Goal: Register for event/course

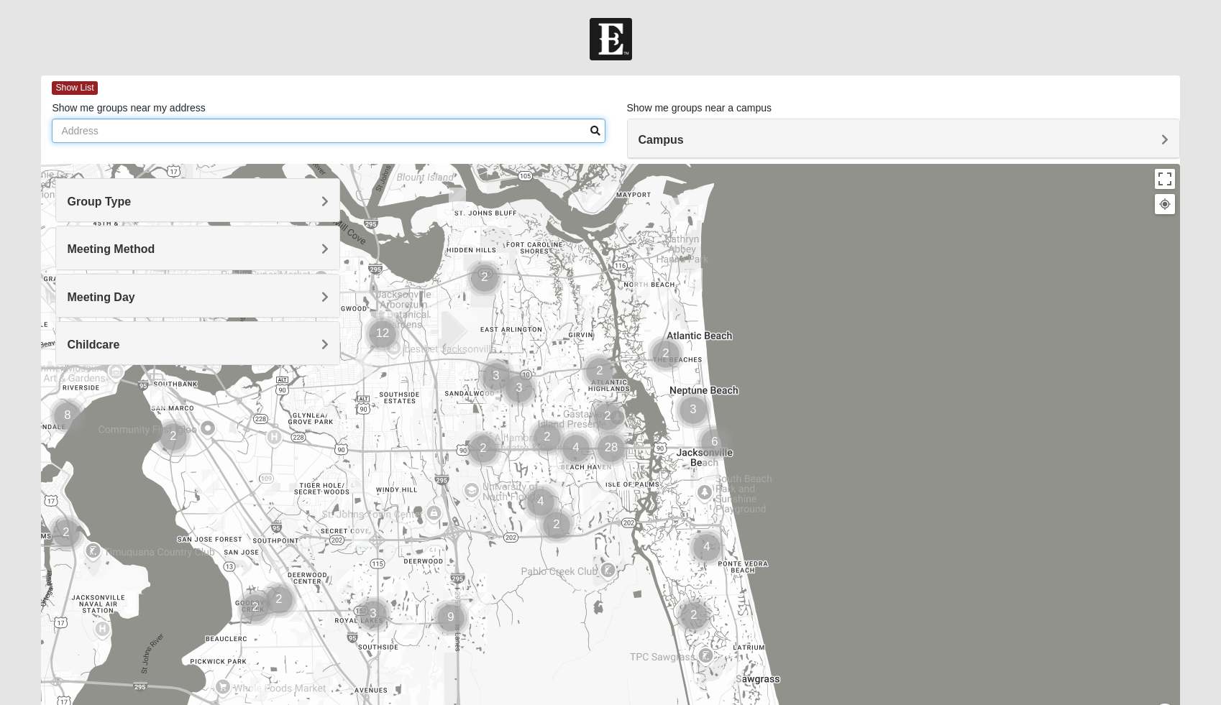
click at [302, 138] on input "Show me groups near my address" at bounding box center [328, 131] width 553 height 24
type input "160 Elmwood Dr Saint Johns, FL 32259"
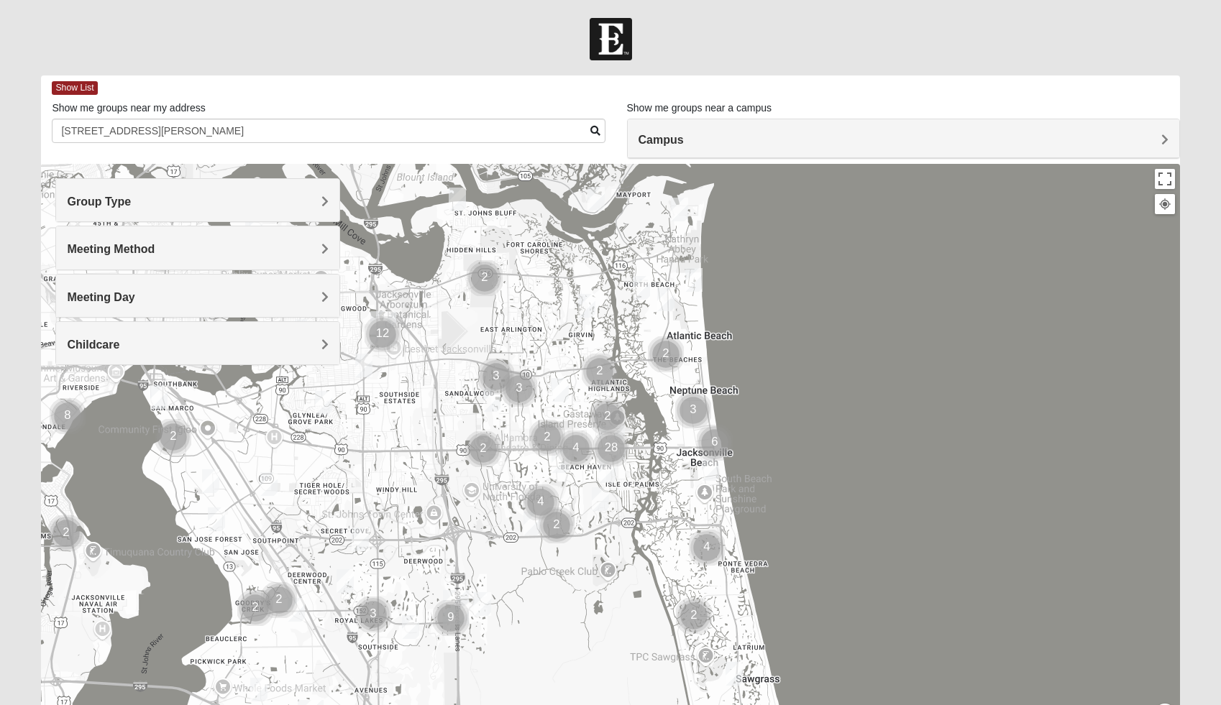
click at [131, 203] on span "Group Type" at bounding box center [99, 202] width 64 height 12
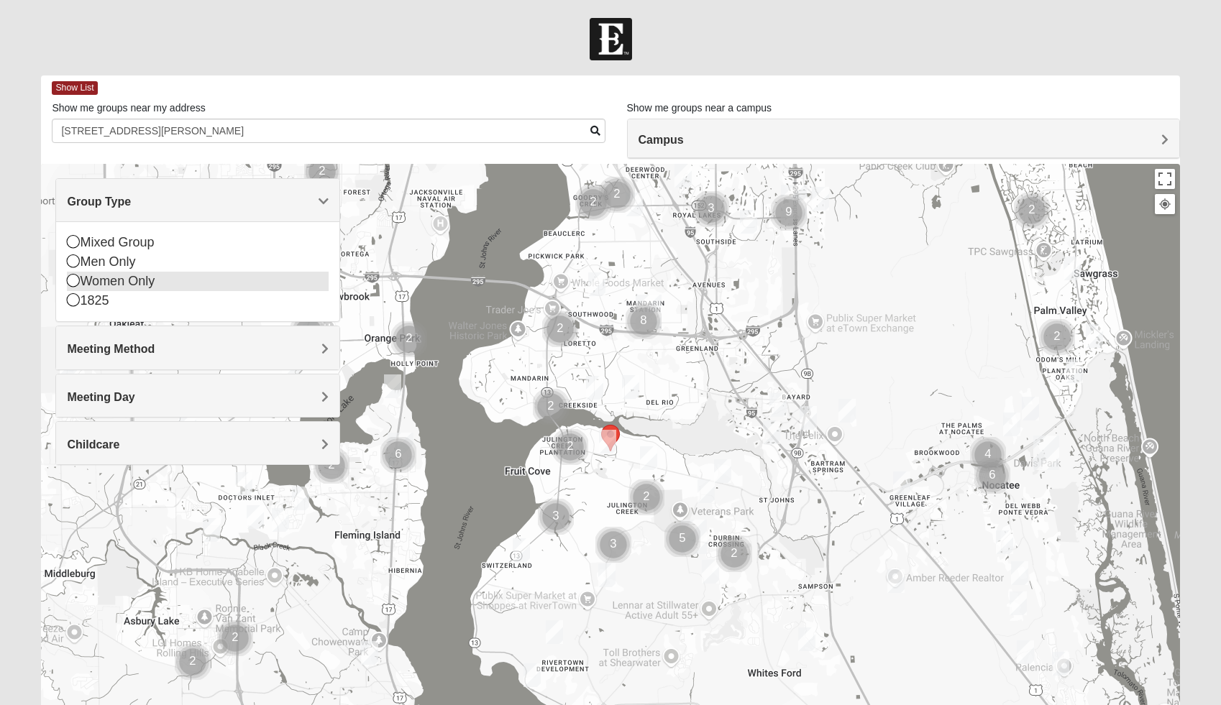
click at [73, 283] on icon at bounding box center [73, 280] width 13 height 13
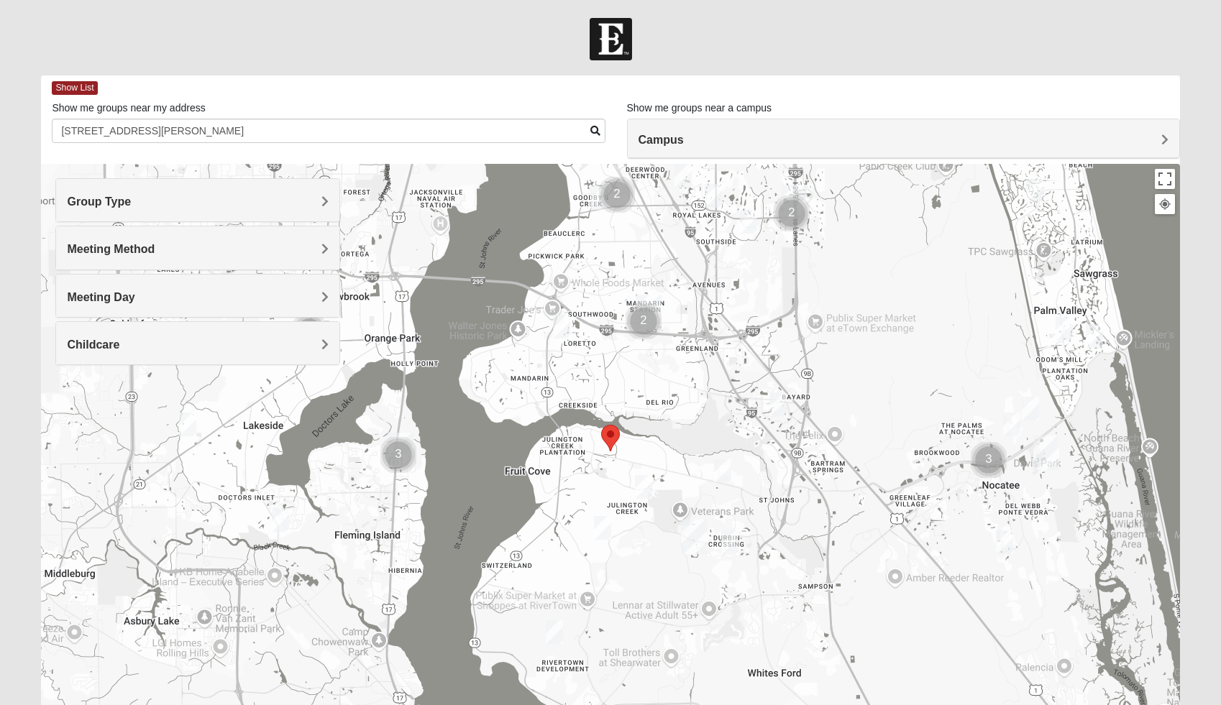
click at [320, 249] on h4 "Meeting Method" at bounding box center [198, 249] width 262 height 14
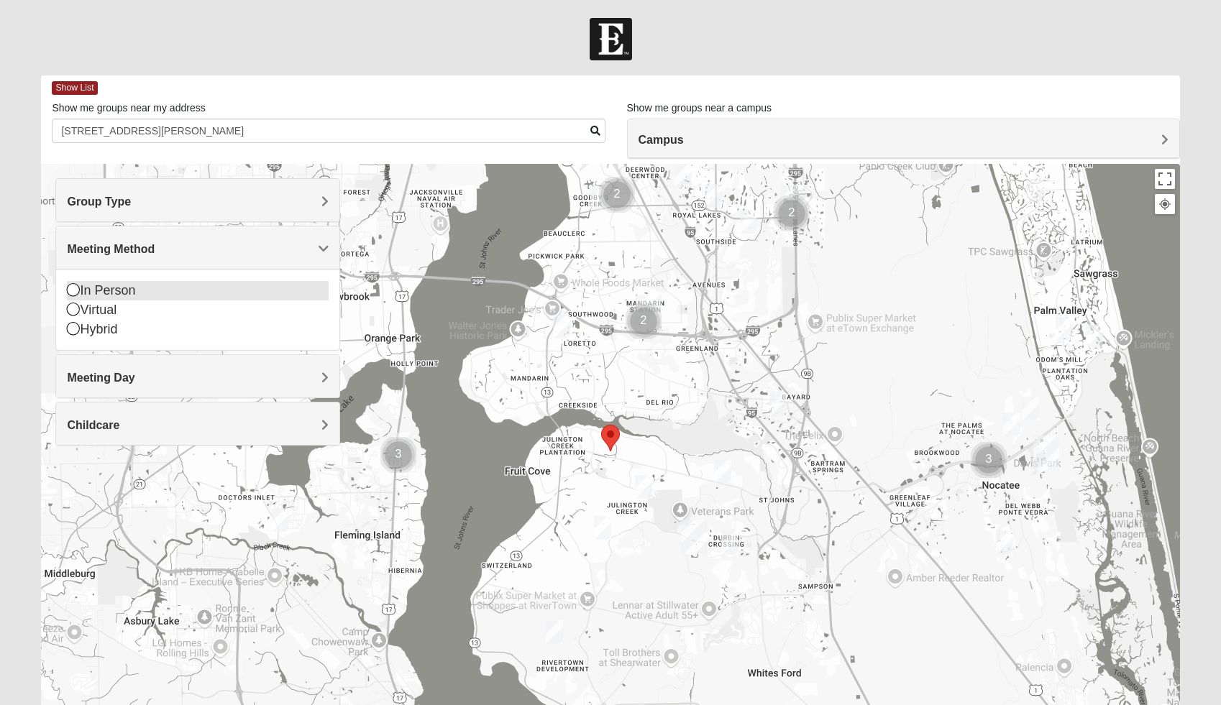
click at [73, 291] on icon at bounding box center [73, 289] width 13 height 13
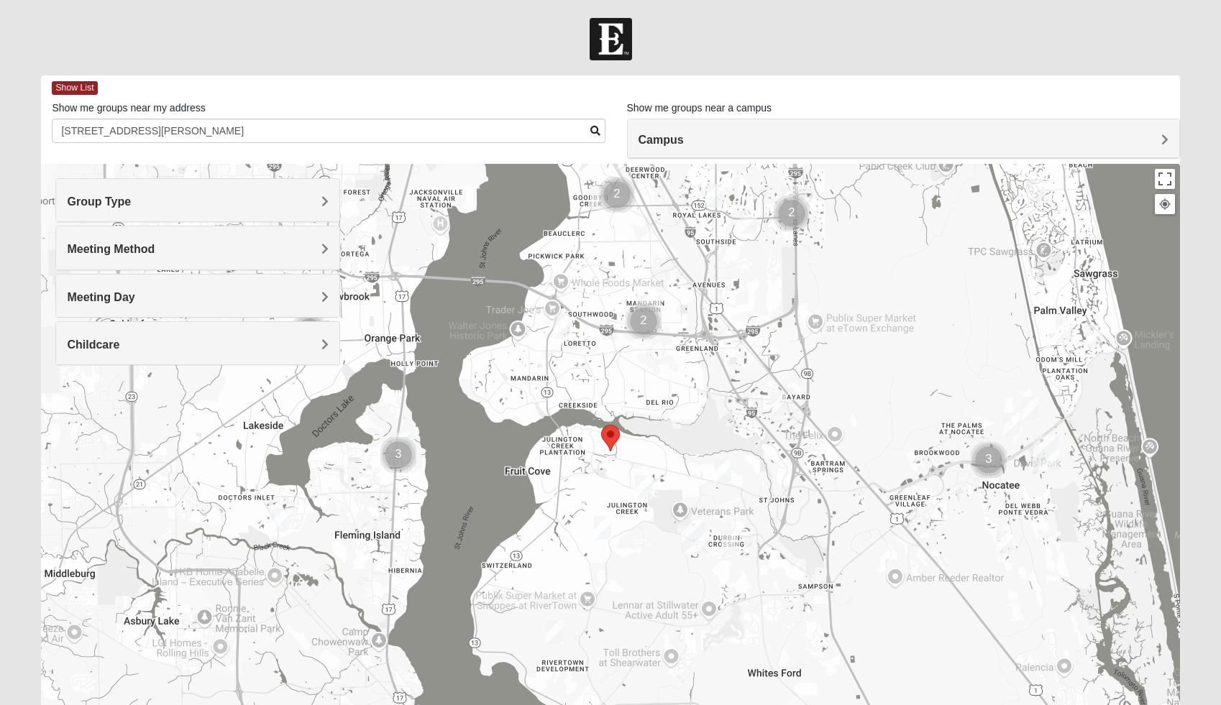
click at [119, 339] on span "Childcare" at bounding box center [93, 345] width 52 height 12
click at [72, 408] on icon at bounding box center [73, 404] width 13 height 13
click at [684, 136] on span "Campus" at bounding box center [660, 140] width 45 height 12
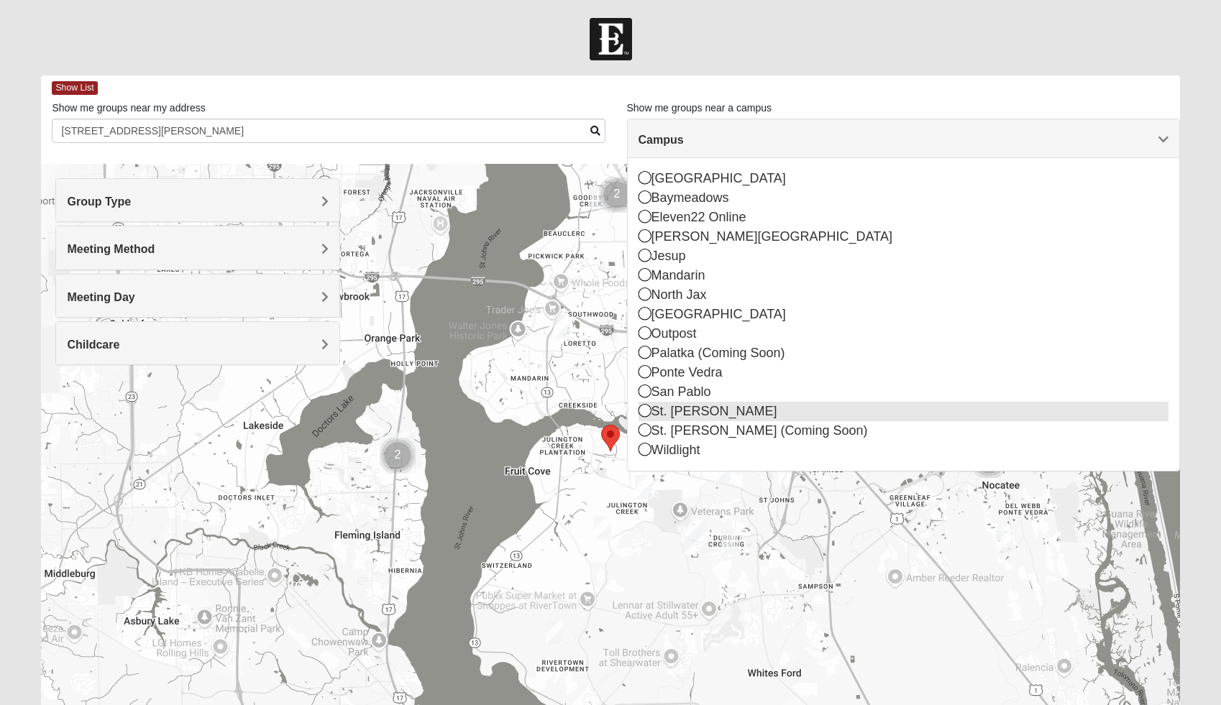
click at [646, 416] on icon at bounding box center [644, 410] width 13 height 13
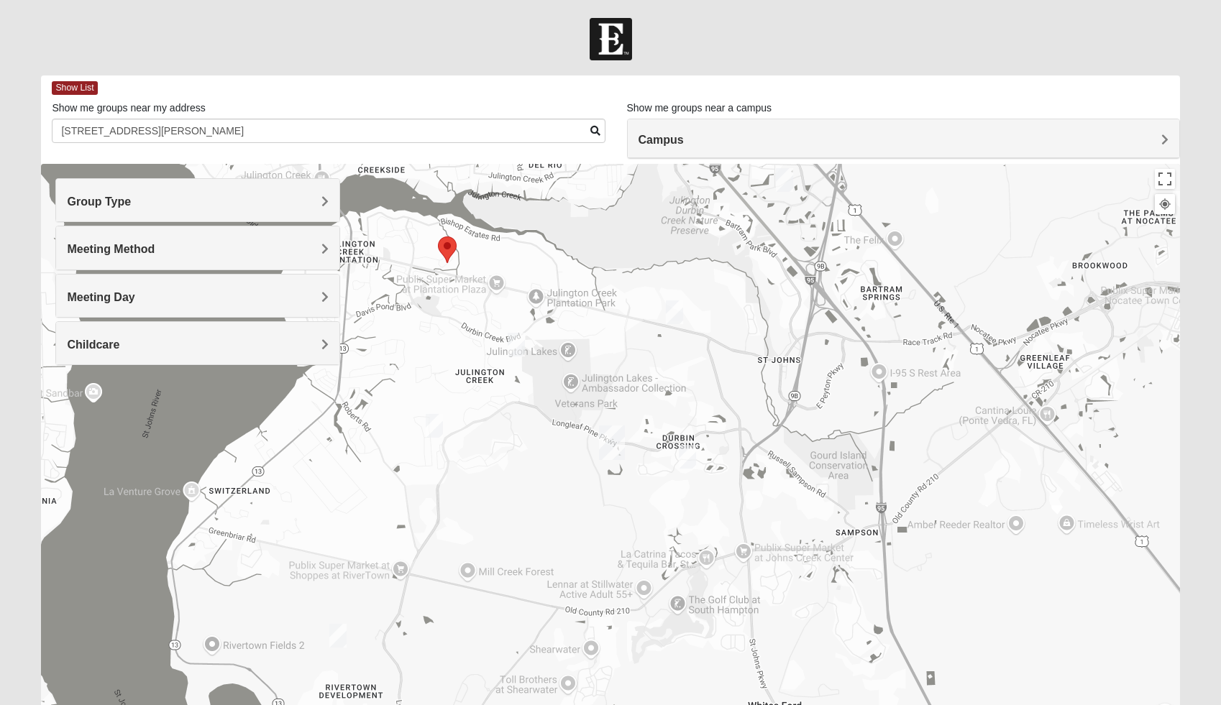
click at [676, 316] on img "Womens Urbanski 32259" at bounding box center [674, 312] width 17 height 24
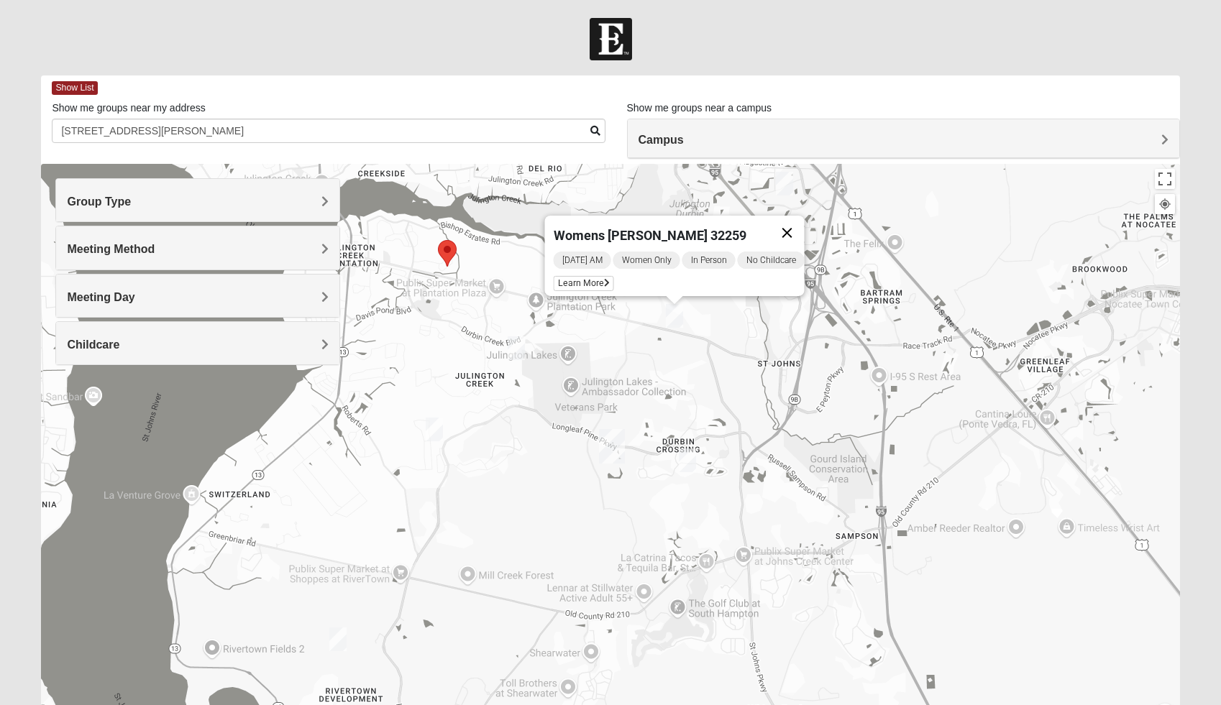
click at [786, 229] on button "Close" at bounding box center [787, 233] width 35 height 35
click at [519, 347] on img "Womens Iliff 32259" at bounding box center [516, 348] width 17 height 24
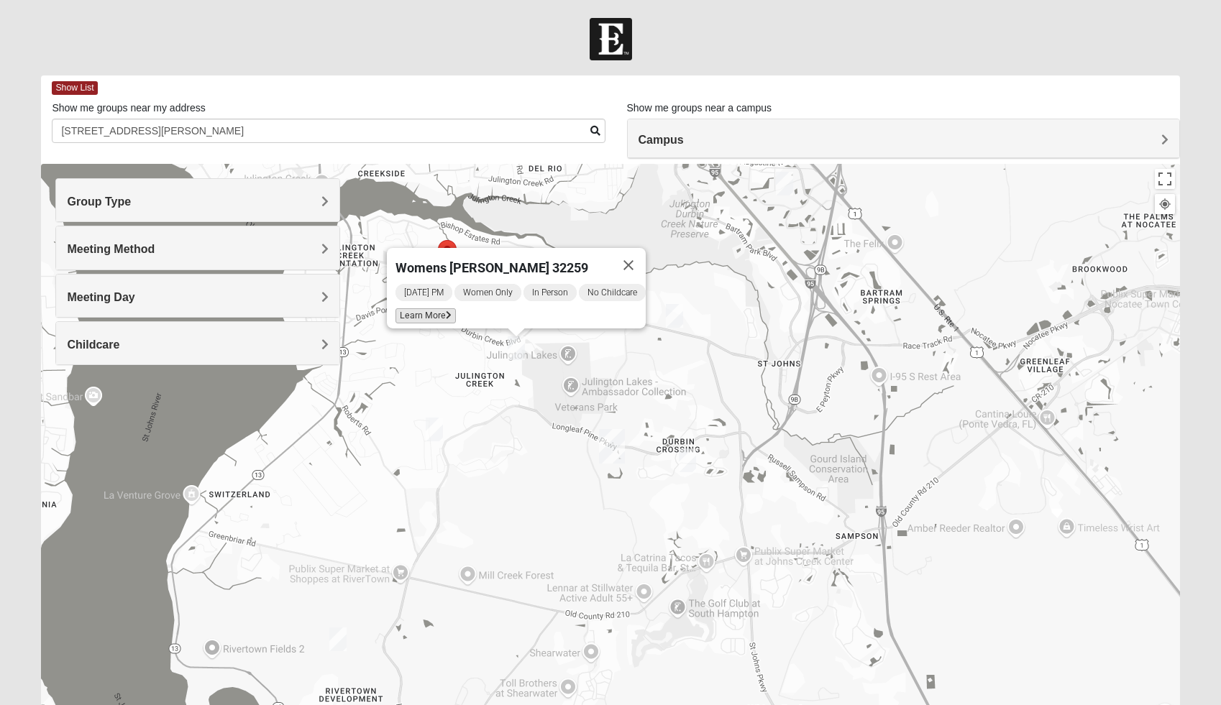
click at [446, 311] on icon at bounding box center [449, 315] width 6 height 9
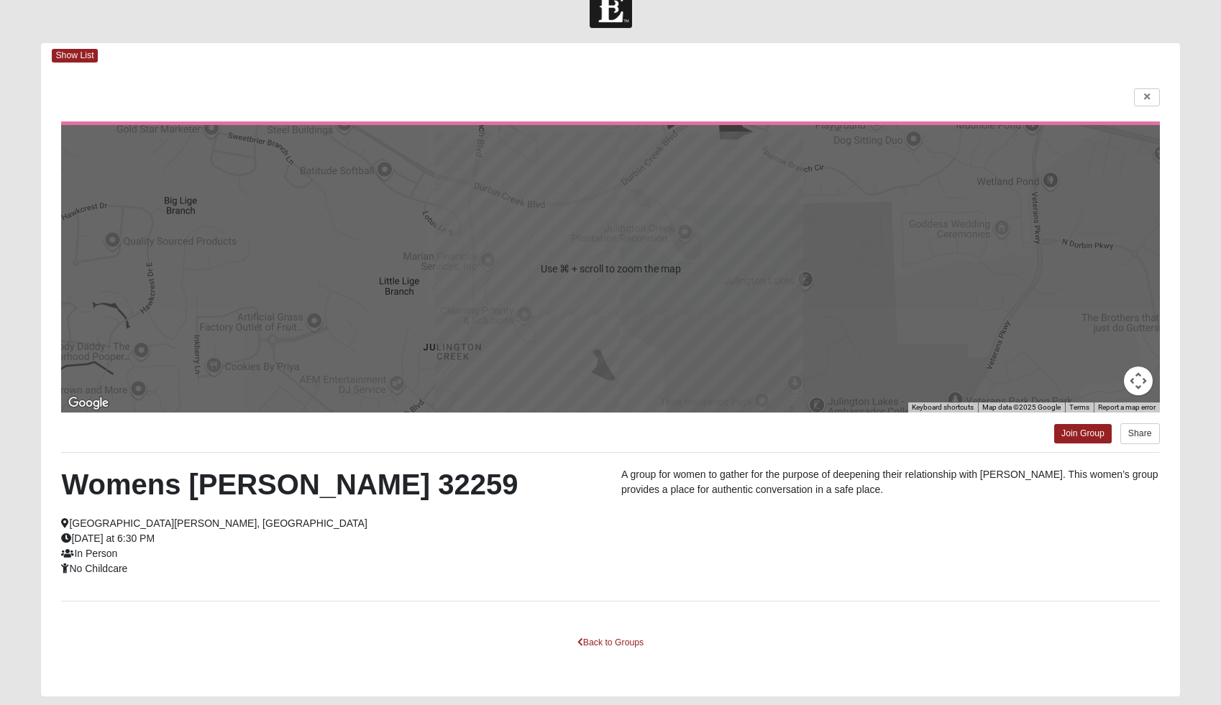
scroll to position [12, 0]
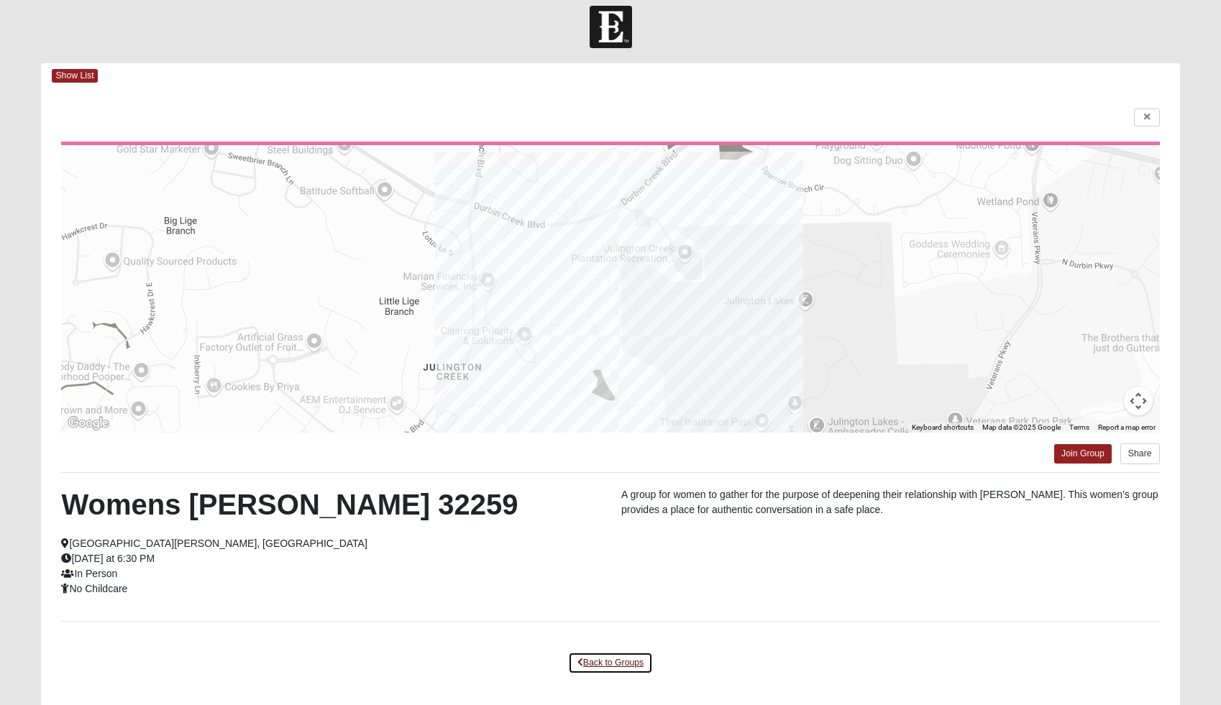
click at [589, 658] on link "Back to Groups" at bounding box center [610, 663] width 85 height 22
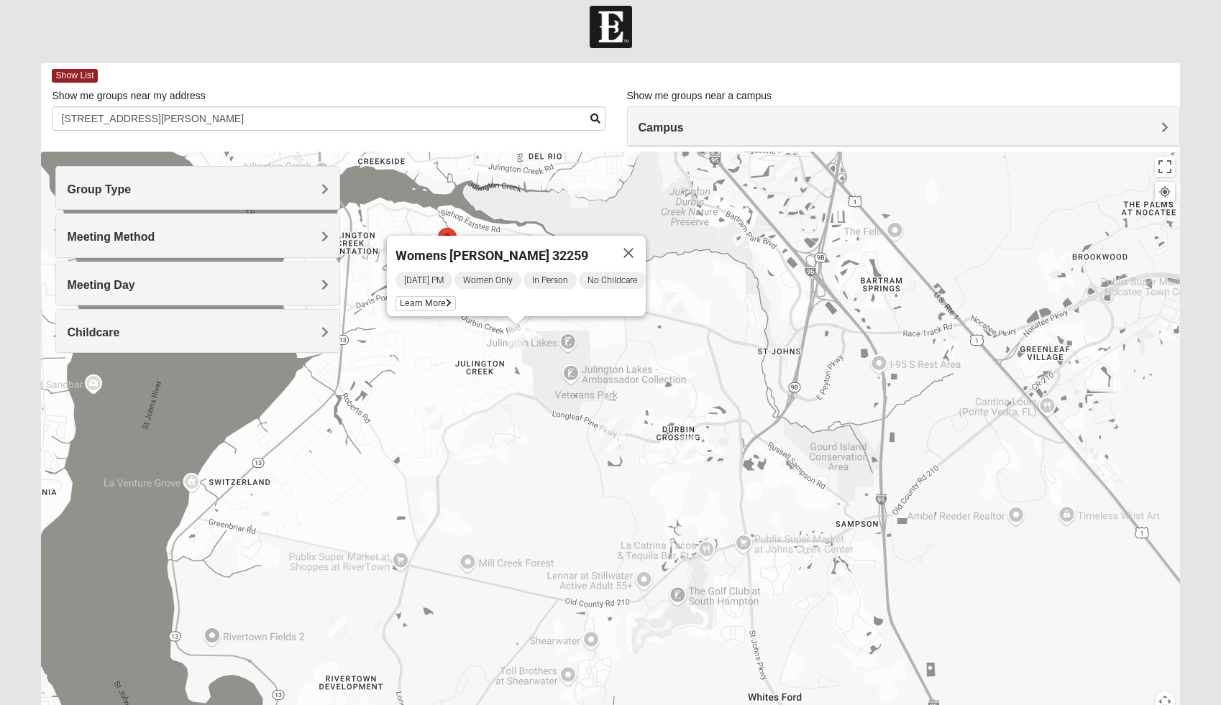
click at [687, 446] on img "Womens Pline 32259" at bounding box center [687, 448] width 17 height 24
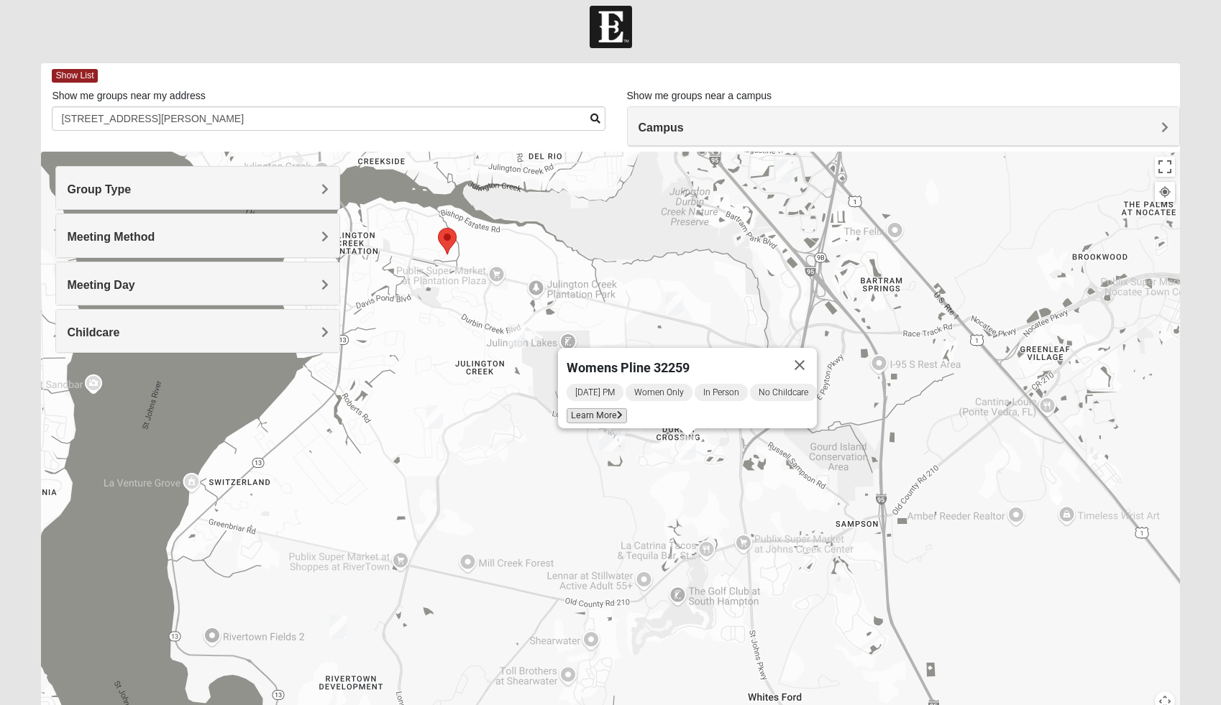
click at [617, 411] on icon at bounding box center [620, 415] width 6 height 9
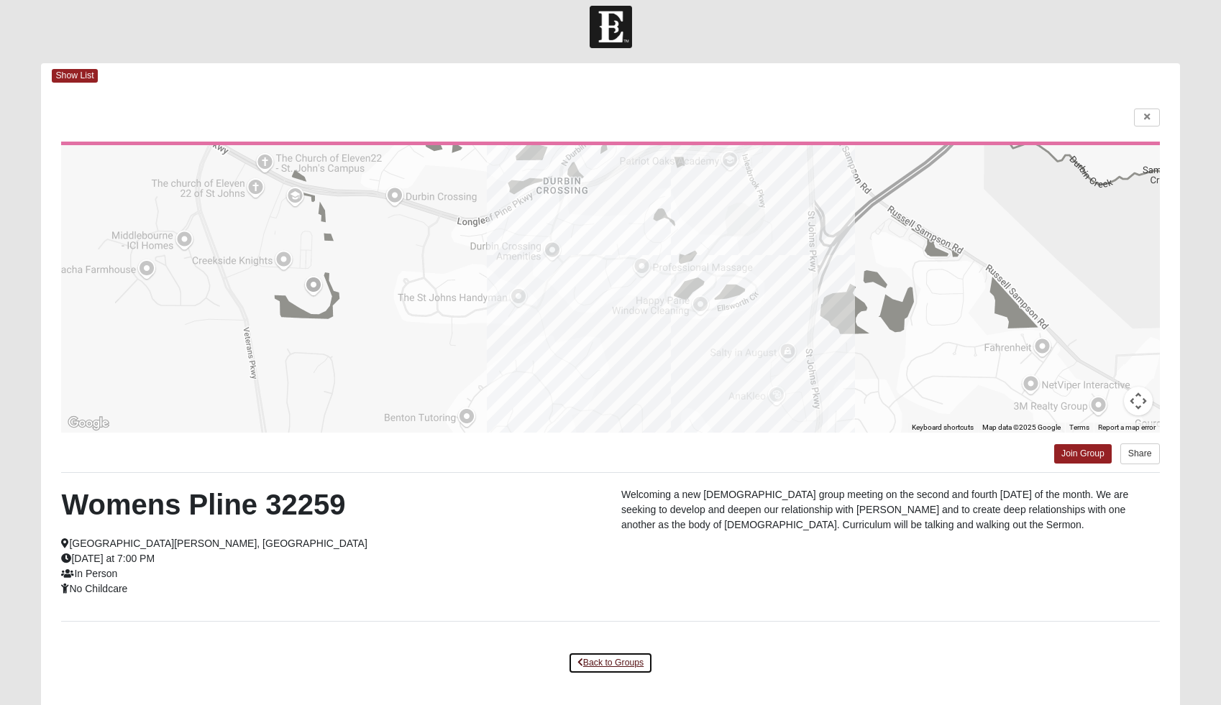
click at [630, 661] on link "Back to Groups" at bounding box center [610, 663] width 85 height 22
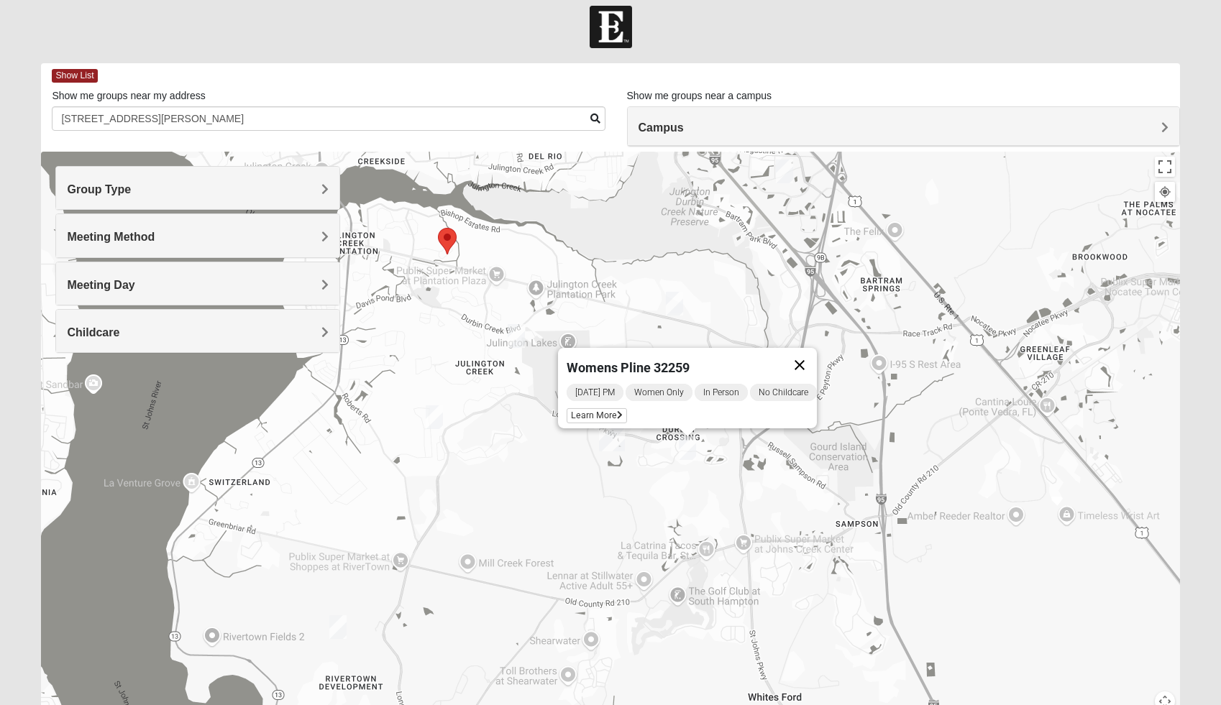
click at [817, 355] on button "Close" at bounding box center [799, 365] width 35 height 35
click at [439, 416] on img "Womens Crane 32259" at bounding box center [434, 417] width 17 height 24
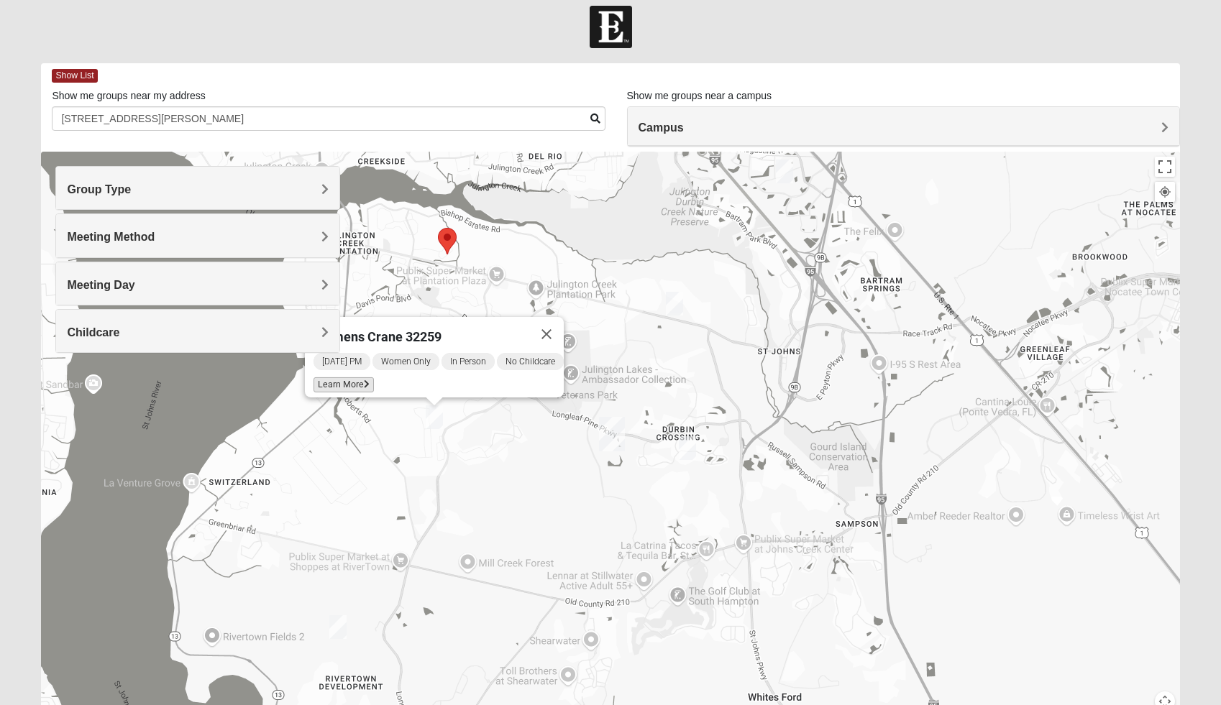
click at [364, 380] on icon at bounding box center [367, 384] width 6 height 9
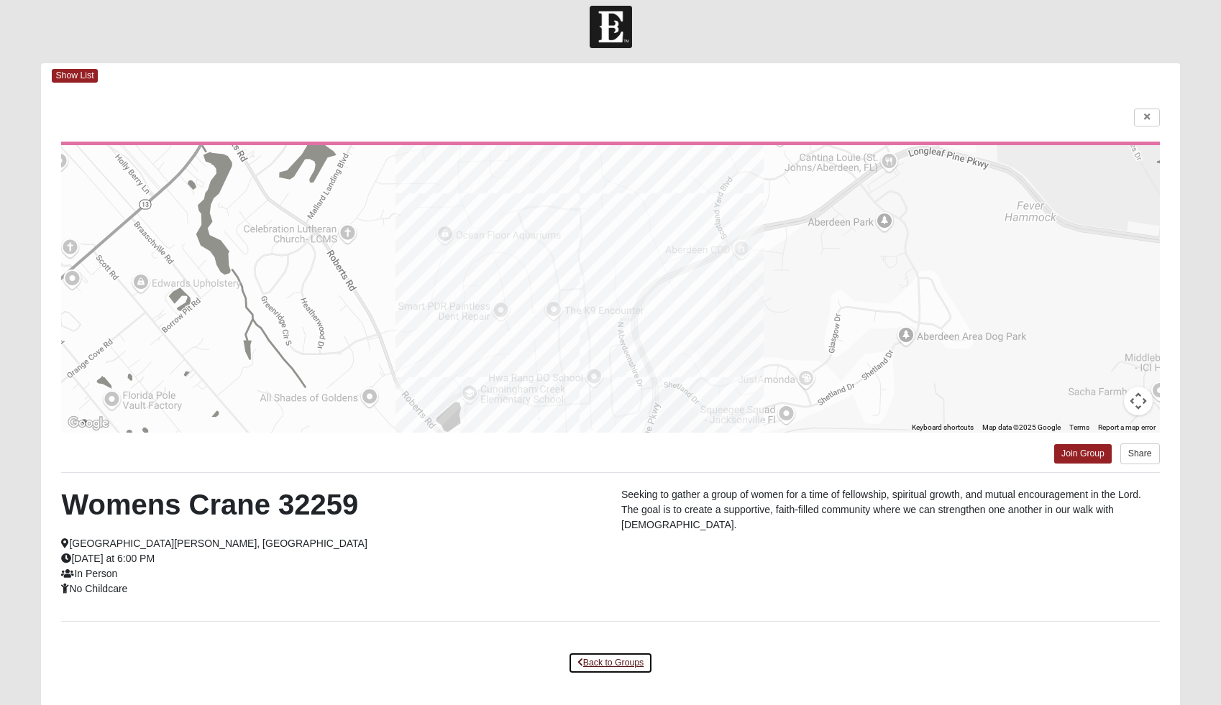
click at [615, 657] on link "Back to Groups" at bounding box center [610, 663] width 85 height 22
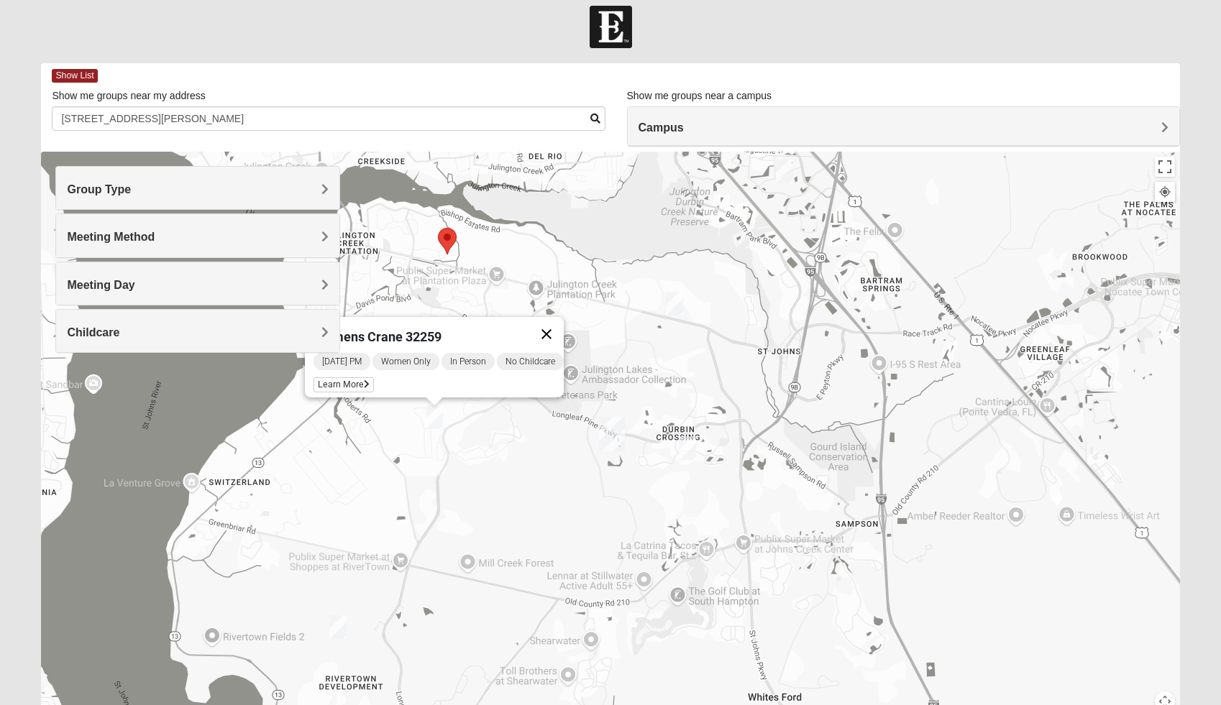
click at [554, 321] on button "Close" at bounding box center [546, 334] width 35 height 35
click at [671, 312] on img "Womens Urbanski 32259" at bounding box center [674, 304] width 17 height 24
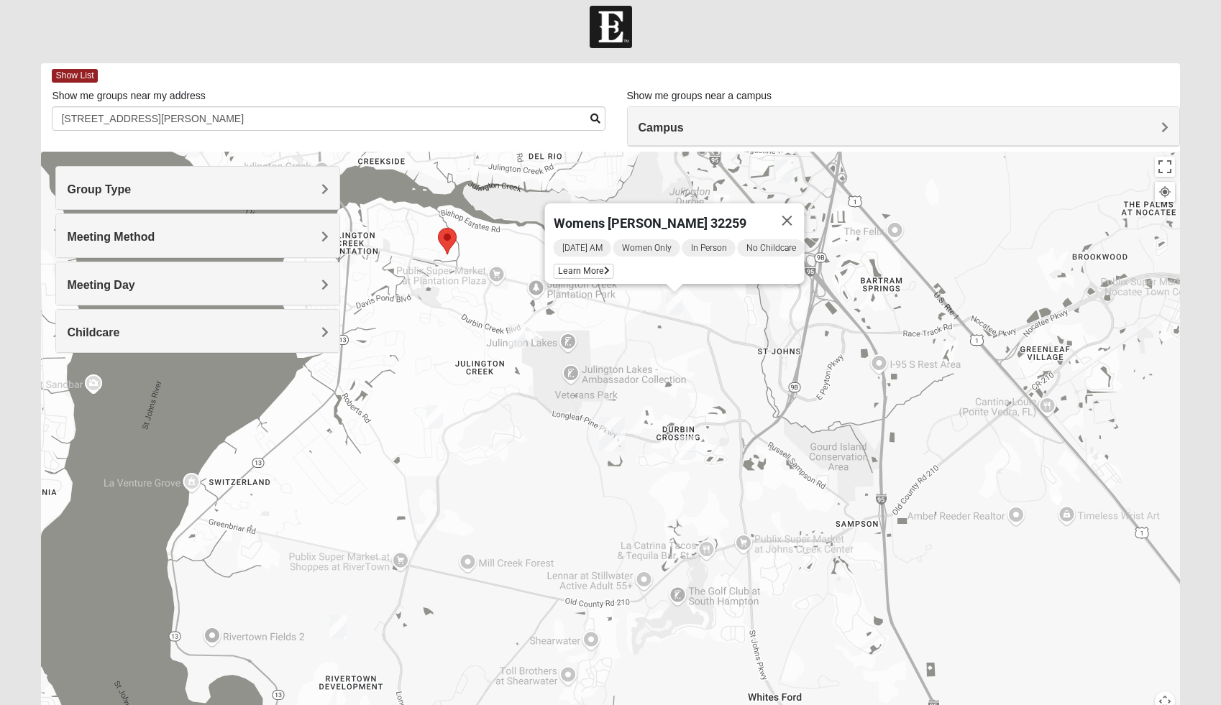
click at [522, 336] on img "Womens Iliff 32259" at bounding box center [516, 336] width 17 height 24
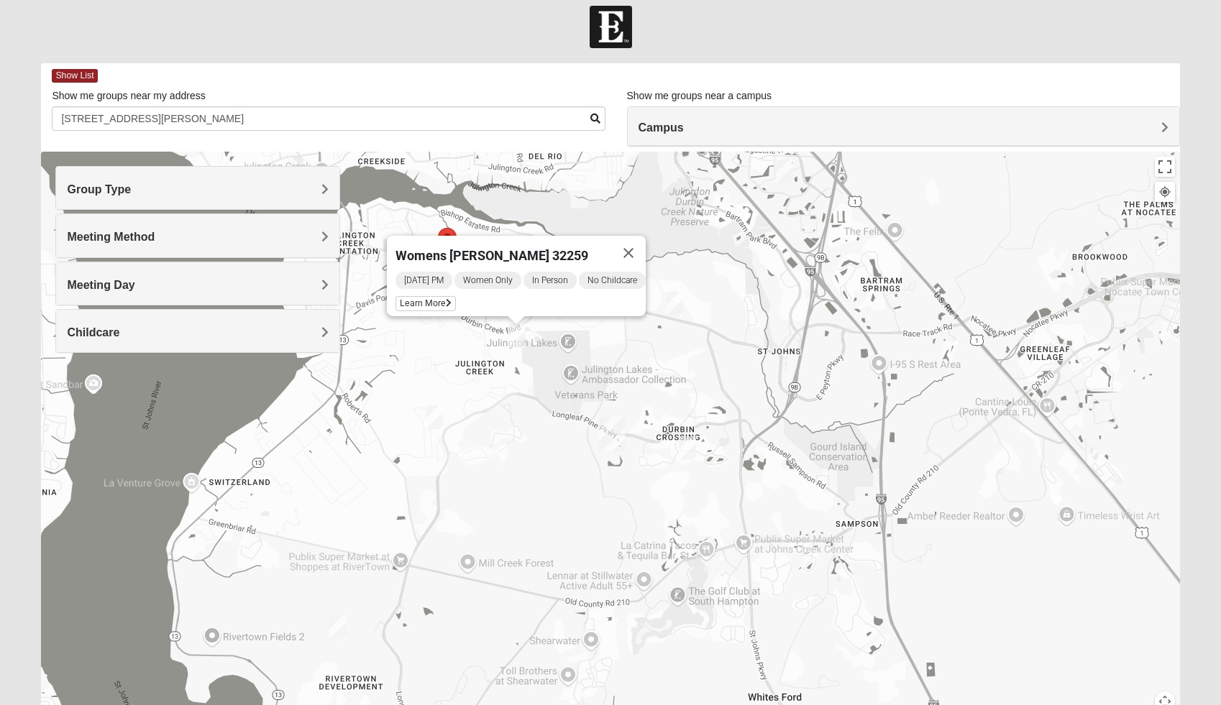
click at [685, 443] on img "Womens Pline 32259" at bounding box center [687, 448] width 17 height 24
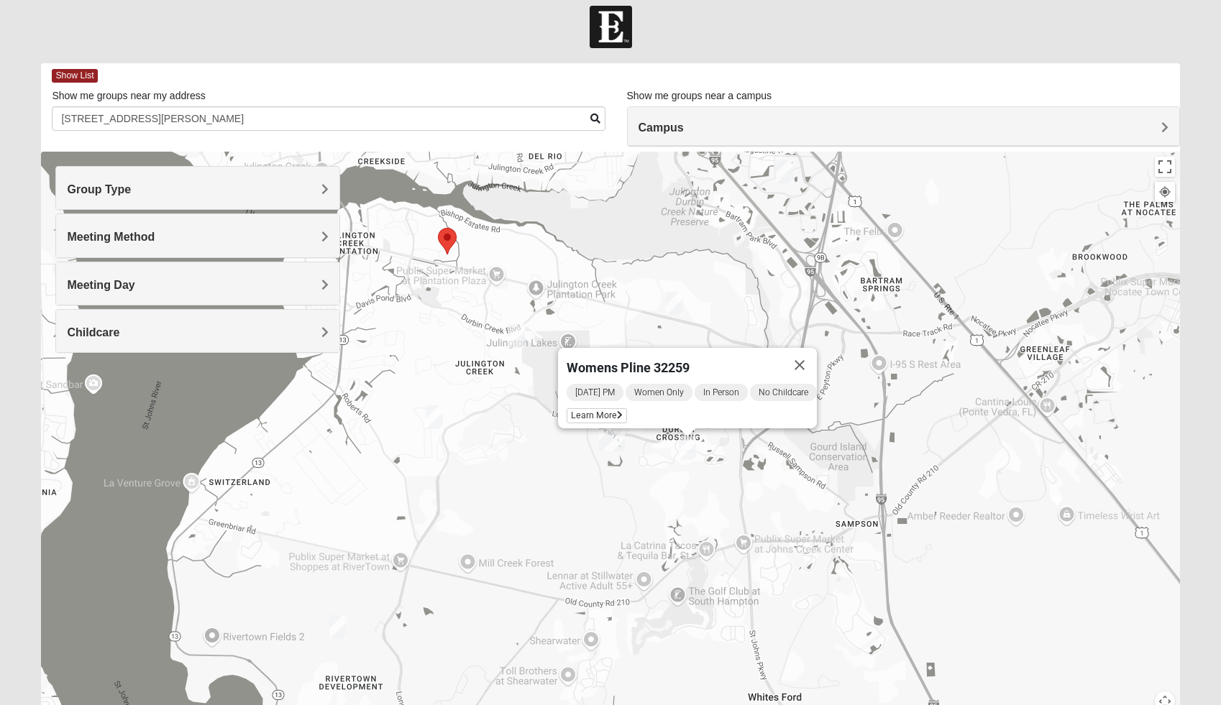
click at [440, 420] on img "Womens Crane 32259" at bounding box center [434, 417] width 17 height 24
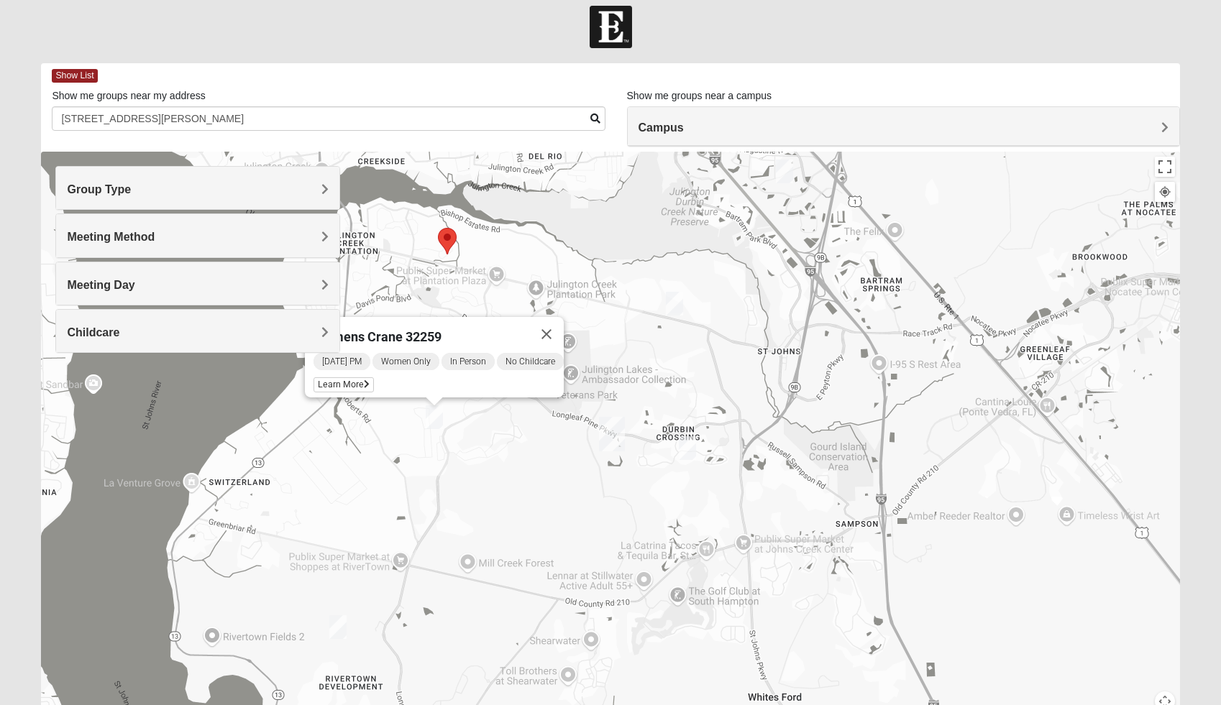
scroll to position [35, 0]
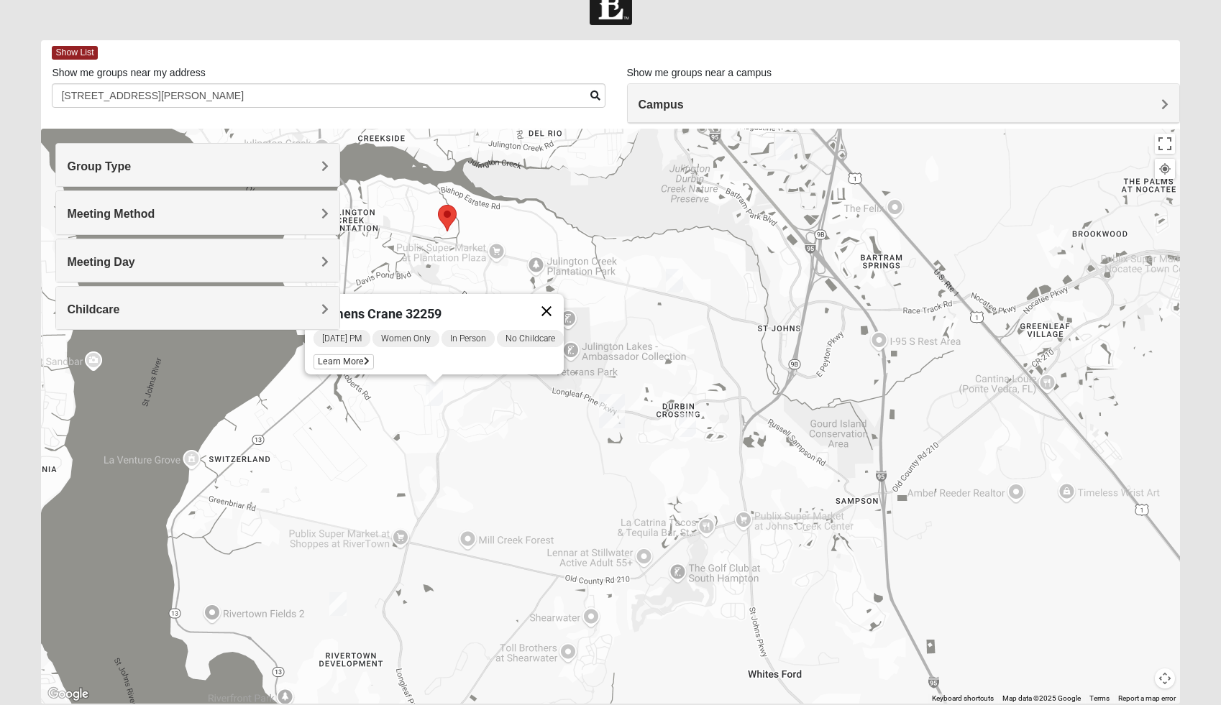
click at [556, 307] on button "Close" at bounding box center [546, 311] width 35 height 35
click at [346, 606] on img "Womens Caro 32259" at bounding box center [337, 604] width 17 height 24
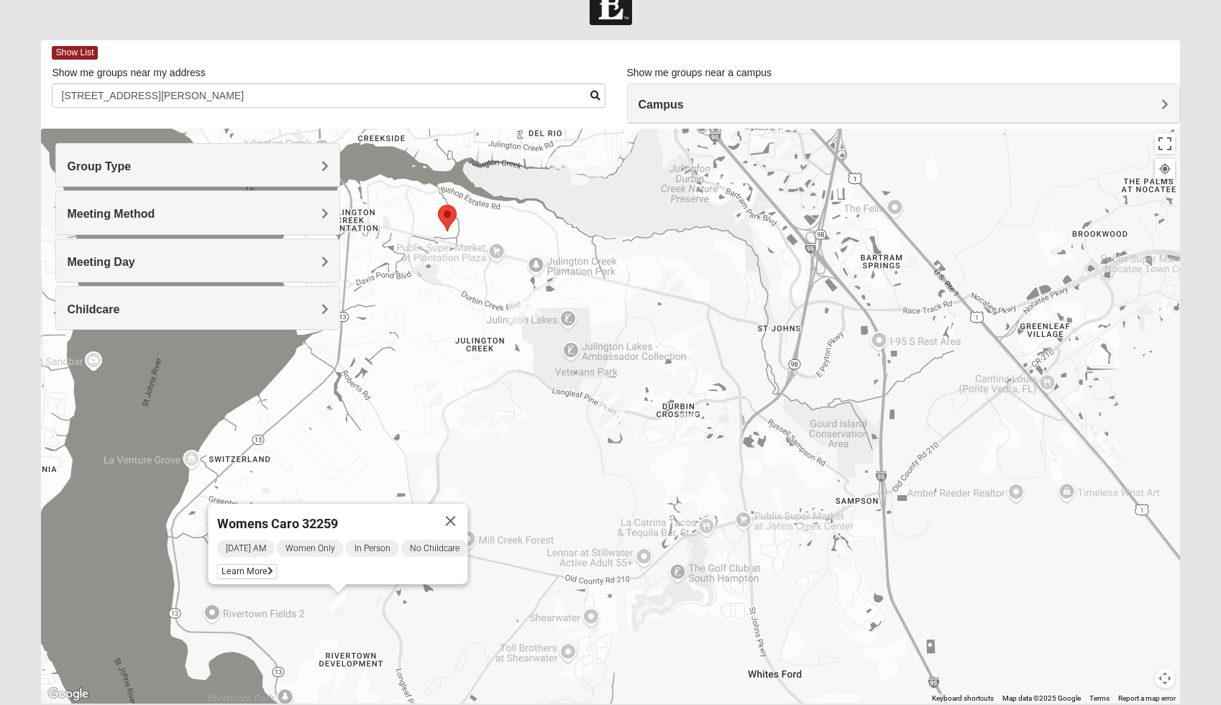
click at [464, 592] on div "Womens Caro 32259 Tuesday AM Women Only In Person No Childcare Learn More" at bounding box center [610, 416] width 1138 height 575
click at [466, 513] on button "Close" at bounding box center [450, 521] width 35 height 35
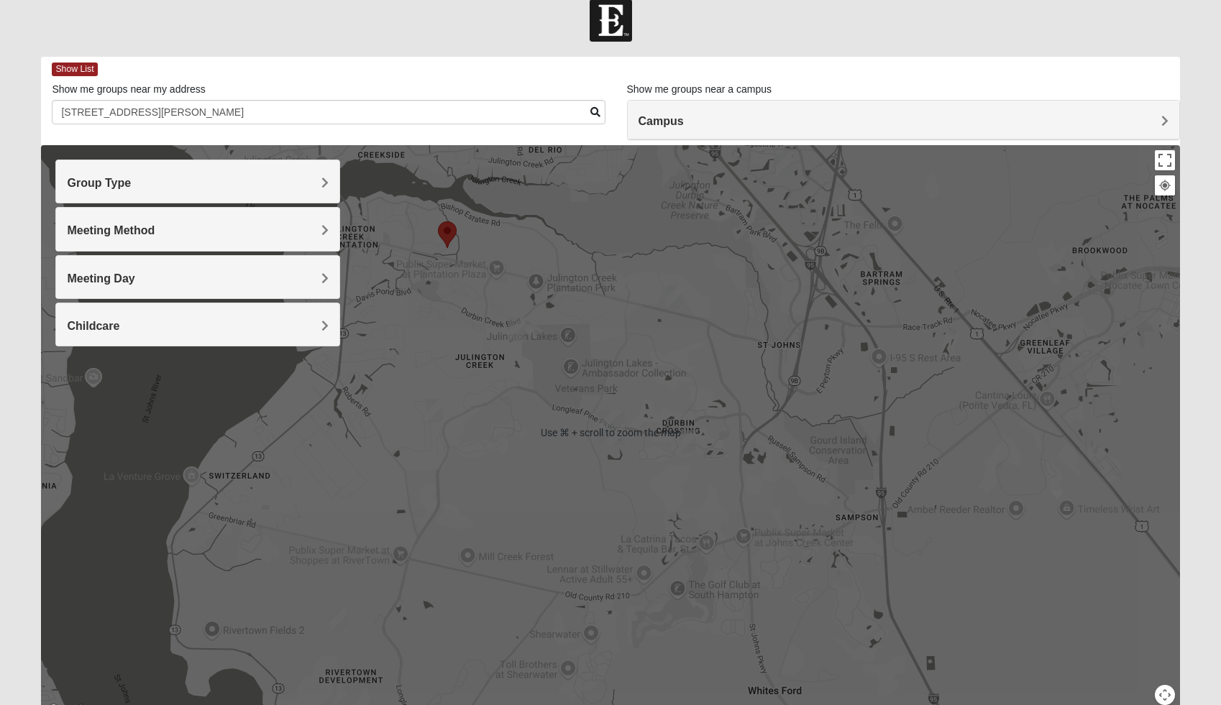
scroll to position [17, 0]
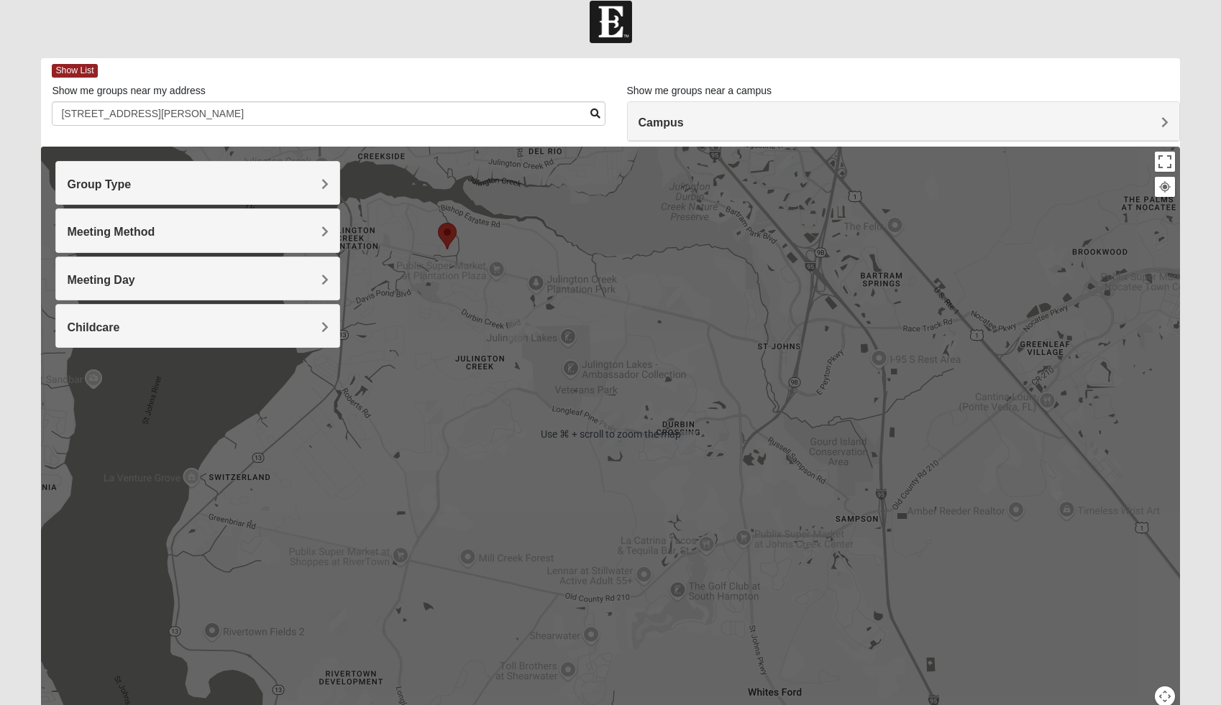
click at [513, 507] on div "To navigate, press the arrow keys." at bounding box center [610, 434] width 1138 height 575
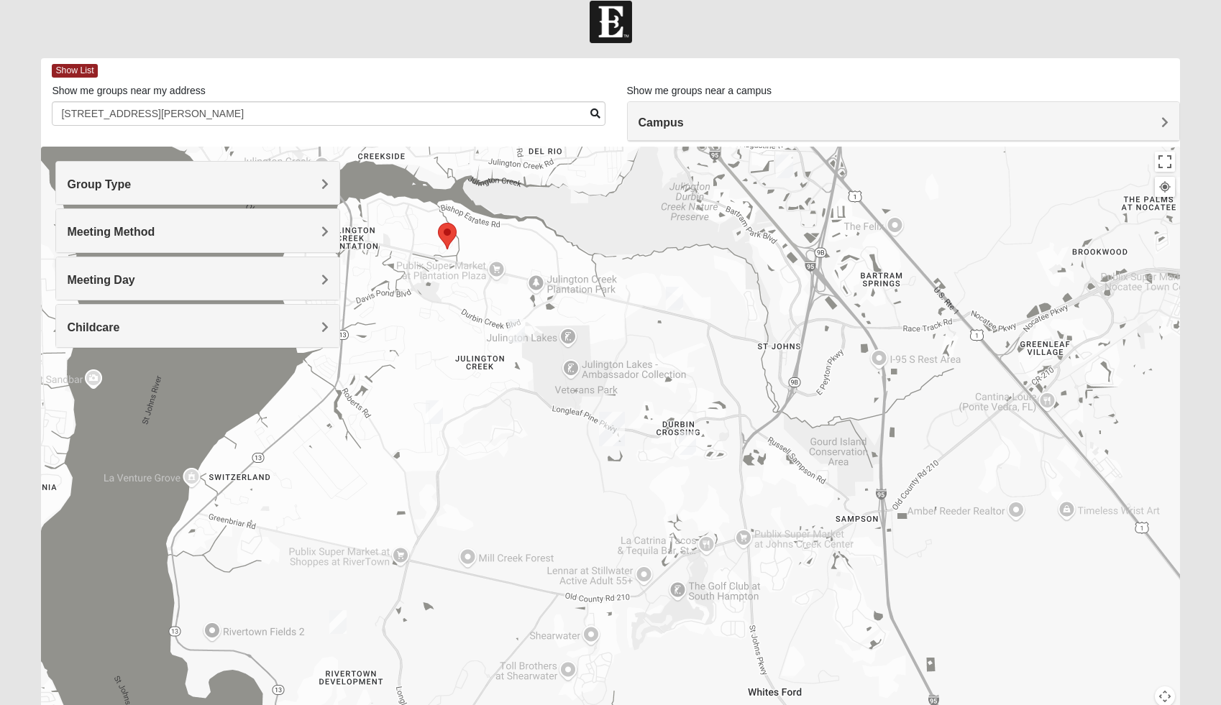
click at [784, 164] on img "Womens Gonzalez 32258" at bounding box center [784, 167] width 17 height 24
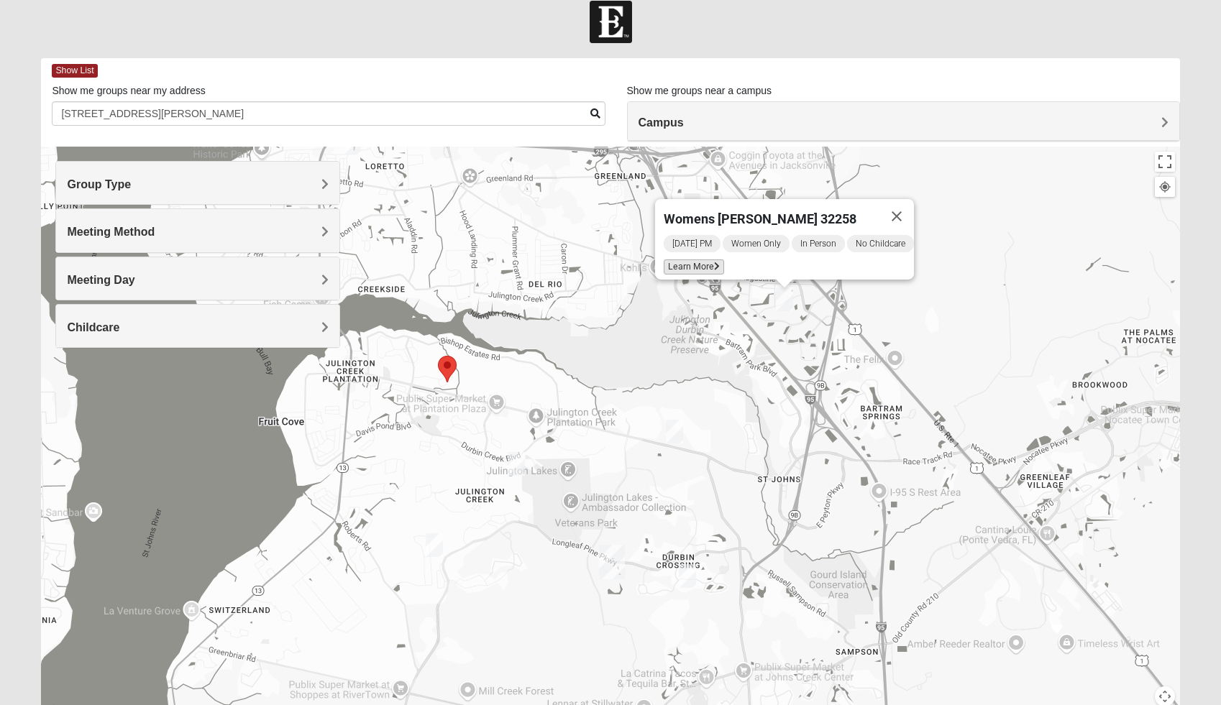
click at [692, 260] on span "Learn More" at bounding box center [694, 267] width 60 height 15
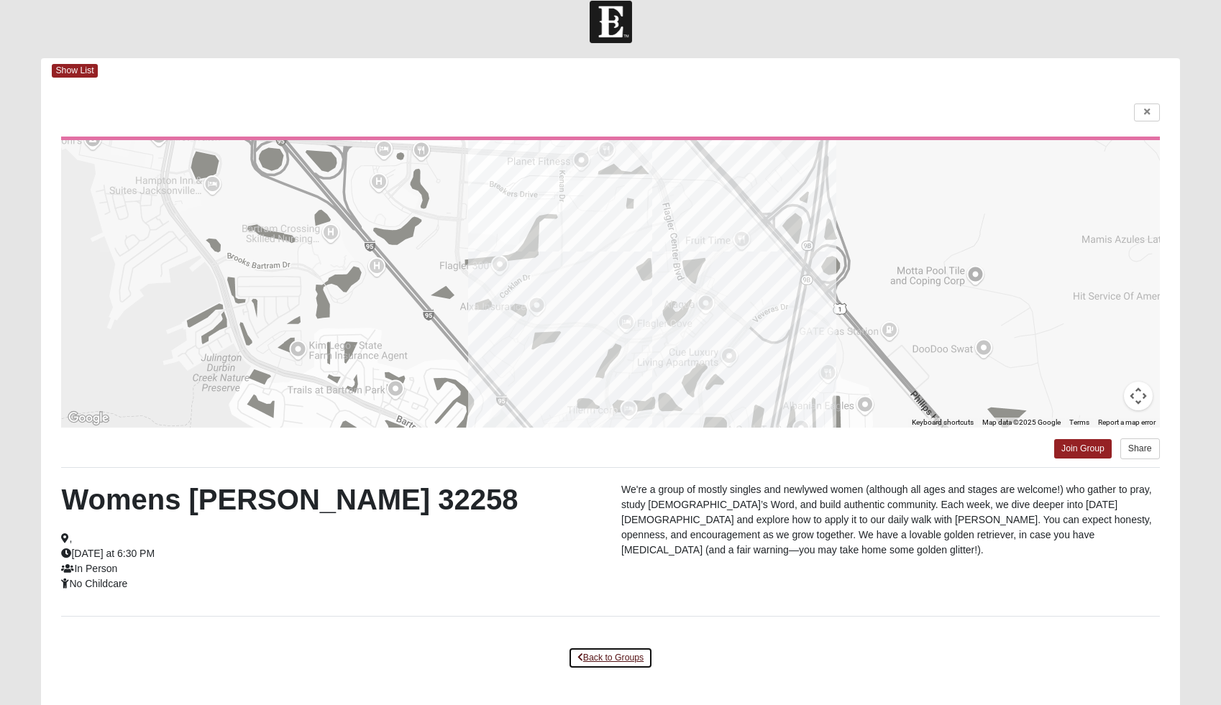
click at [603, 654] on link "Back to Groups" at bounding box center [610, 658] width 85 height 22
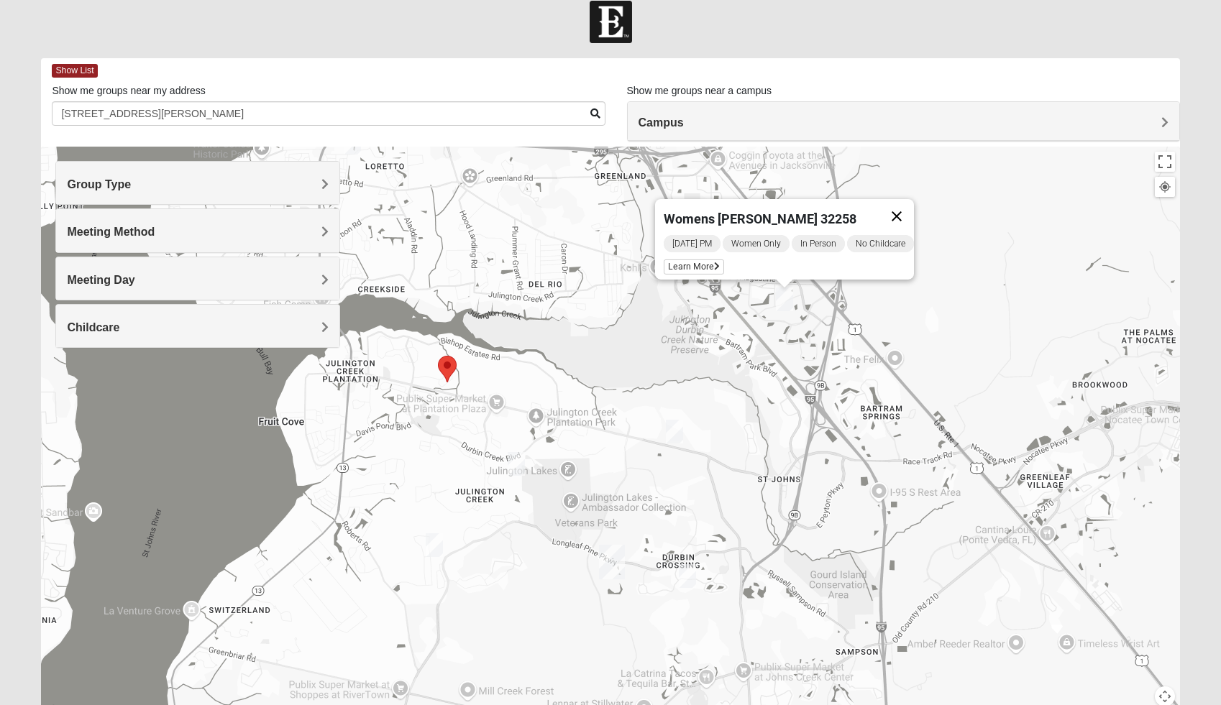
click at [911, 206] on button "Close" at bounding box center [896, 216] width 35 height 35
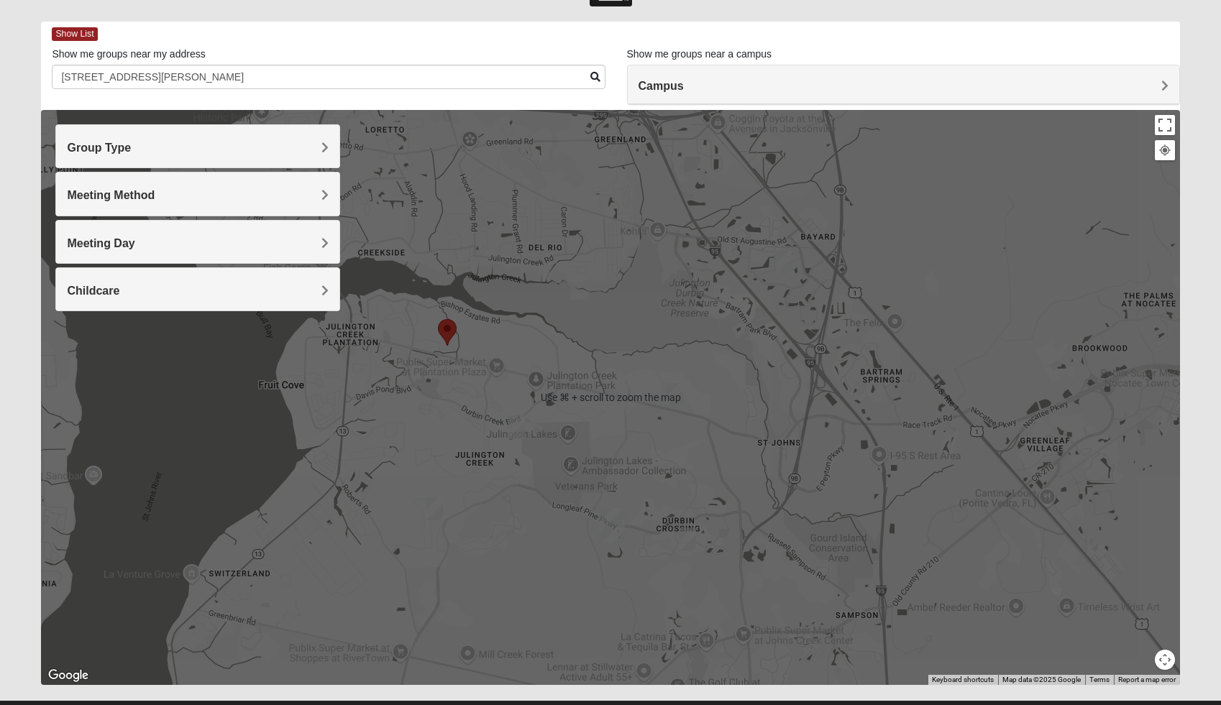
scroll to position [85, 0]
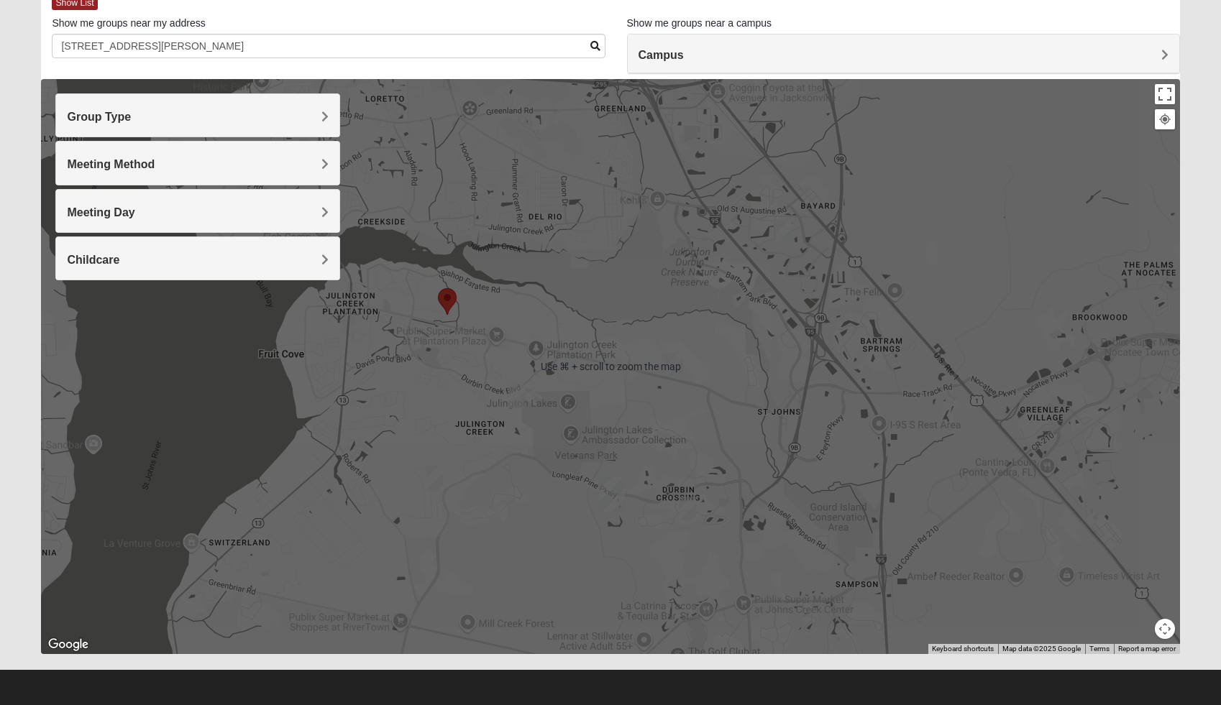
click at [566, 564] on div "To navigate, press the arrow keys." at bounding box center [610, 366] width 1138 height 575
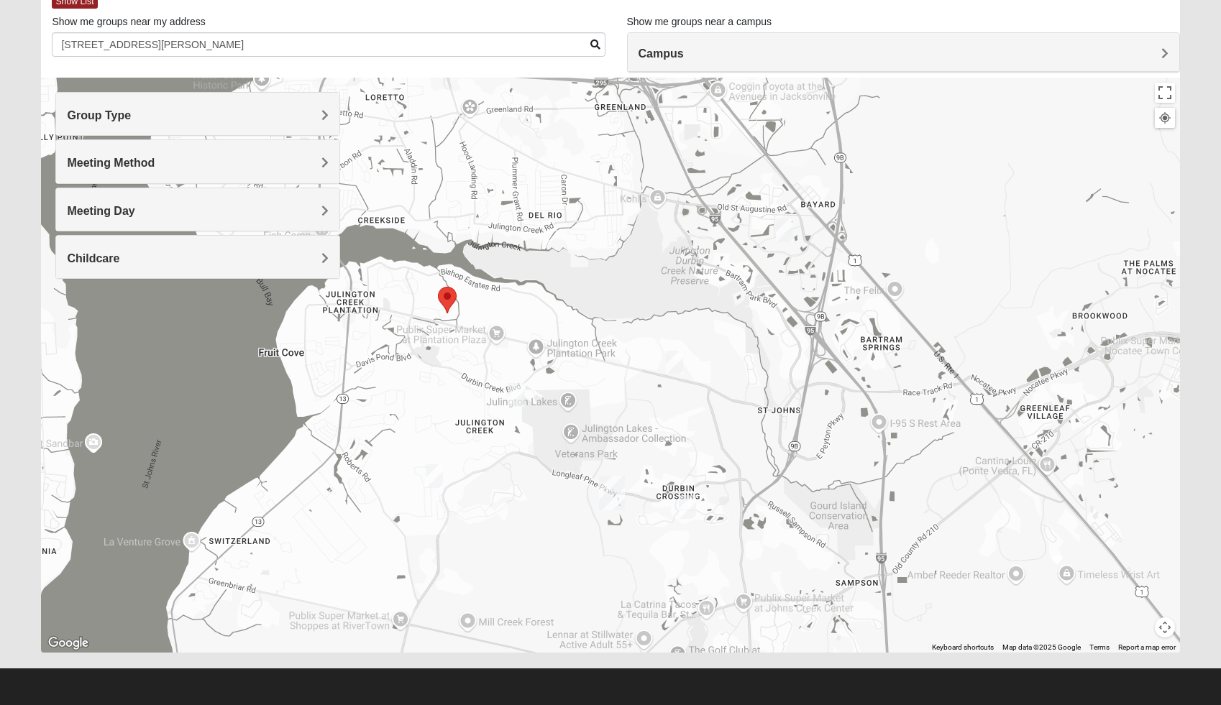
click at [689, 515] on img "Womens Pline 32259" at bounding box center [687, 507] width 17 height 24
click at [635, 554] on div "Womens Pline 32259 Wednesday PM Women Only In Person No Childcare Learn More" at bounding box center [610, 365] width 1138 height 575
click at [814, 413] on button "Close" at bounding box center [799, 424] width 35 height 35
click at [681, 367] on img "Womens Urbanski 32259" at bounding box center [674, 363] width 17 height 24
click at [791, 264] on button "Close" at bounding box center [787, 279] width 35 height 35
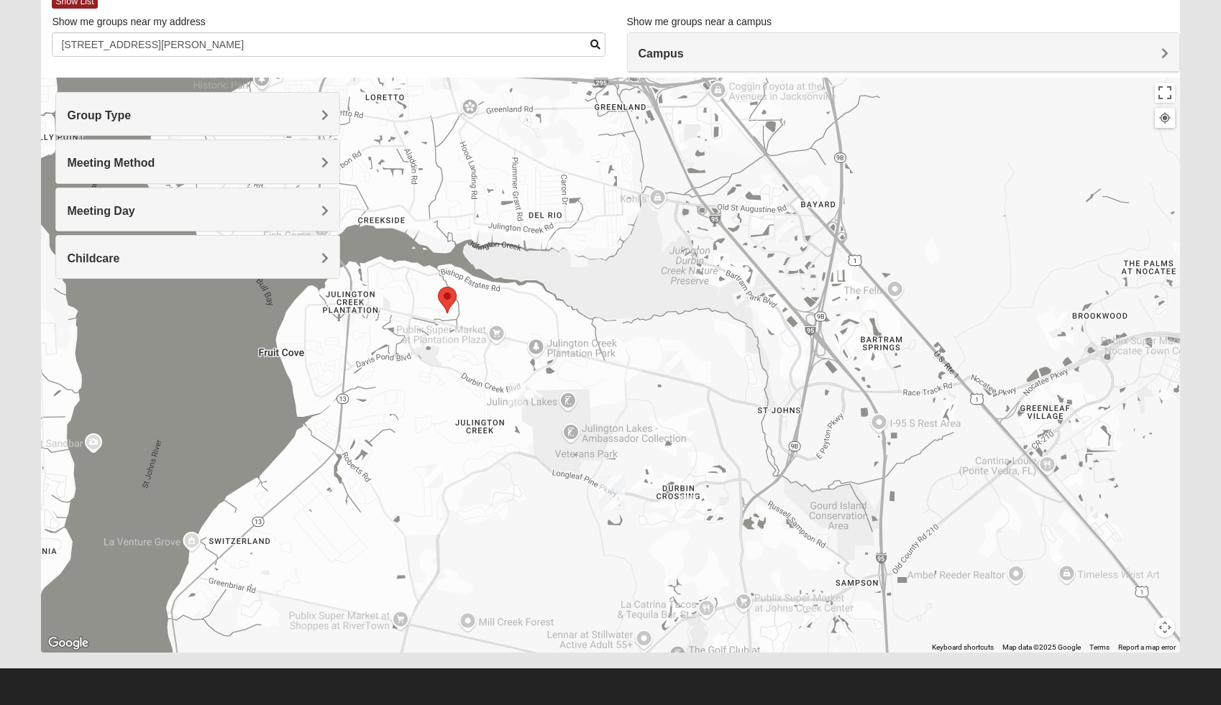
click at [520, 392] on img "Womens Iliff 32259" at bounding box center [516, 395] width 17 height 24
click at [634, 301] on button "Close" at bounding box center [628, 312] width 35 height 35
click at [435, 481] on img "Womens Crane 32259" at bounding box center [434, 476] width 17 height 24
click at [557, 385] on button "Close" at bounding box center [546, 393] width 35 height 35
click at [687, 502] on img "Womens Pline 32259" at bounding box center [687, 507] width 17 height 24
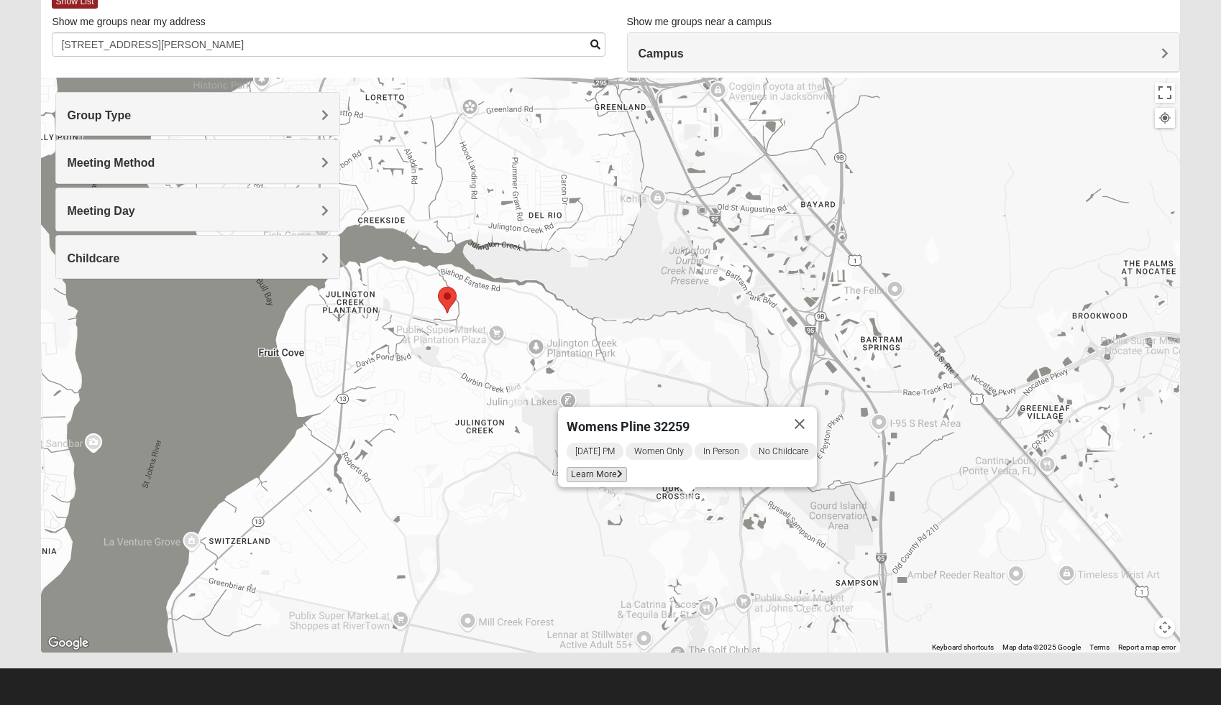
click at [608, 467] on span "Learn More" at bounding box center [596, 474] width 60 height 15
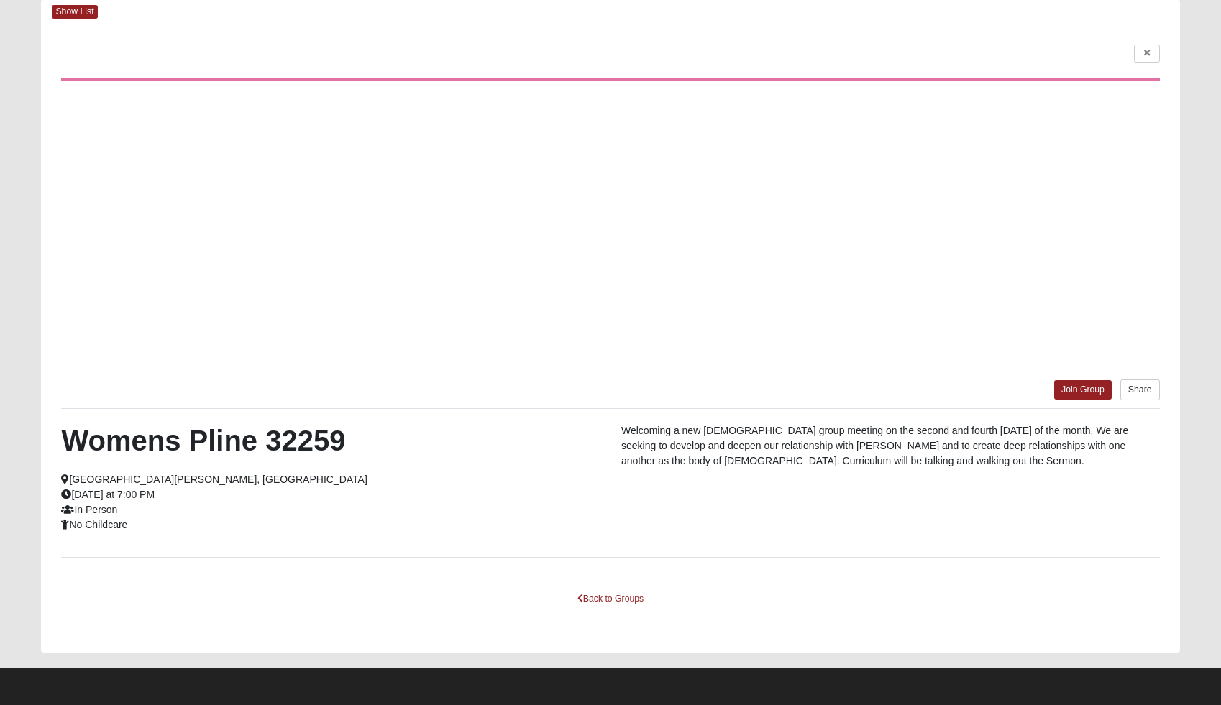
scroll to position [76, 0]
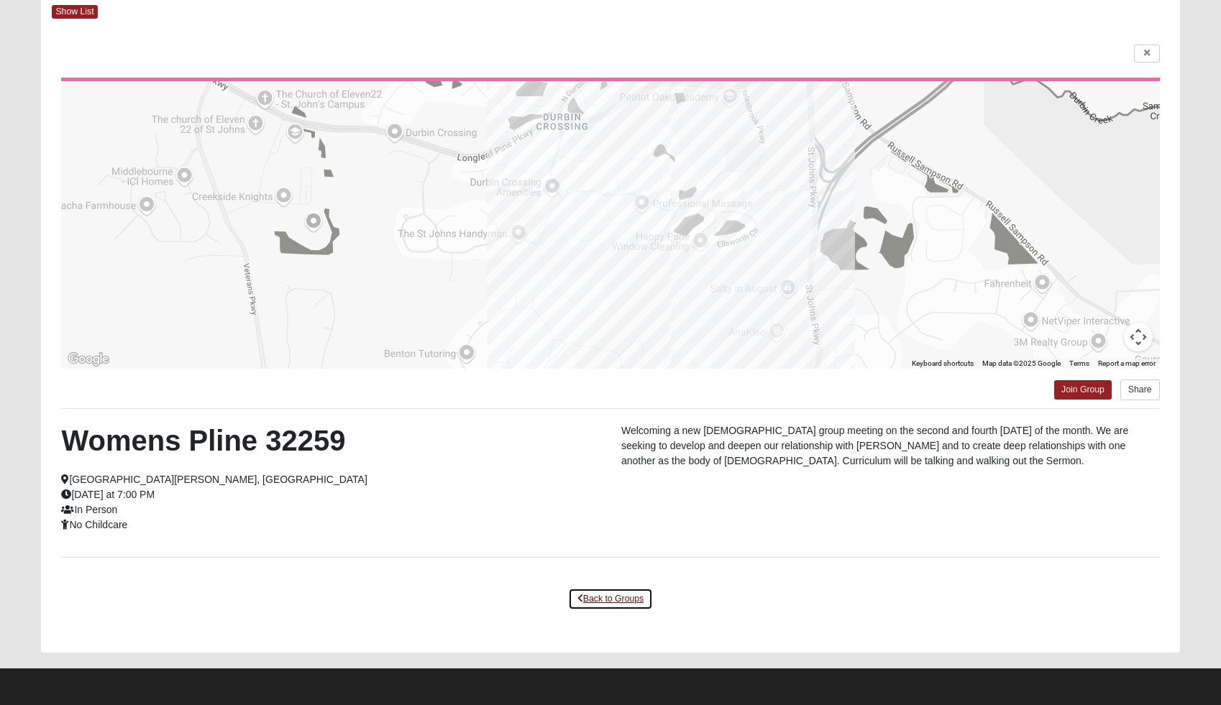
click at [630, 598] on link "Back to Groups" at bounding box center [610, 599] width 85 height 22
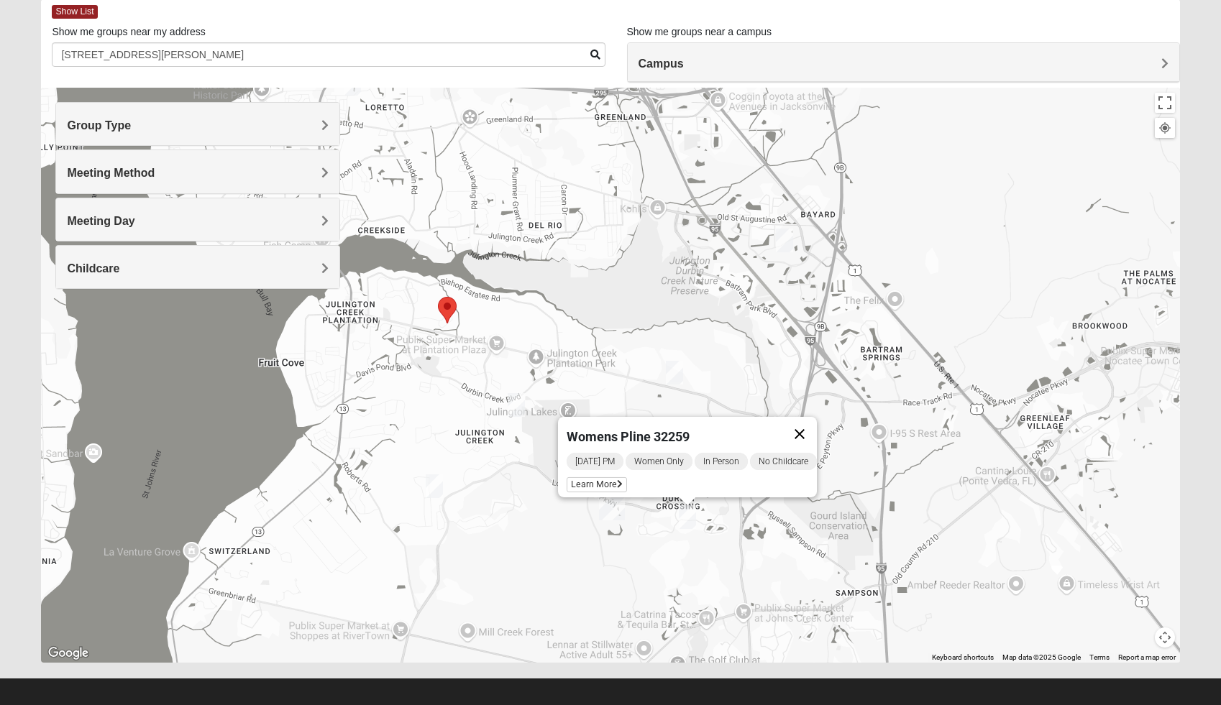
click at [809, 428] on button "Close" at bounding box center [799, 434] width 35 height 35
click at [521, 407] on img "Womens Iliff 32259" at bounding box center [516, 405] width 17 height 24
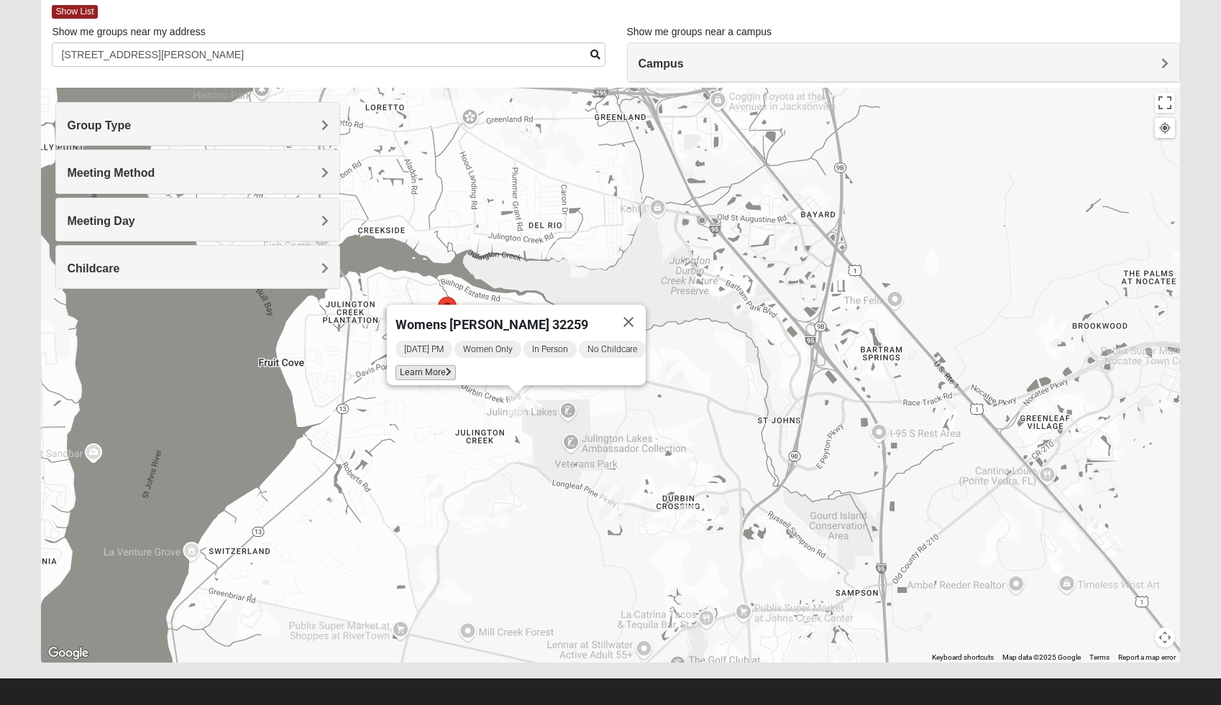
click at [444, 367] on span "Learn More" at bounding box center [425, 372] width 60 height 15
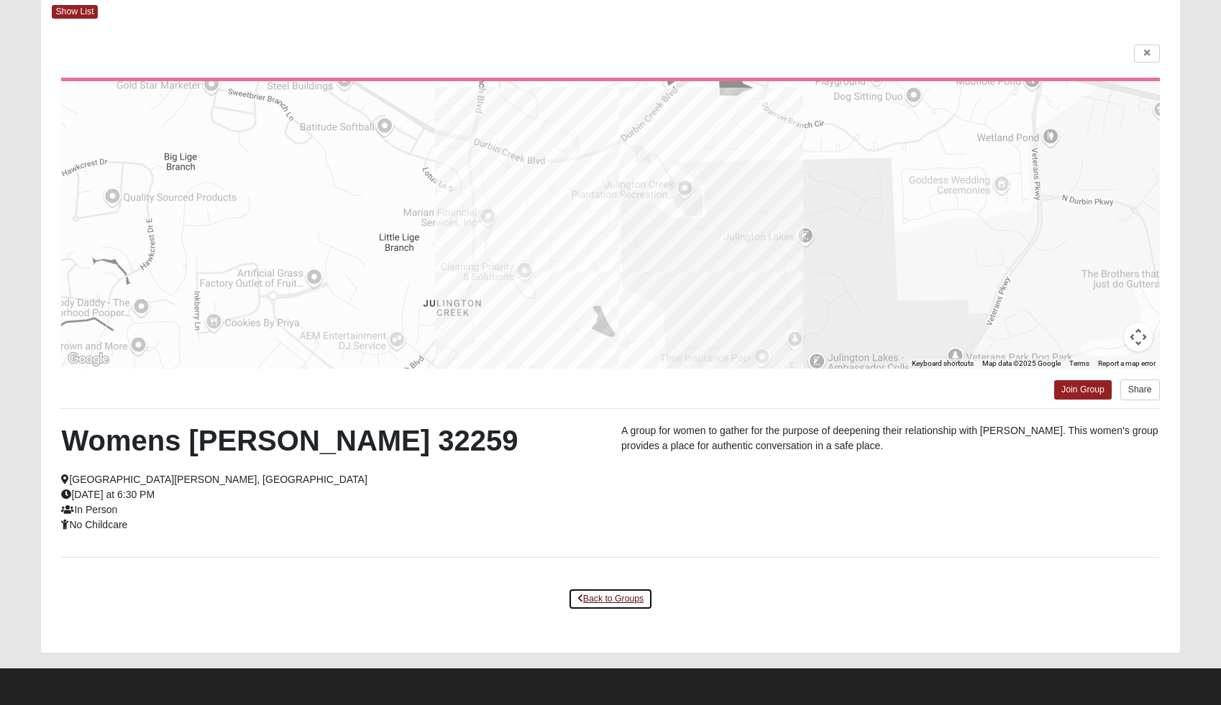
click at [602, 594] on link "Back to Groups" at bounding box center [610, 599] width 85 height 22
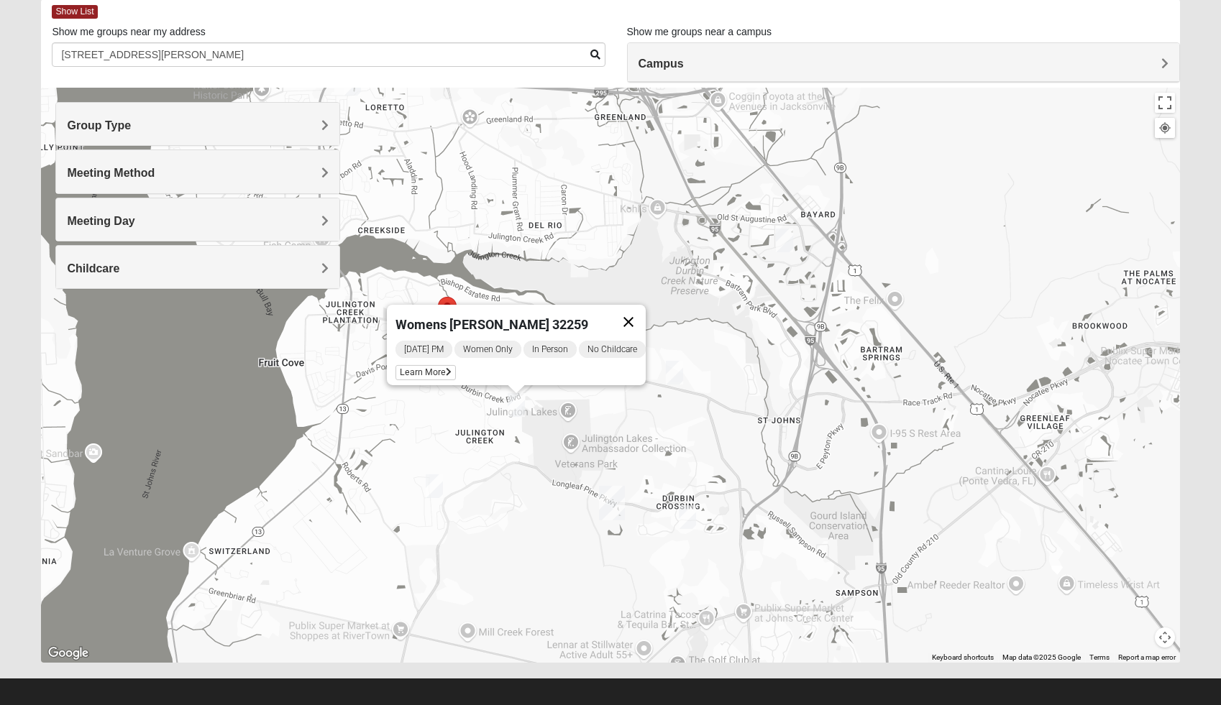
click at [636, 318] on button "Close" at bounding box center [628, 322] width 35 height 35
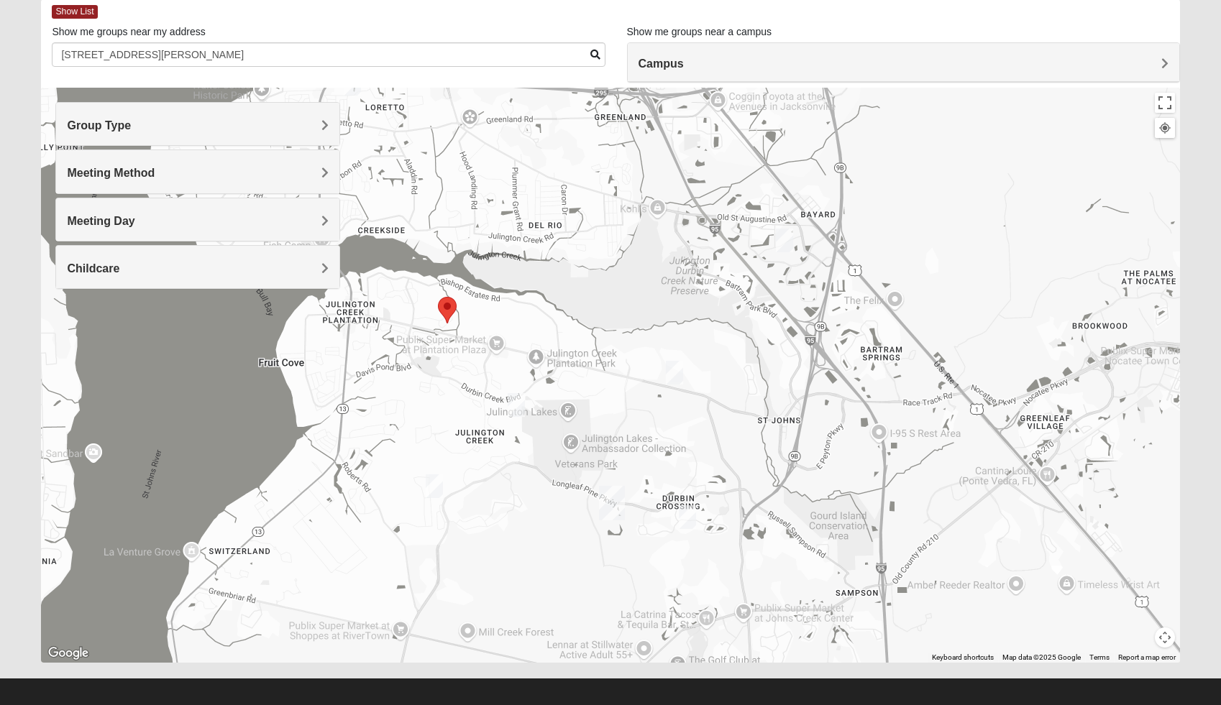
click at [439, 492] on img "Womens Crane 32259" at bounding box center [434, 486] width 17 height 24
click at [364, 449] on icon at bounding box center [367, 453] width 6 height 9
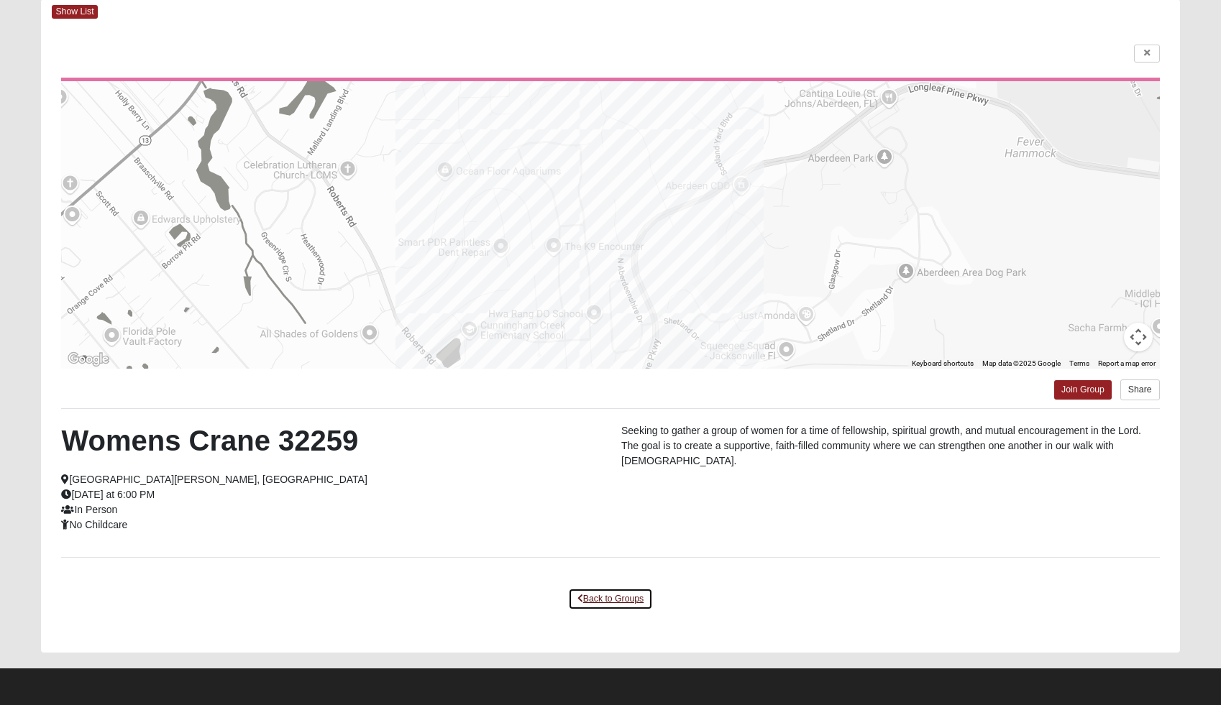
click at [590, 589] on link "Back to Groups" at bounding box center [610, 599] width 85 height 22
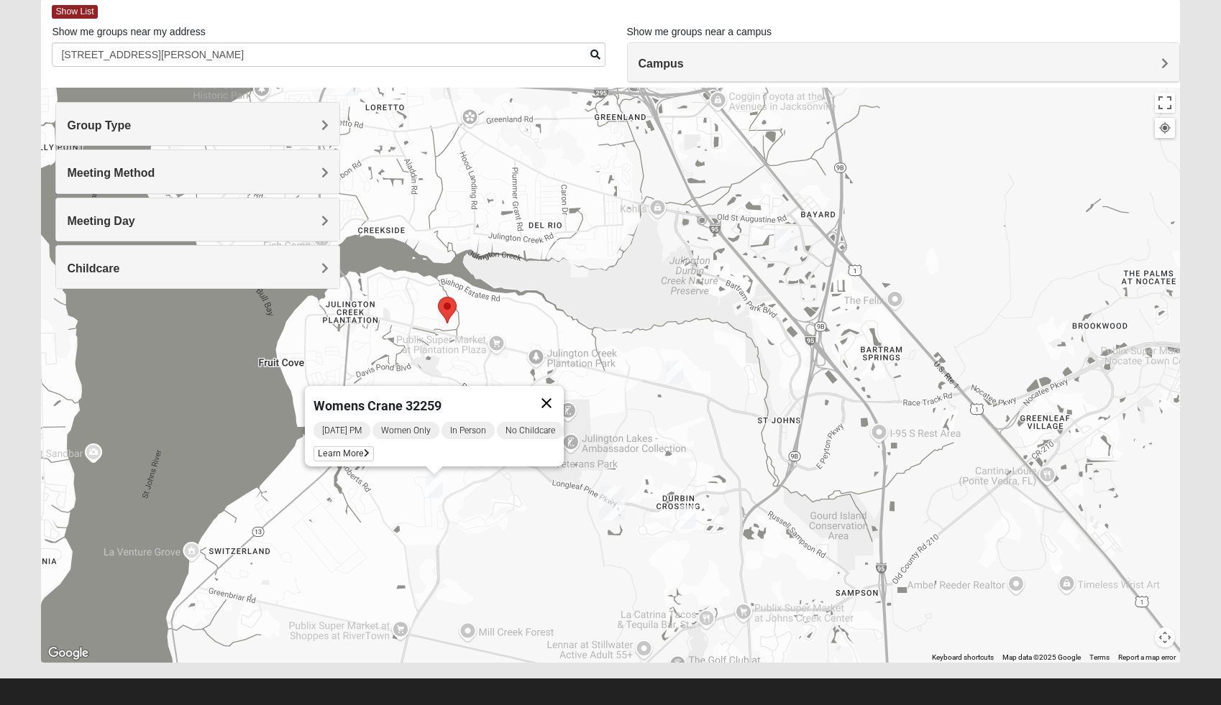
click at [557, 397] on button "Close" at bounding box center [546, 403] width 35 height 35
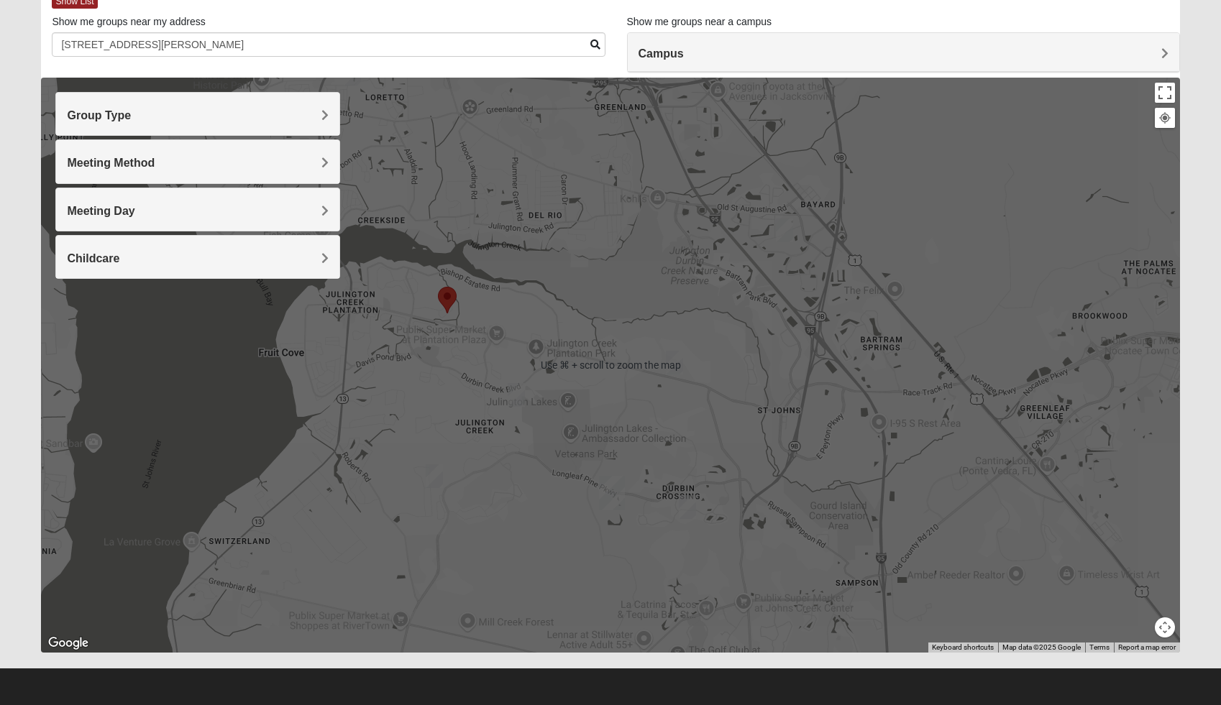
scroll to position [75, 0]
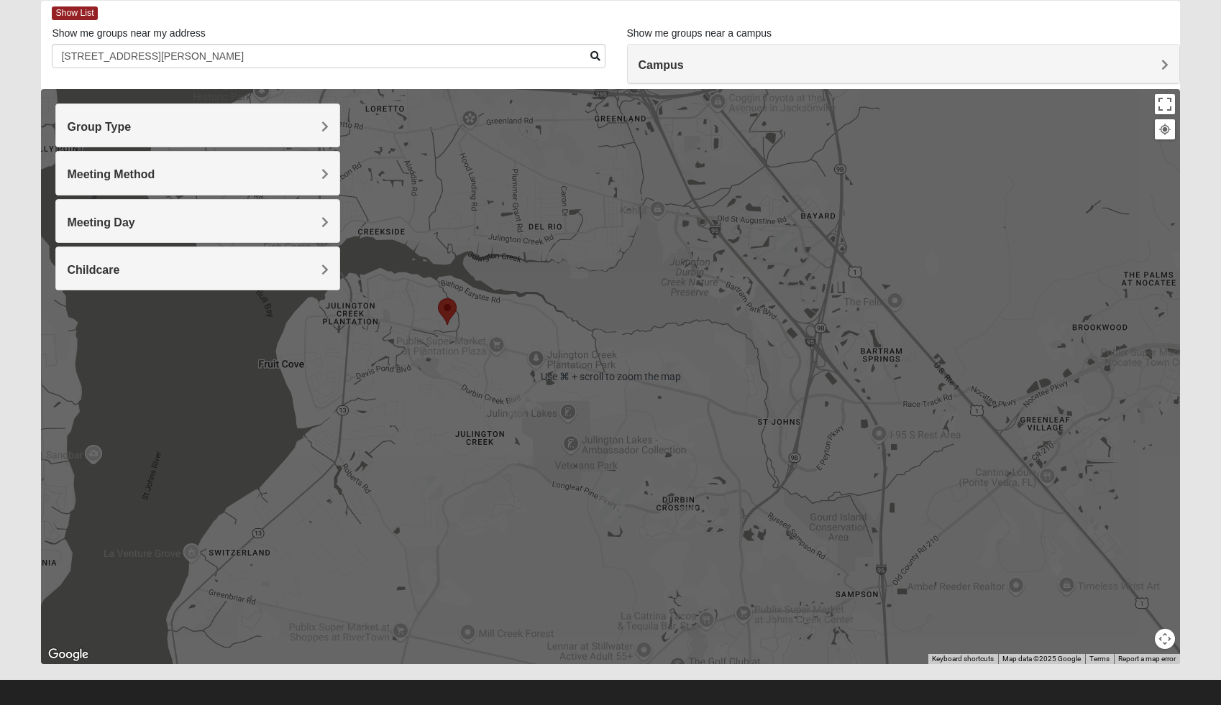
click at [536, 501] on div "To navigate, press the arrow keys." at bounding box center [610, 376] width 1138 height 575
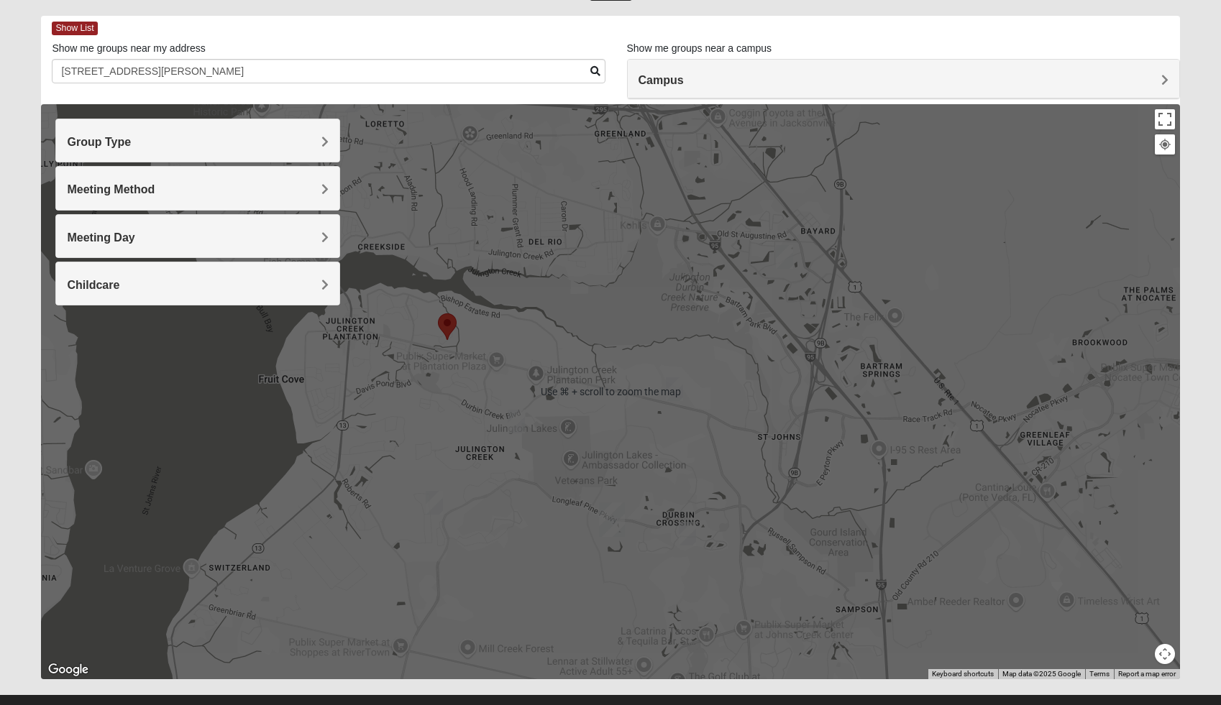
scroll to position [38, 0]
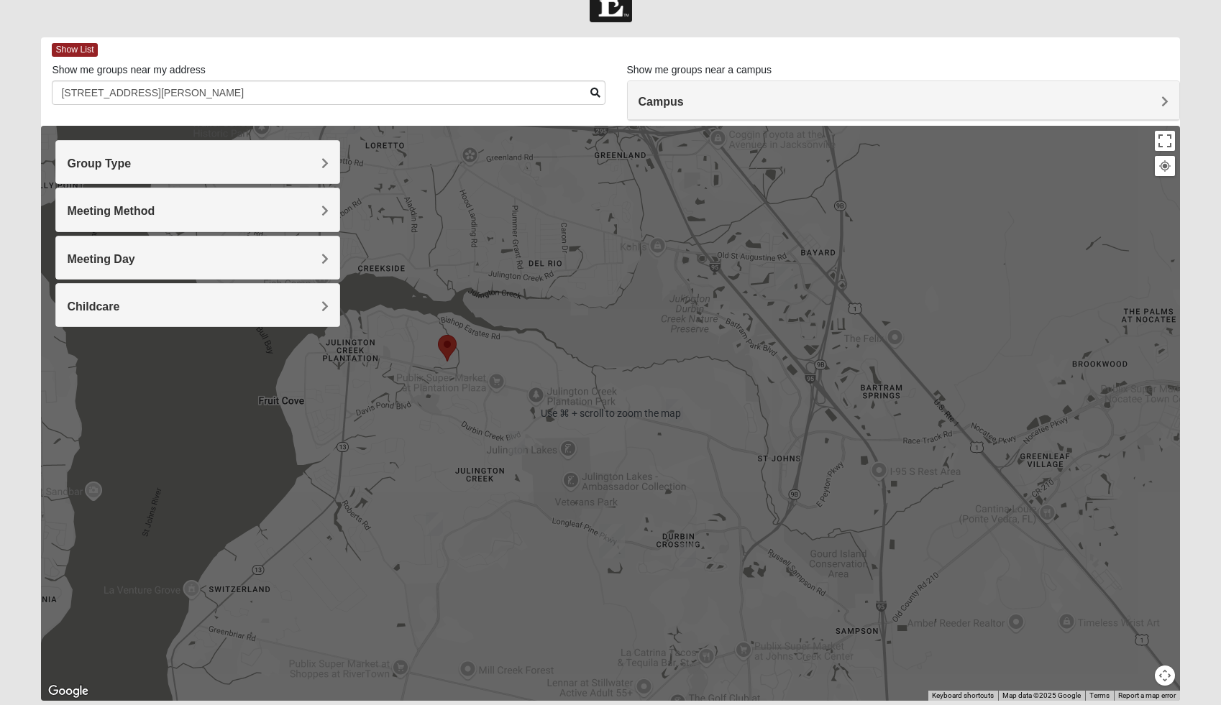
click at [492, 539] on div at bounding box center [610, 413] width 1138 height 575
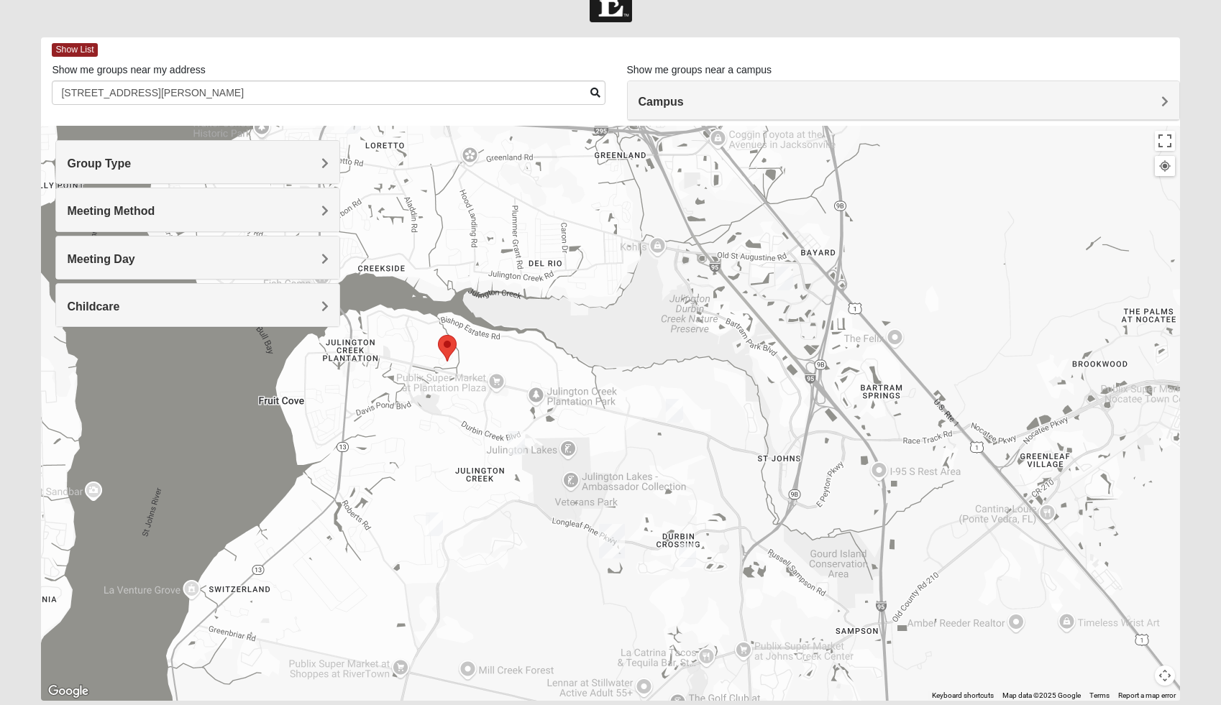
click at [510, 444] on img "Womens Iliff 32259" at bounding box center [516, 443] width 17 height 24
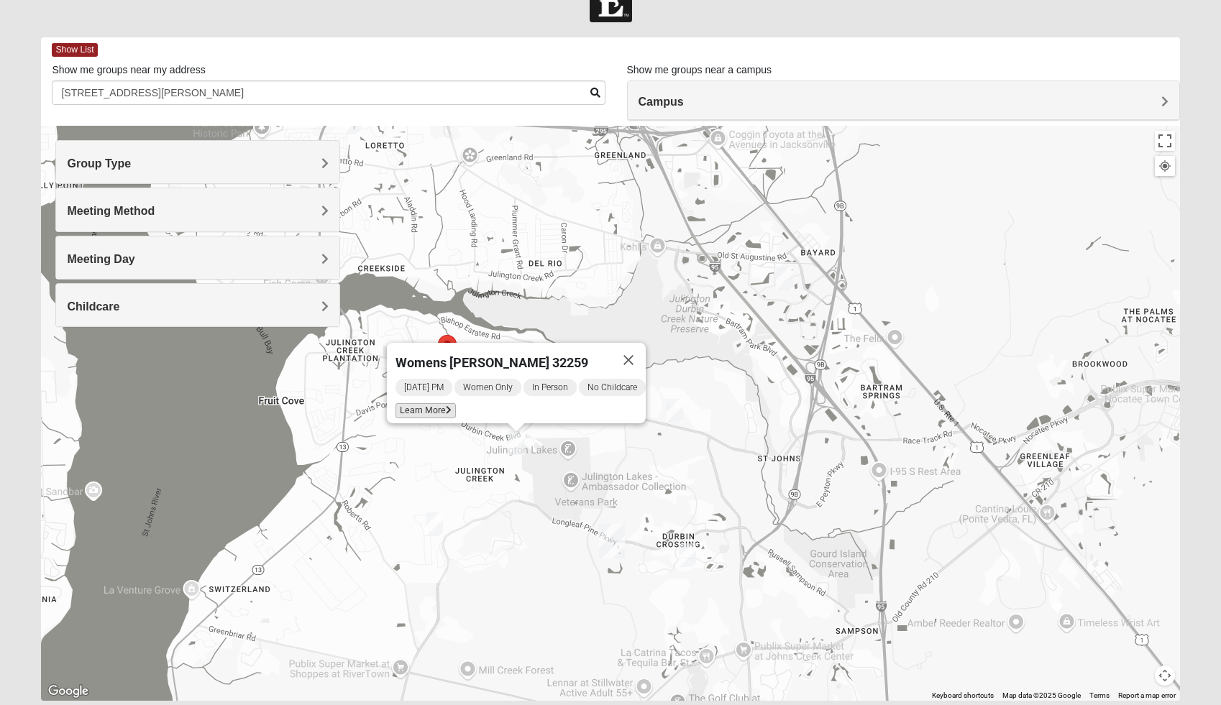
click at [446, 406] on icon at bounding box center [449, 410] width 6 height 9
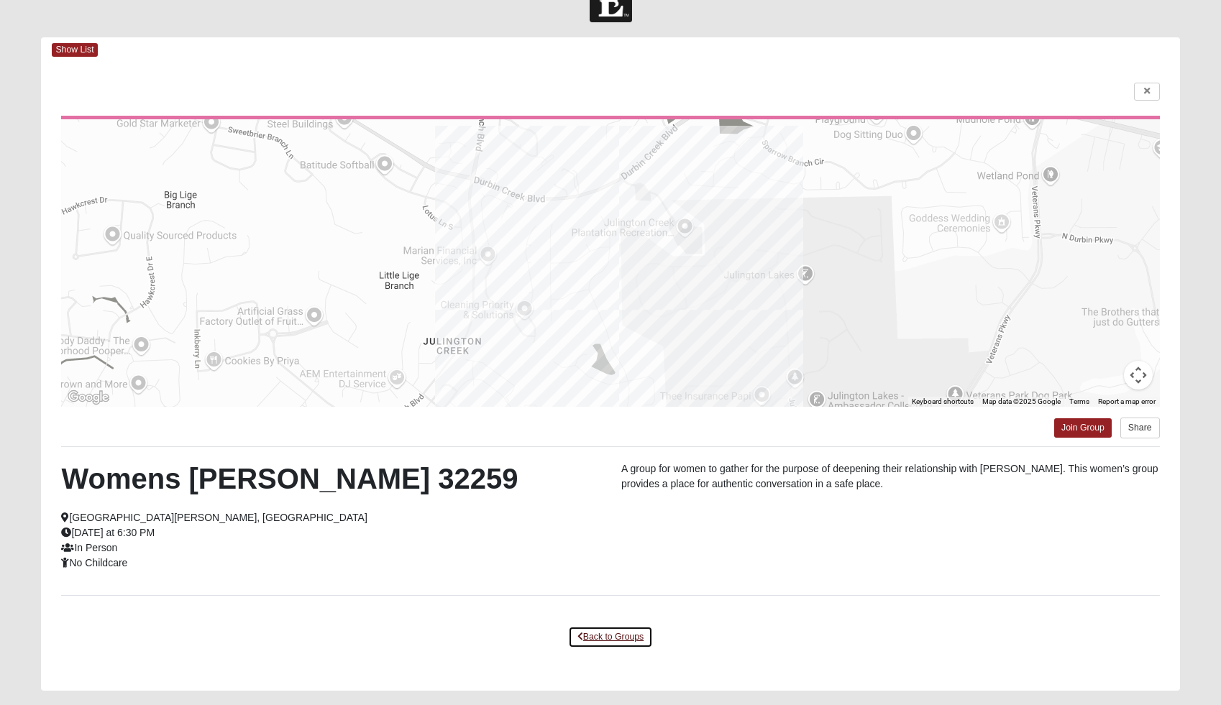
click at [594, 633] on link "Back to Groups" at bounding box center [610, 637] width 85 height 22
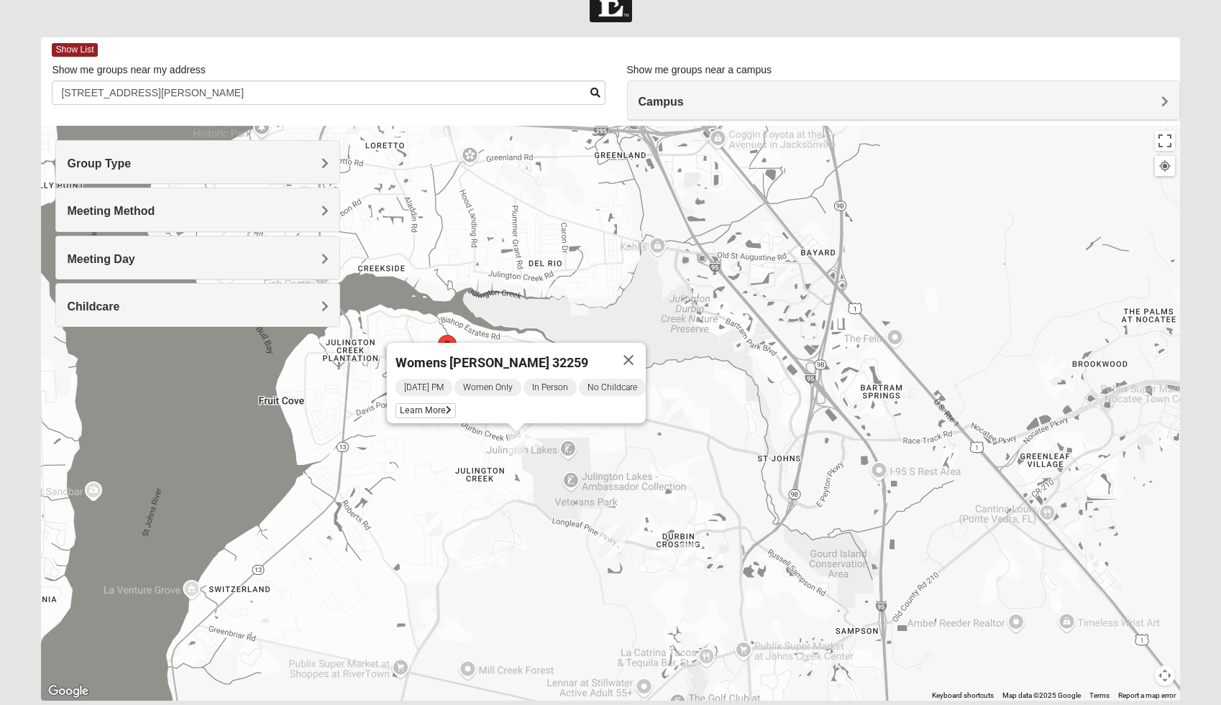
click at [685, 554] on img "Womens Pline 32259" at bounding box center [687, 555] width 17 height 24
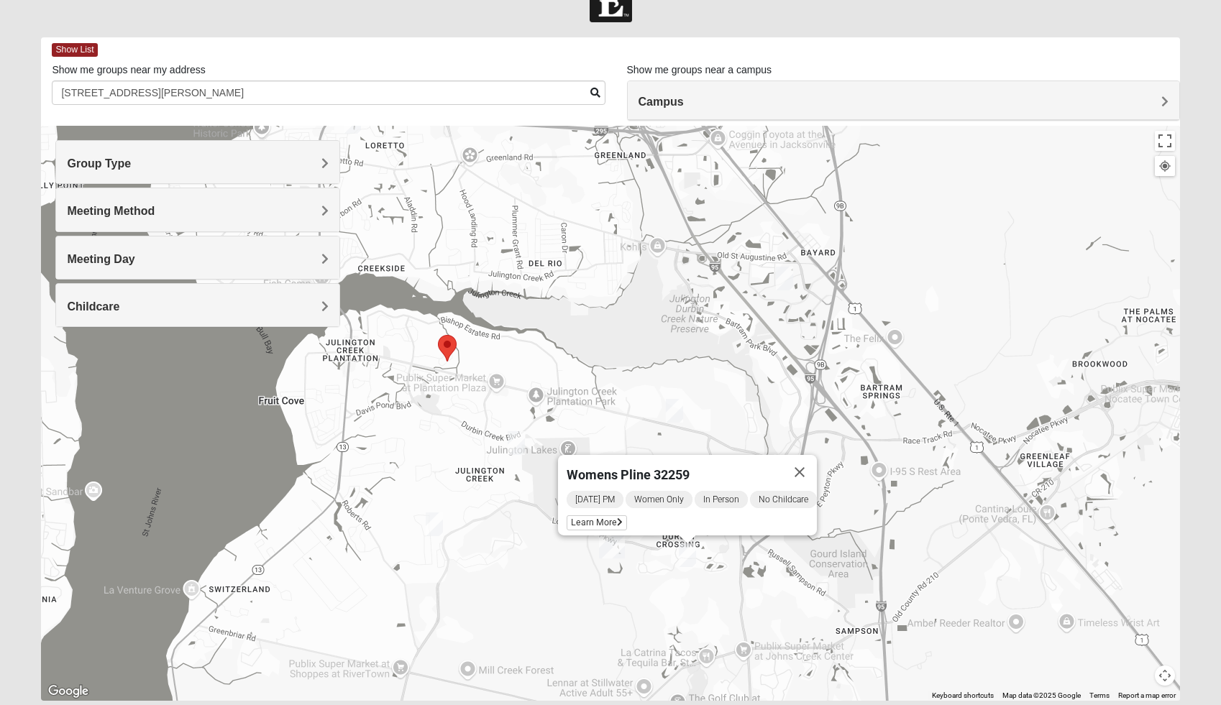
click at [490, 548] on div "Womens Pline 32259 Wednesday PM Women Only In Person No Childcare Learn More" at bounding box center [610, 413] width 1138 height 575
click at [810, 464] on button "Close" at bounding box center [799, 472] width 35 height 35
click at [438, 523] on img "Womens Crane 32259" at bounding box center [434, 525] width 17 height 24
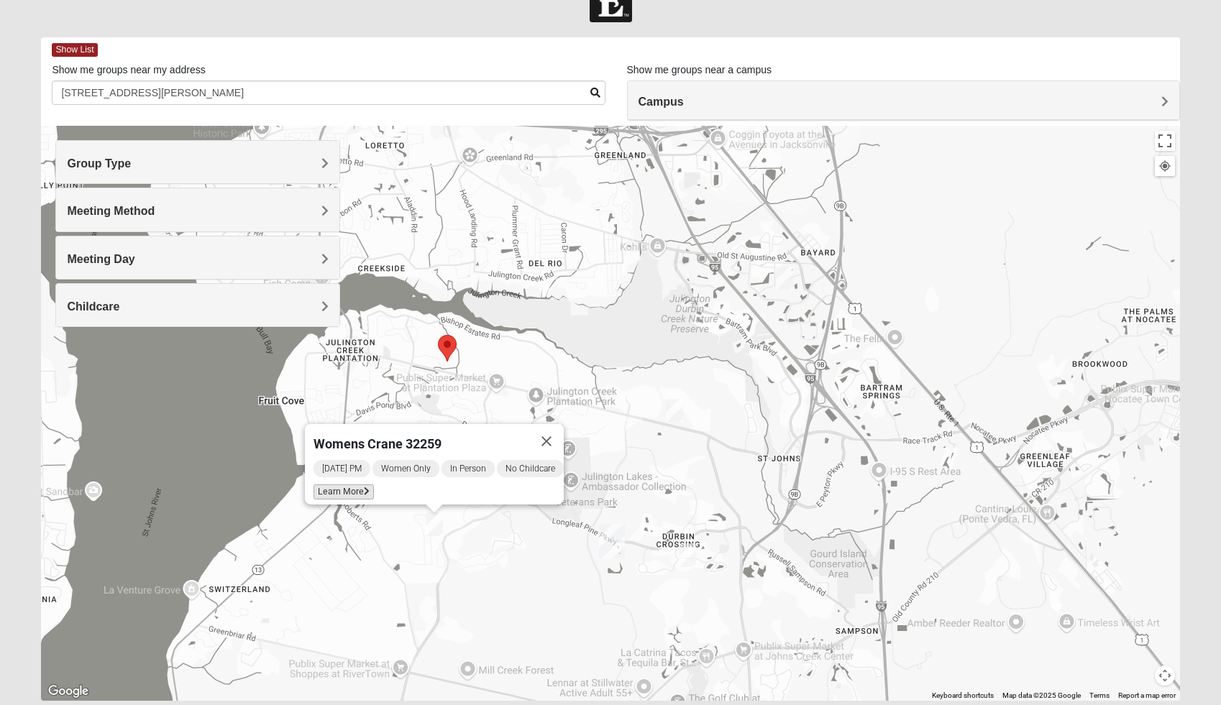
click at [364, 487] on icon at bounding box center [367, 491] width 6 height 9
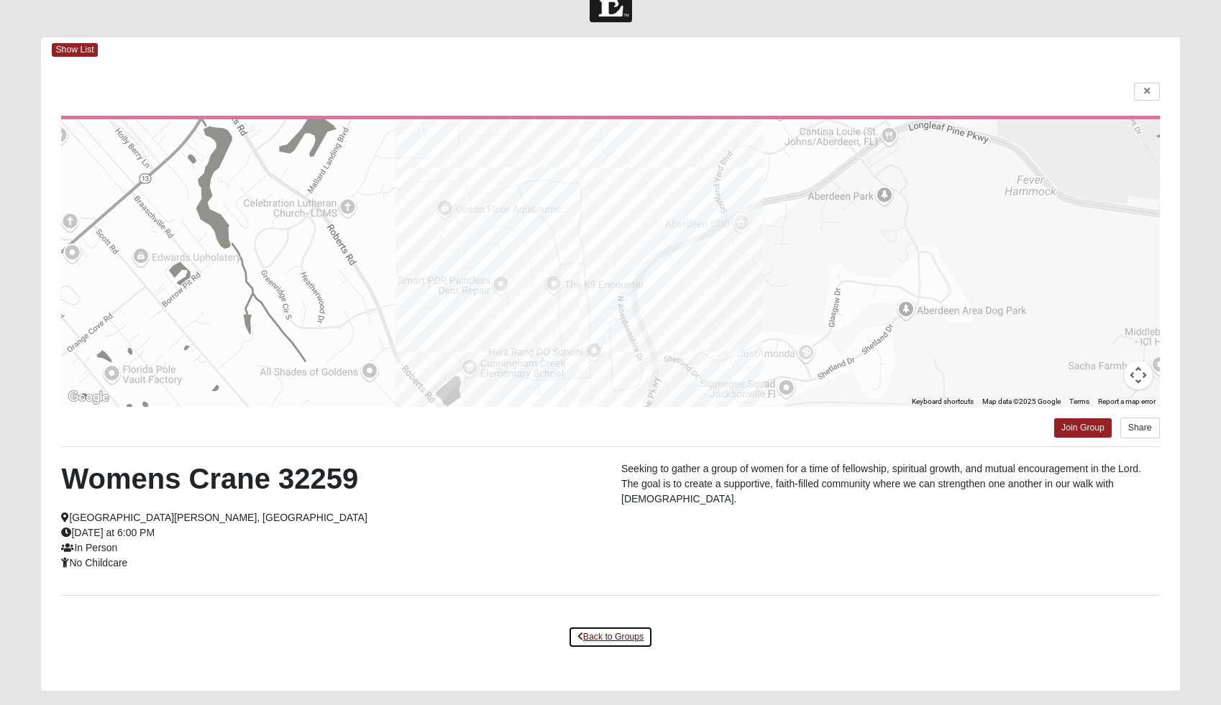
click at [610, 634] on link "Back to Groups" at bounding box center [610, 637] width 85 height 22
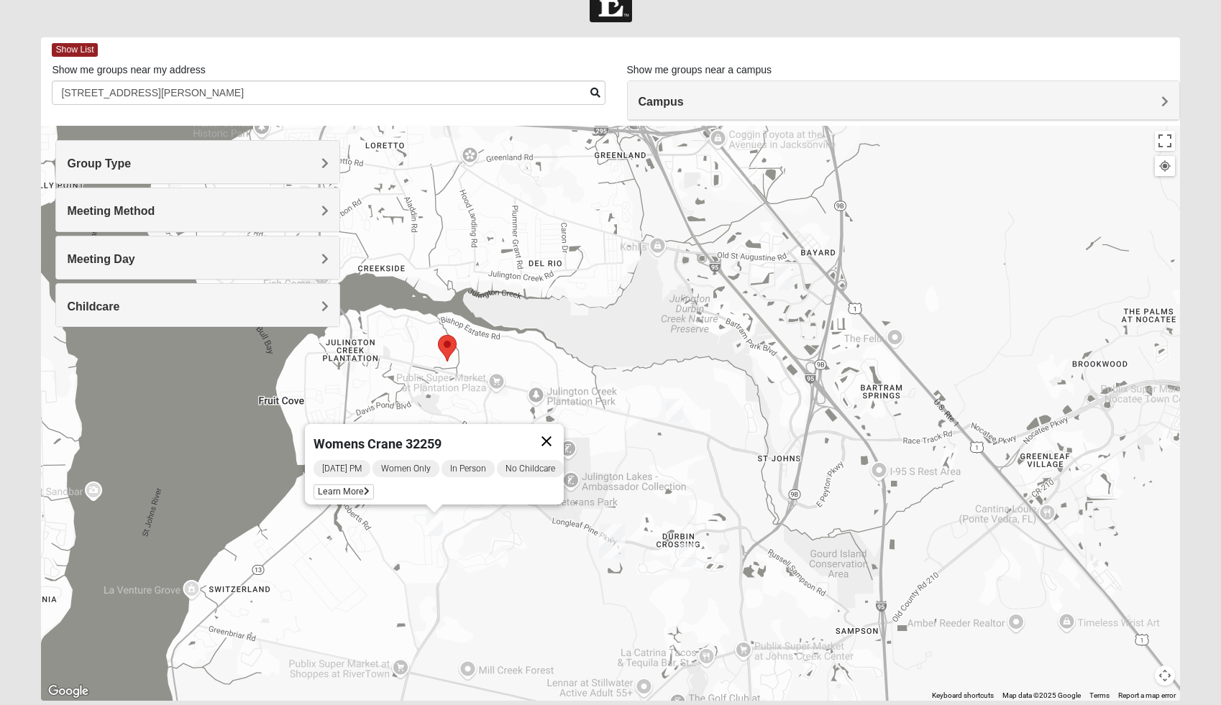
click at [559, 434] on button "Close" at bounding box center [546, 441] width 35 height 35
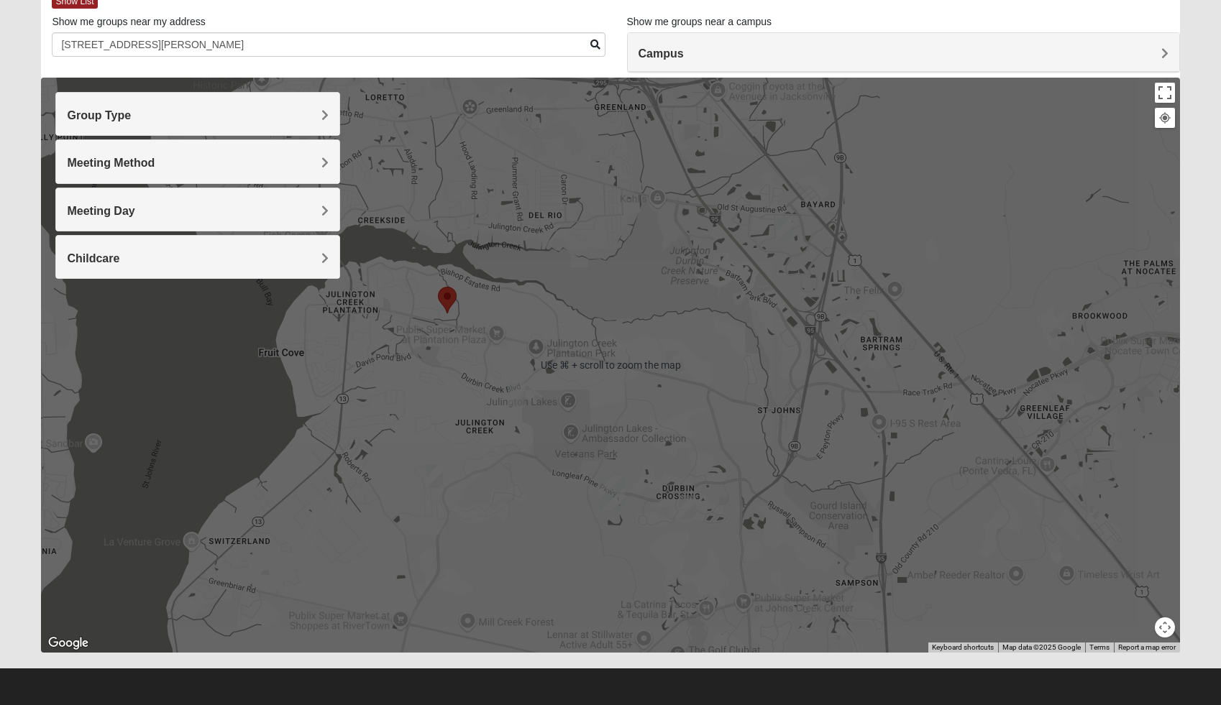
scroll to position [0, 0]
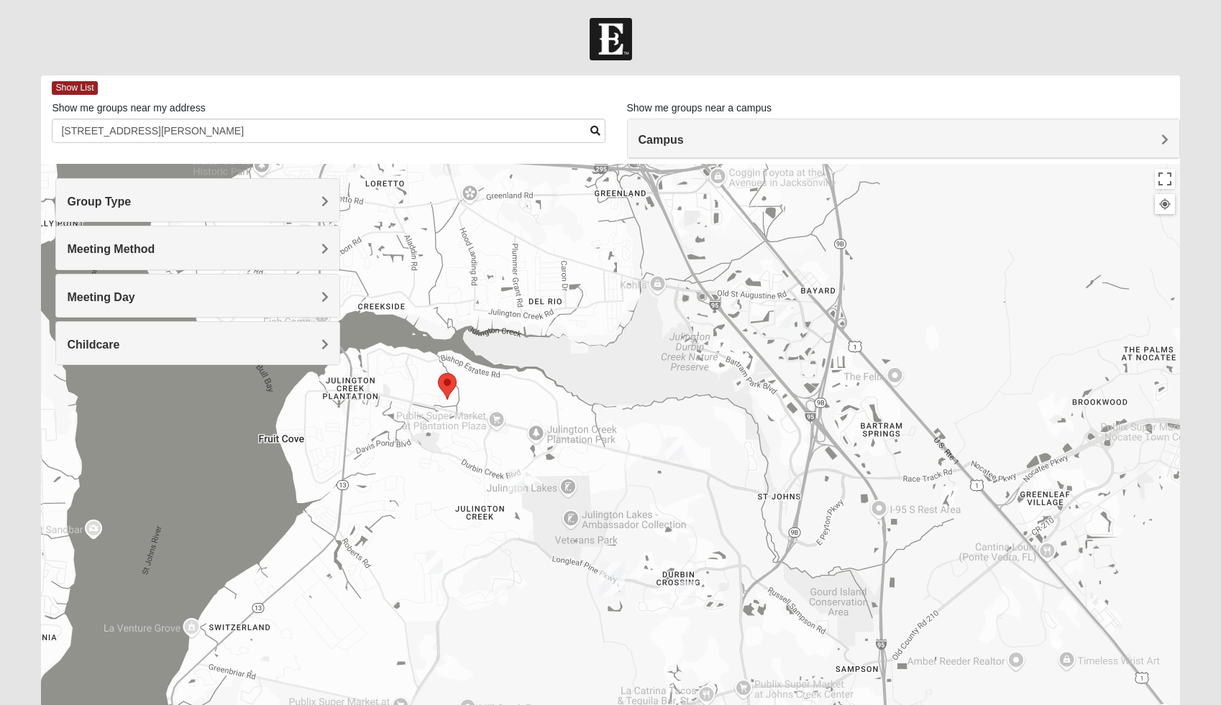
click at [520, 480] on img "Womens Iliff 32259" at bounding box center [516, 481] width 17 height 24
click at [637, 390] on button "Close" at bounding box center [628, 398] width 35 height 35
click at [437, 560] on img "Womens Crane 32259" at bounding box center [434, 563] width 17 height 24
click at [553, 469] on button "Close" at bounding box center [546, 479] width 35 height 35
click at [683, 587] on img "Womens Pline 32259" at bounding box center [687, 594] width 17 height 24
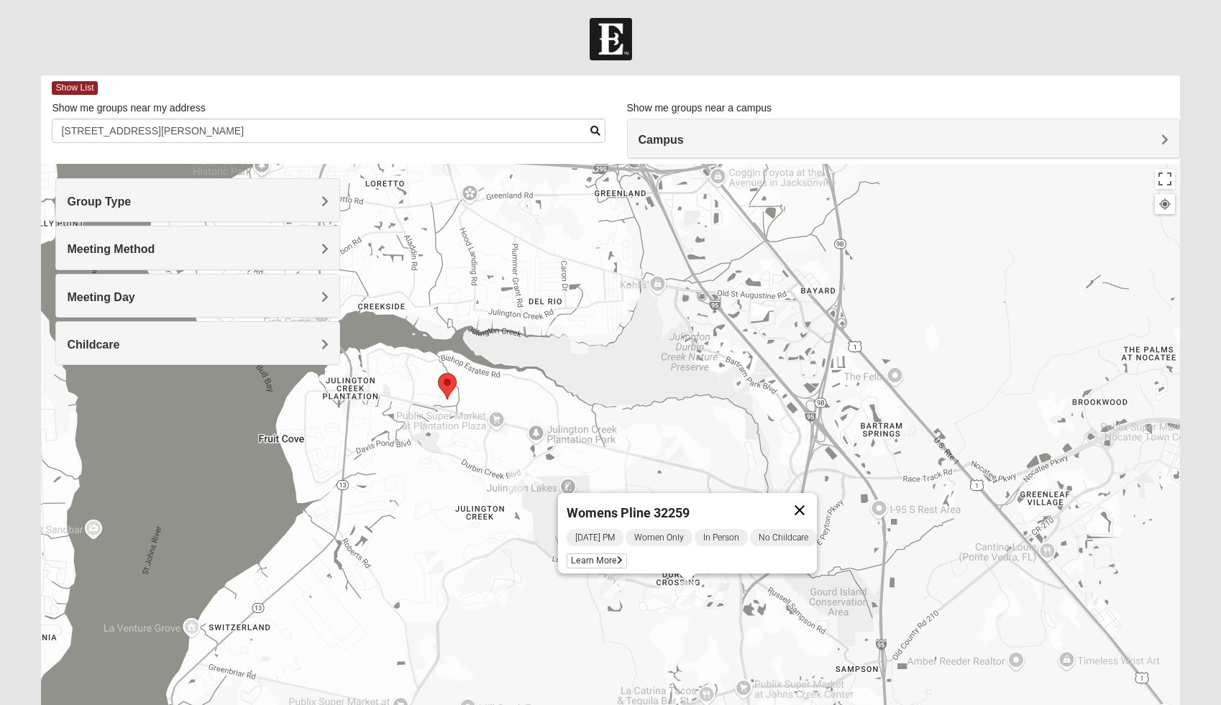
click at [813, 503] on button "Close" at bounding box center [799, 510] width 35 height 35
click at [518, 477] on img "Womens Iliff 32259" at bounding box center [516, 481] width 17 height 24
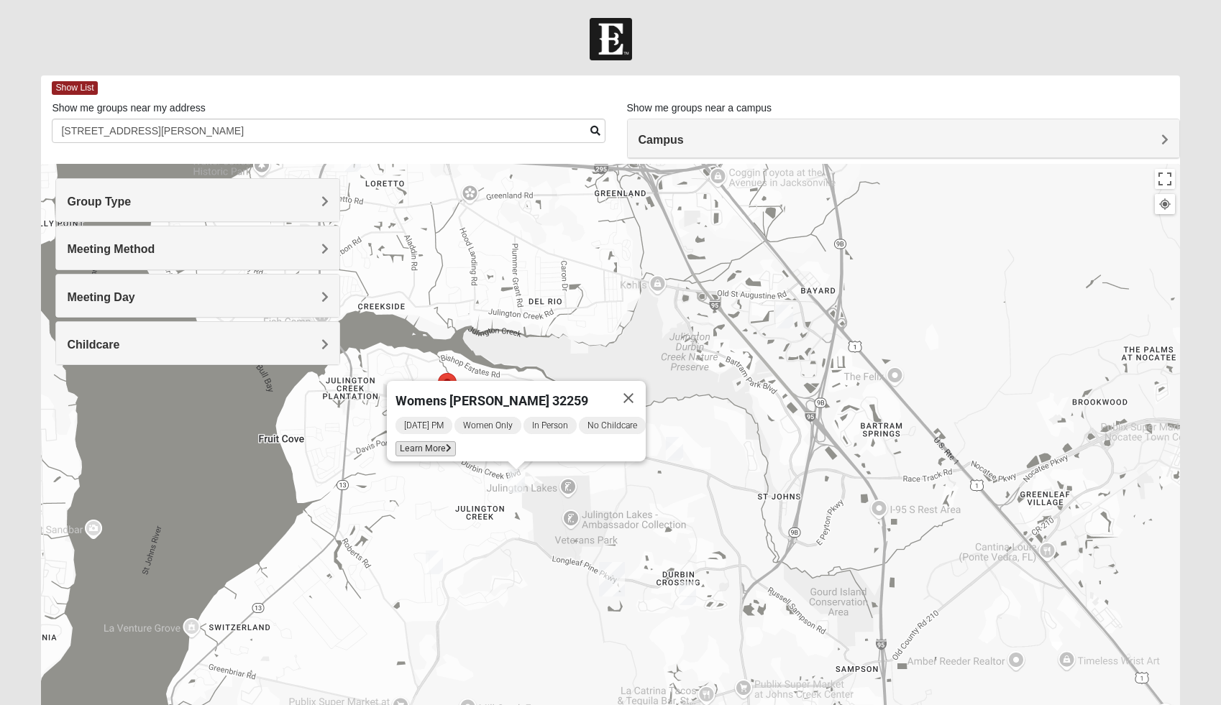
click at [446, 444] on icon at bounding box center [449, 448] width 6 height 9
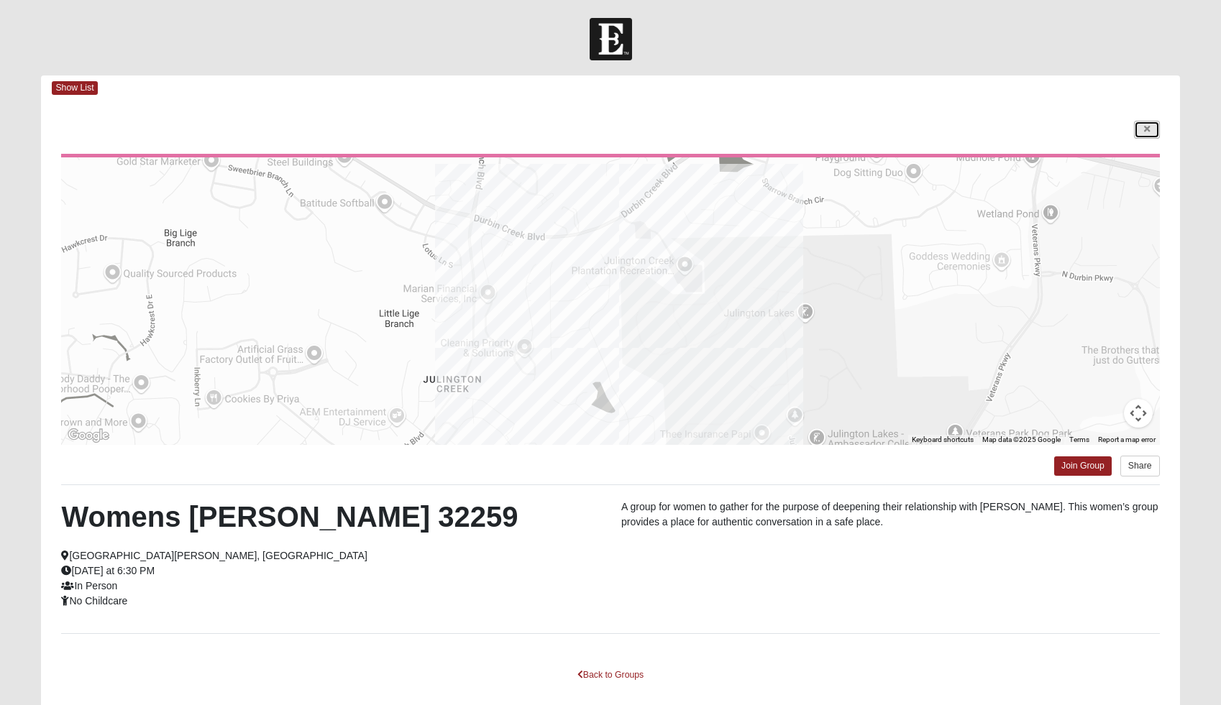
click at [1139, 132] on link at bounding box center [1147, 130] width 26 height 18
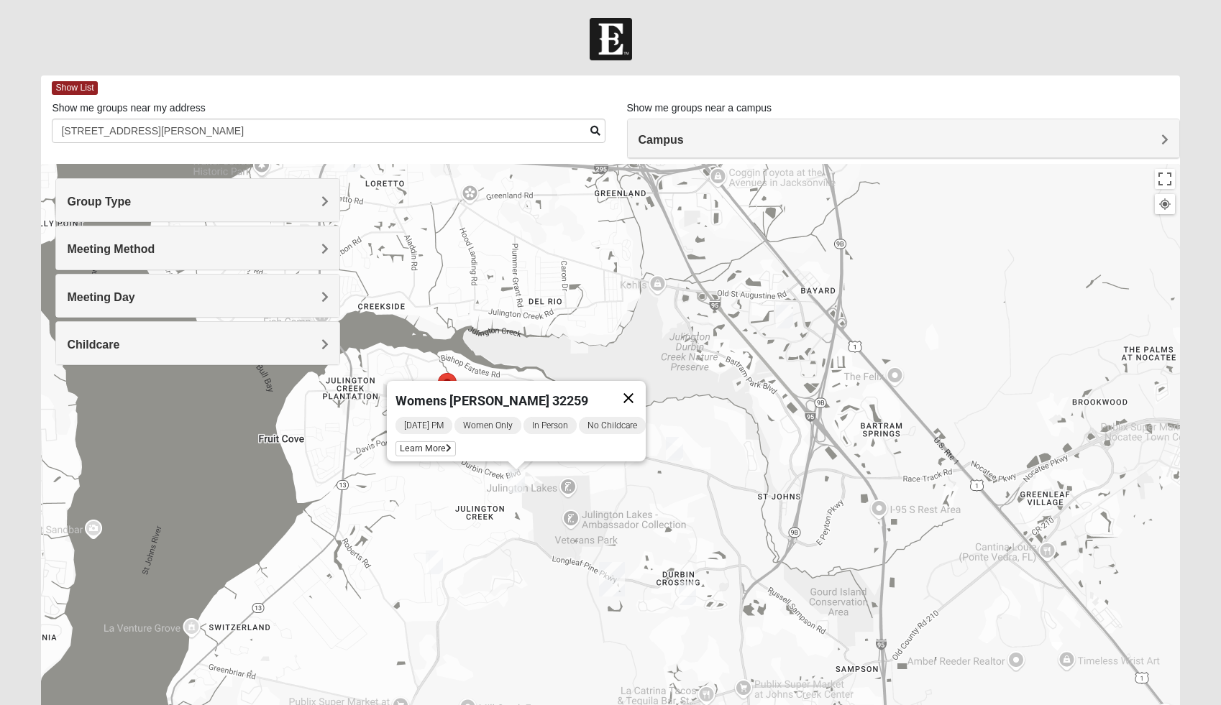
click at [639, 390] on button "Close" at bounding box center [628, 398] width 35 height 35
click at [689, 598] on img "Womens Pline 32259" at bounding box center [687, 594] width 17 height 24
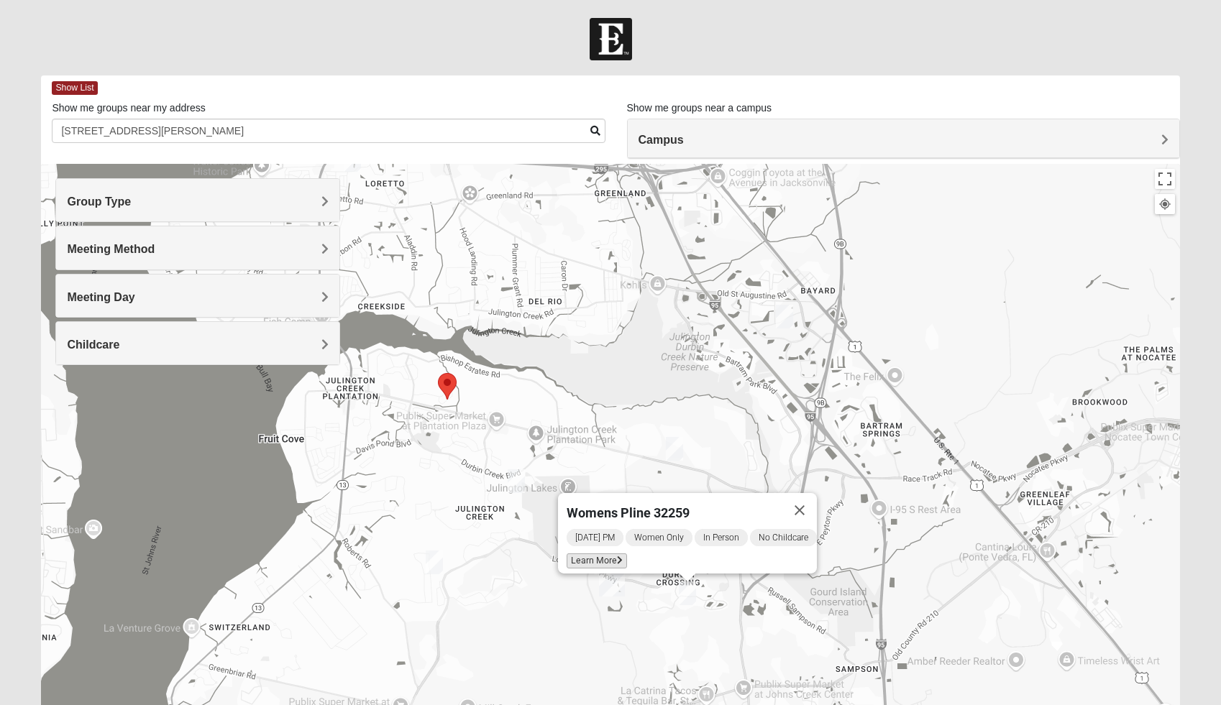
click at [617, 556] on icon at bounding box center [620, 560] width 6 height 9
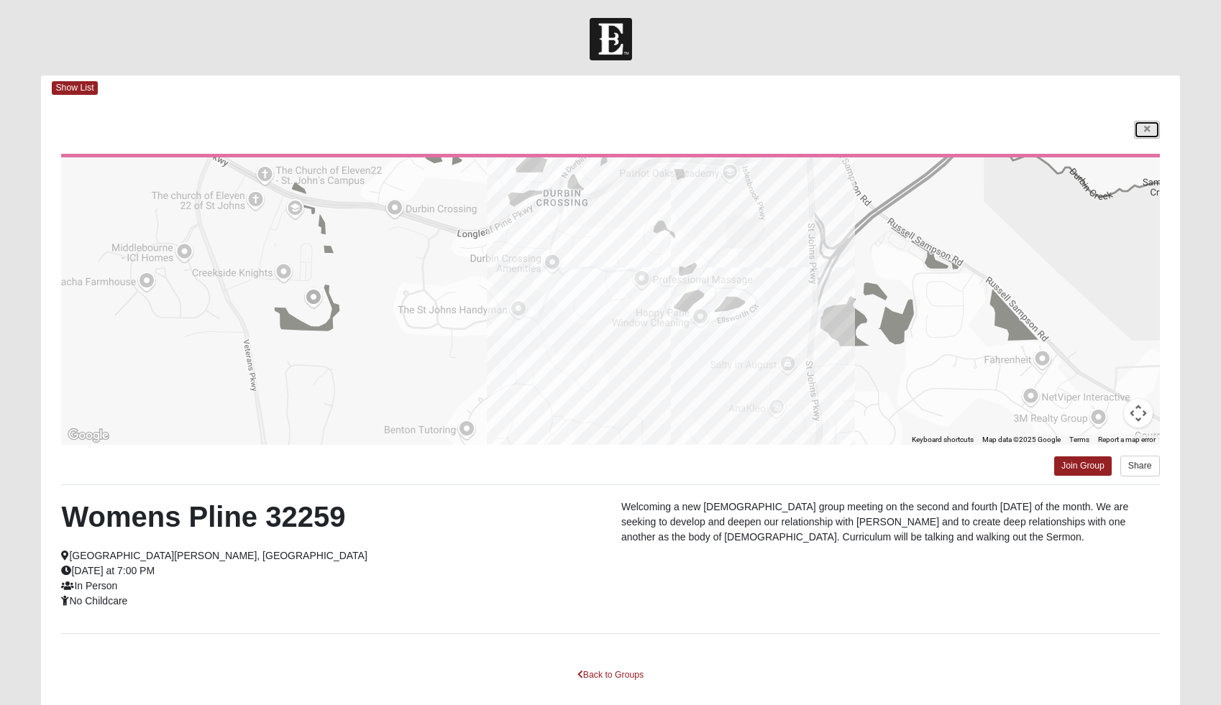
click at [1140, 129] on link at bounding box center [1147, 130] width 26 height 18
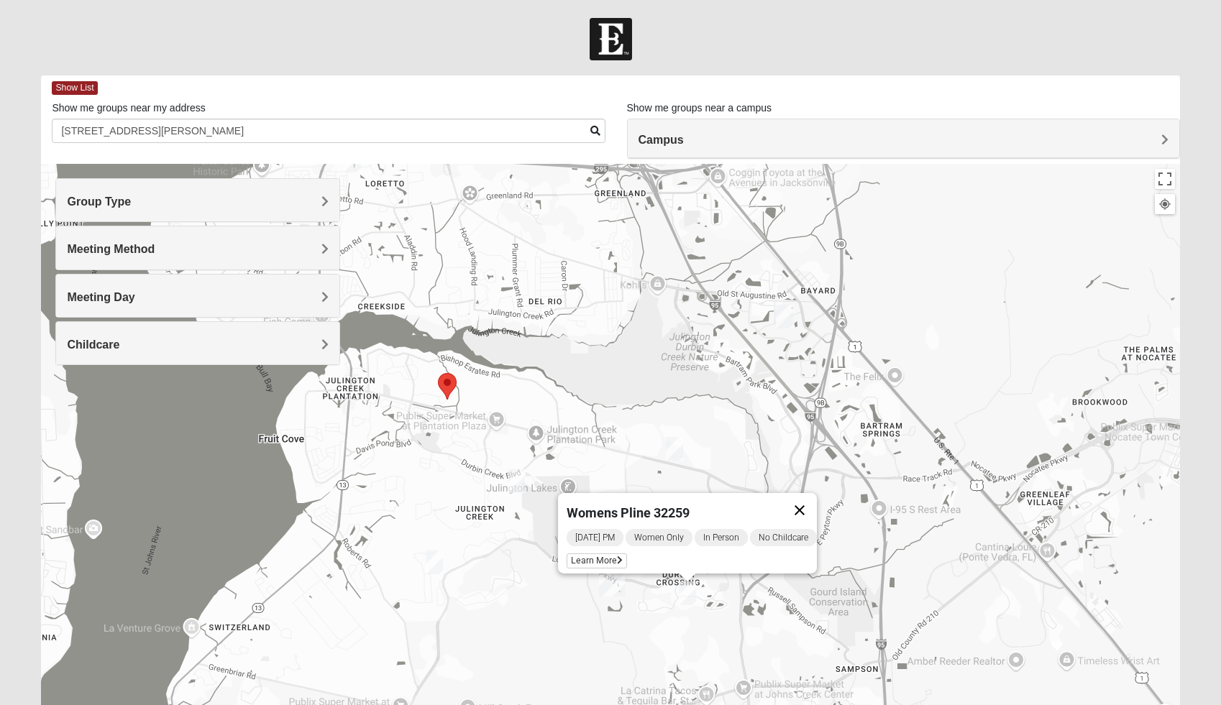
click at [817, 498] on button "Close" at bounding box center [799, 510] width 35 height 35
click at [692, 595] on img "Womens Pline 32259" at bounding box center [687, 594] width 17 height 24
click at [601, 555] on span "Learn More" at bounding box center [596, 561] width 60 height 15
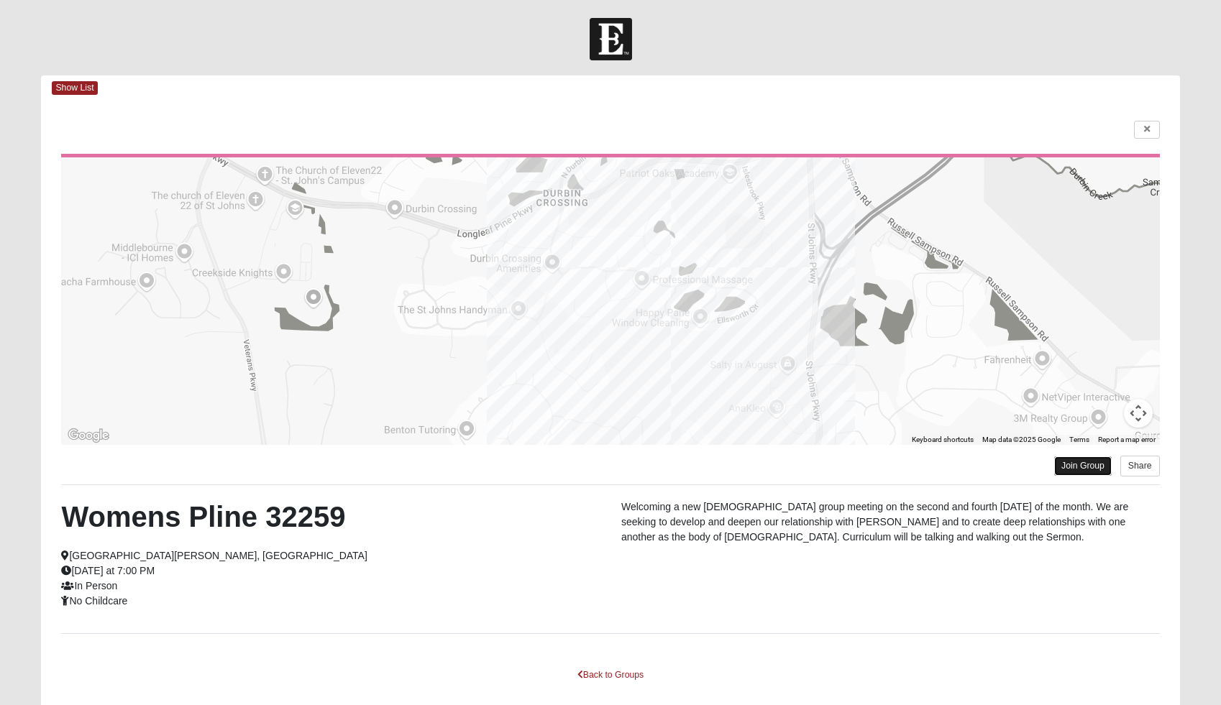
click at [1078, 459] on link "Join Group" at bounding box center [1083, 465] width 58 height 19
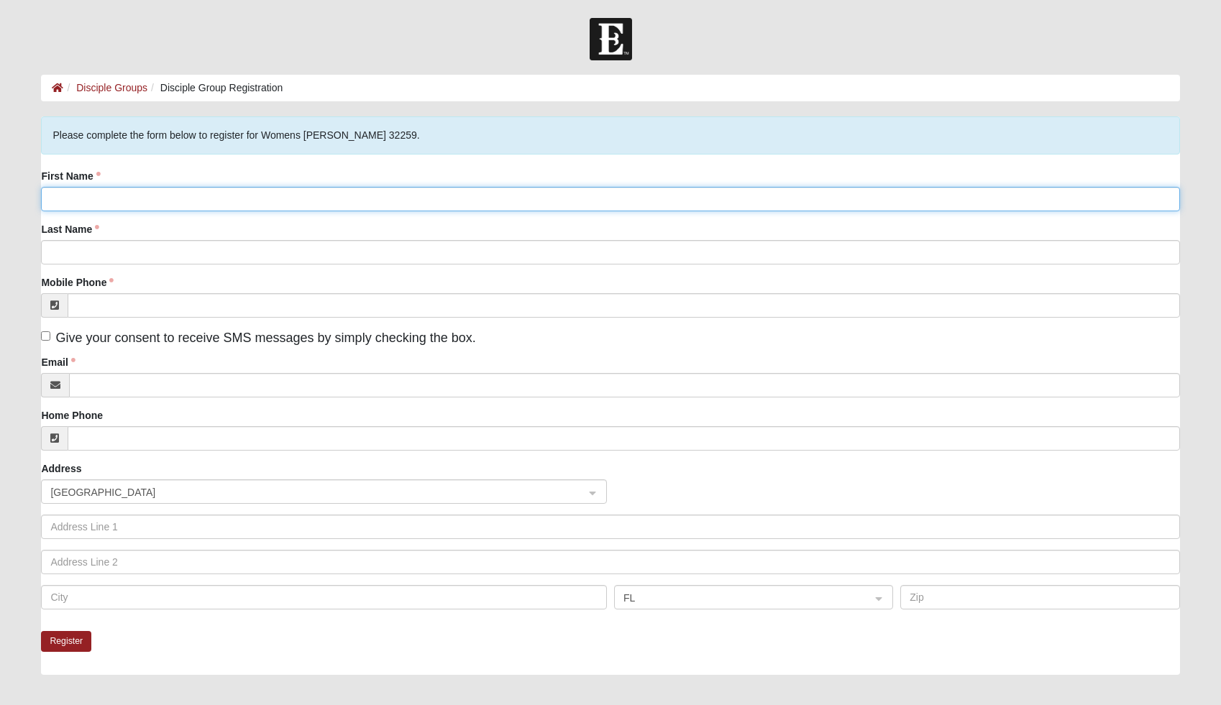
click at [377, 199] on input "First Name" at bounding box center [610, 199] width 1138 height 24
type input "Chelsea"
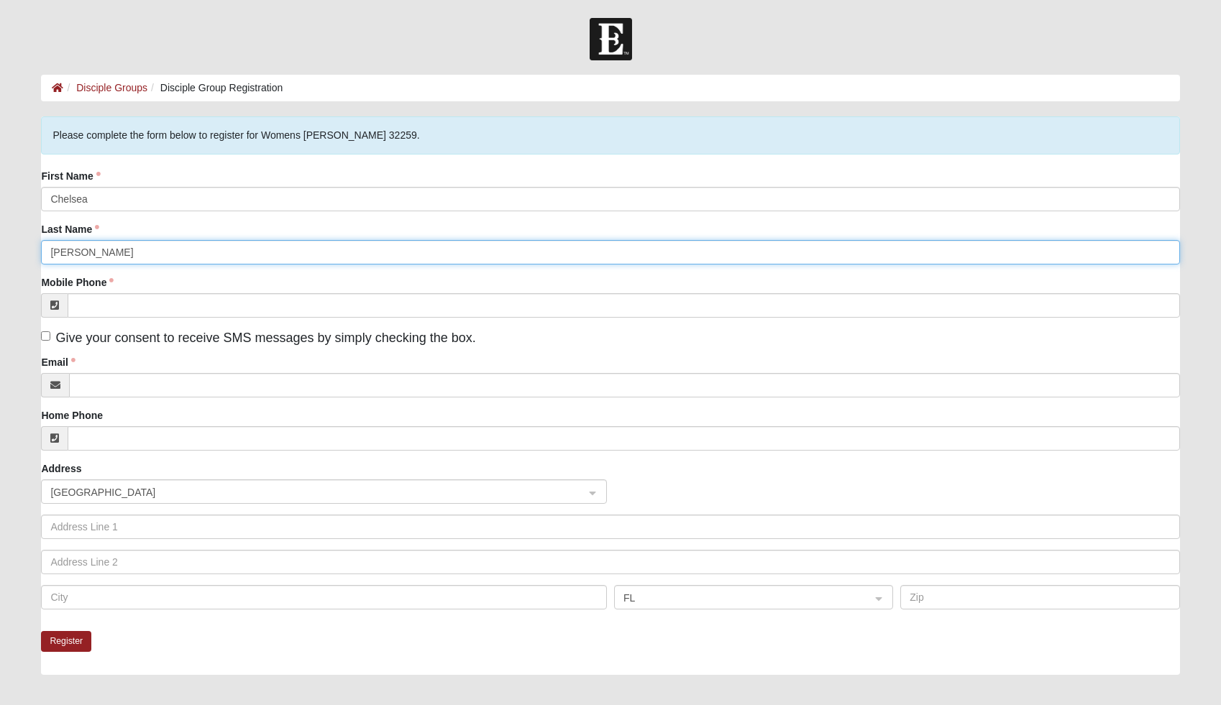
type input "Cushing"
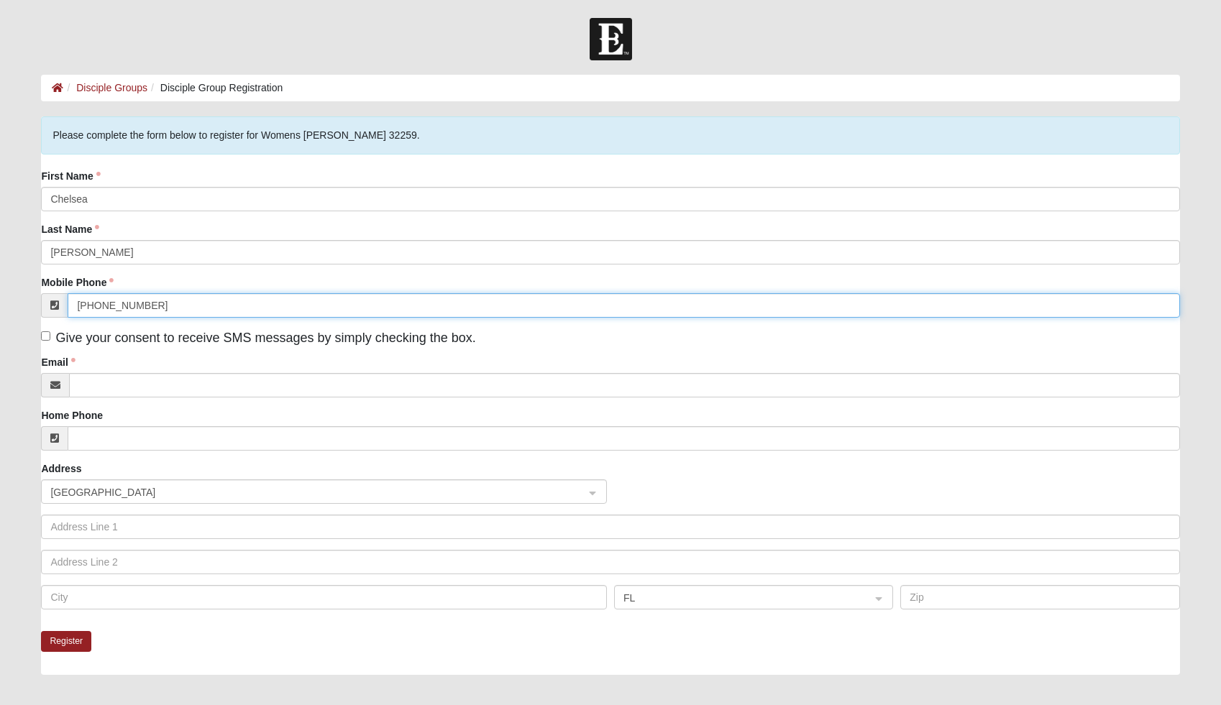
type input "(850) 258-0744"
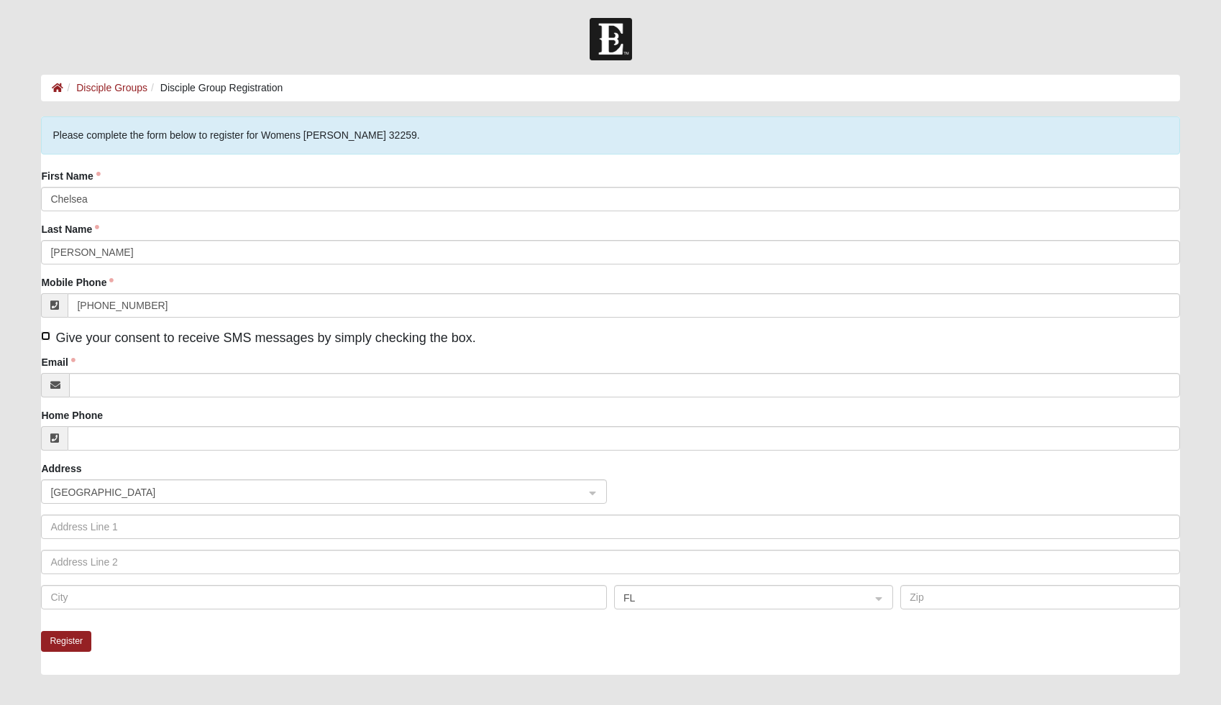
click at [47, 335] on input "Give your consent to receive SMS messages by simply checking the box." at bounding box center [45, 335] width 9 height 9
checkbox input "true"
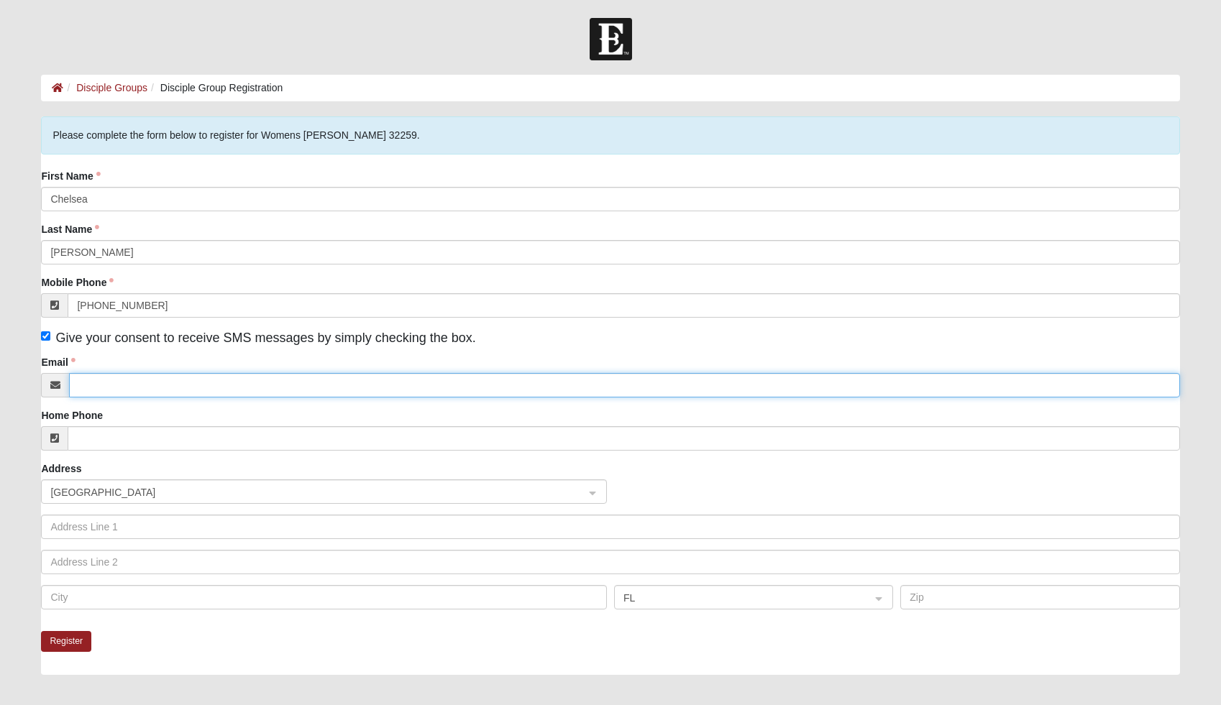
click at [87, 381] on input "Email" at bounding box center [624, 385] width 1110 height 24
type input "chelseagator12@hotmail.com"
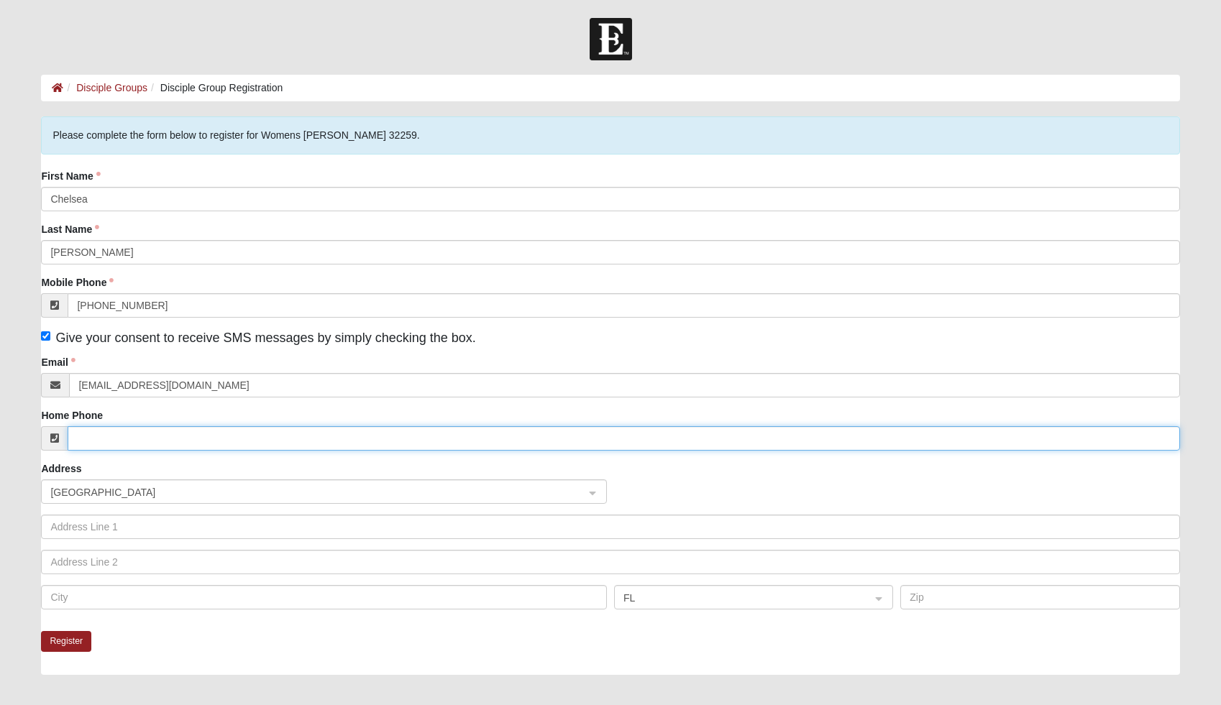
click at [116, 431] on input "Home Phone" at bounding box center [623, 438] width 1111 height 24
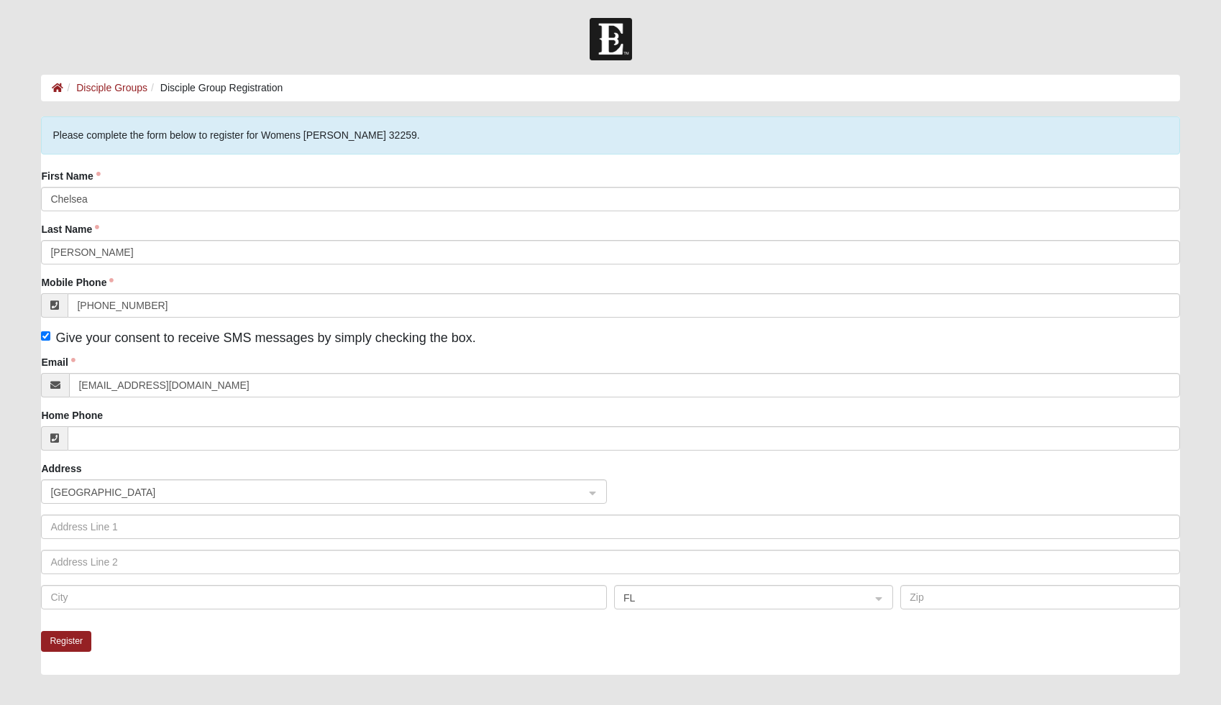
click at [129, 418] on div "Home Phone" at bounding box center [610, 429] width 1138 height 42
click at [74, 645] on button "Register" at bounding box center [66, 641] width 50 height 21
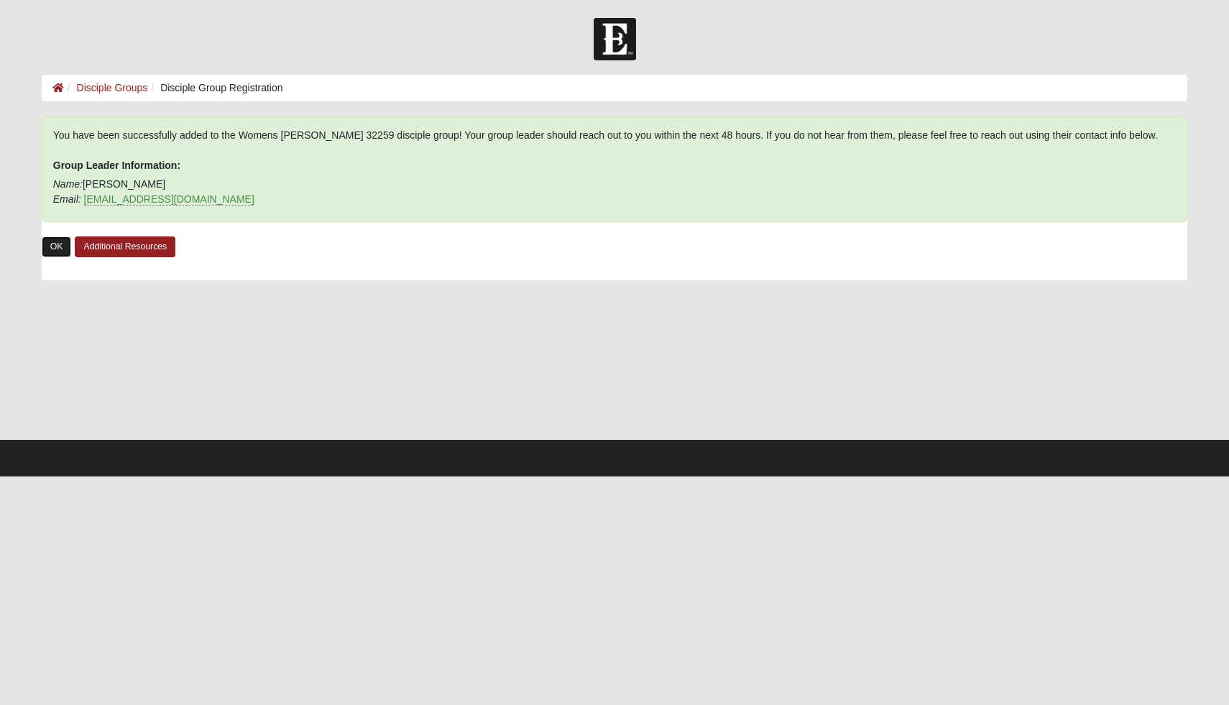
click at [63, 245] on link "OK" at bounding box center [57, 247] width 30 height 21
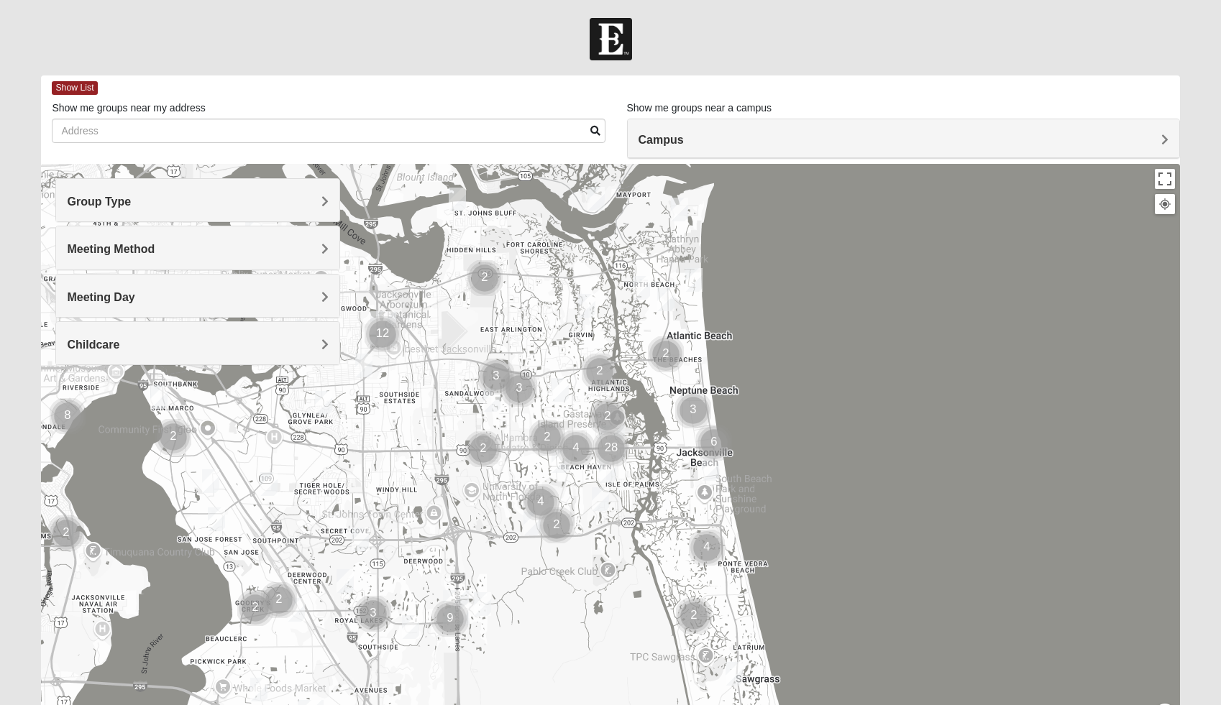
click at [330, 198] on div "Group Type" at bounding box center [197, 200] width 283 height 42
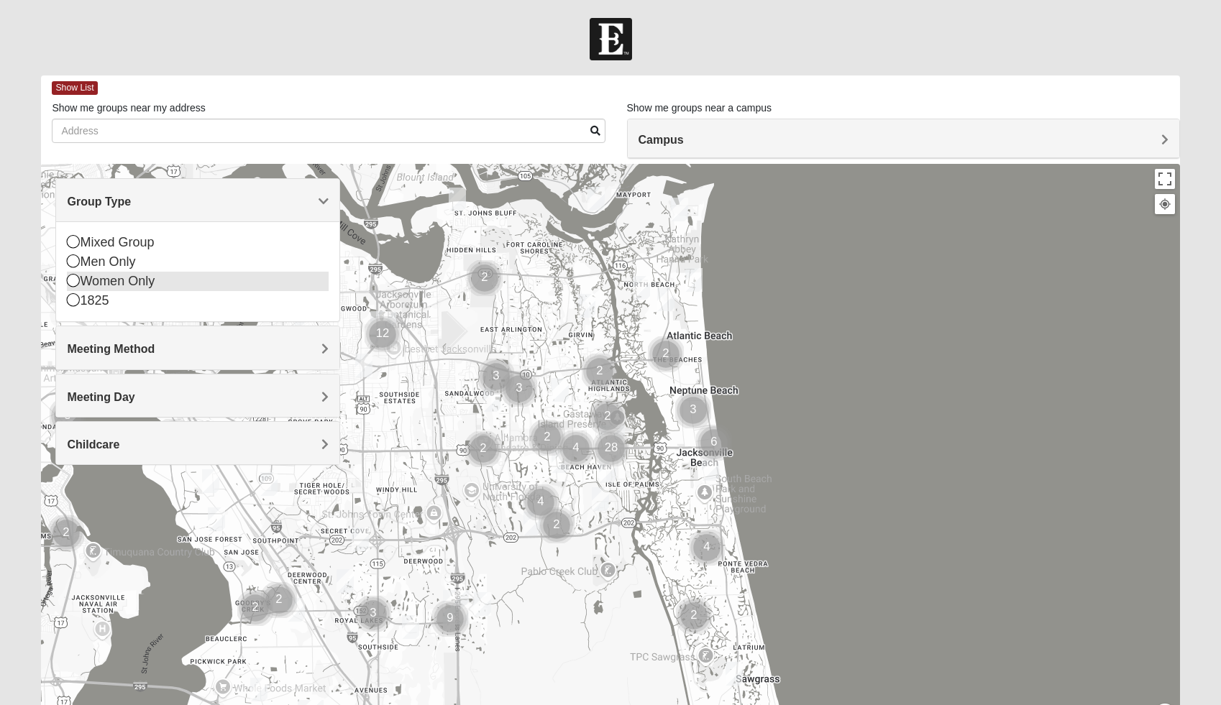
click at [73, 283] on icon at bounding box center [73, 280] width 13 height 13
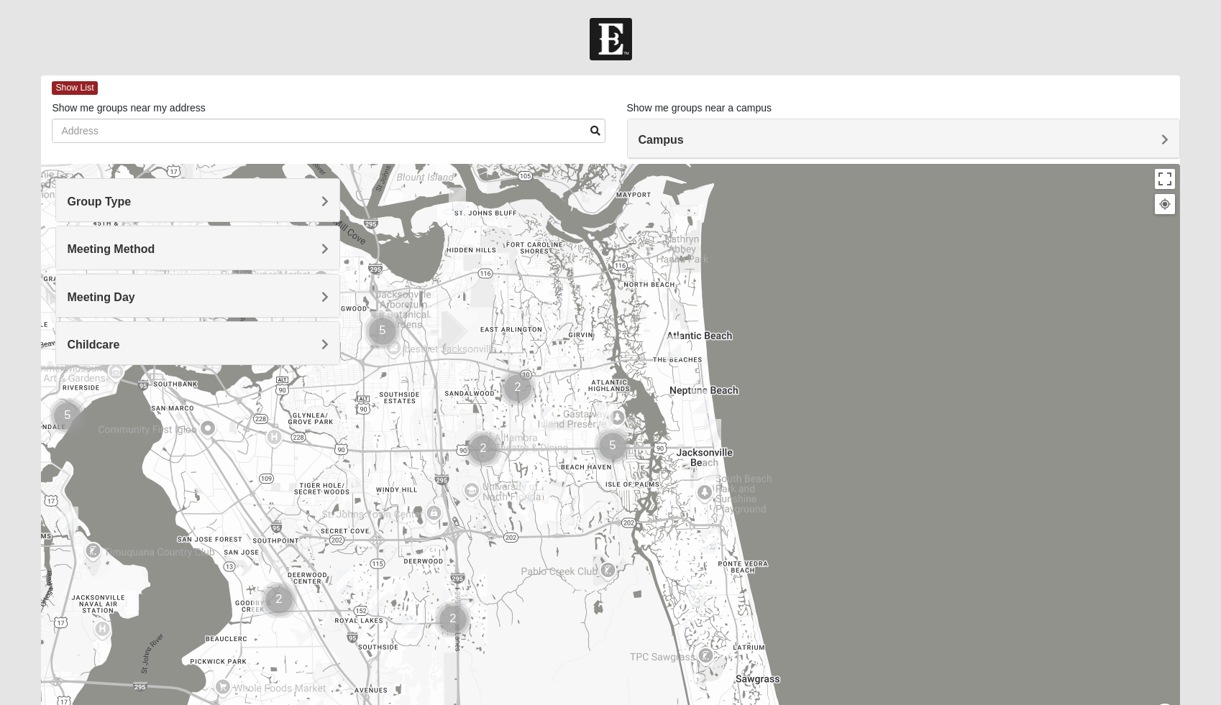
click at [155, 255] on span "Meeting Method" at bounding box center [111, 249] width 88 height 12
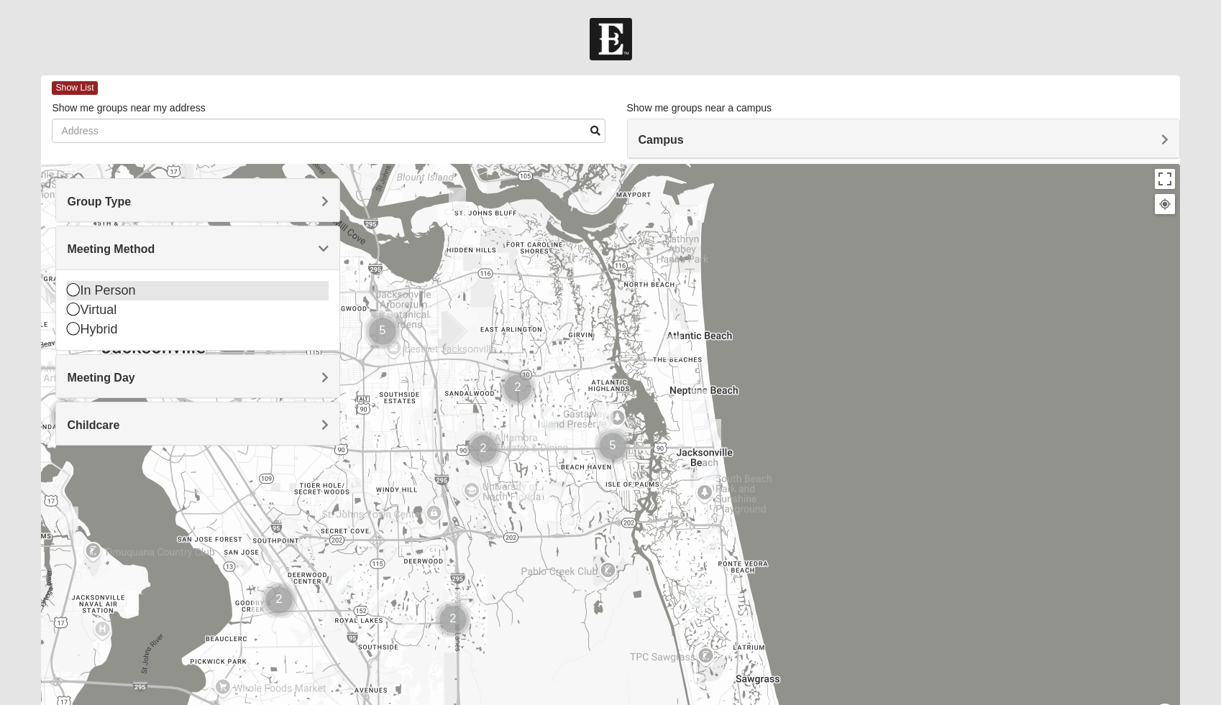
click at [75, 291] on icon at bounding box center [73, 289] width 13 height 13
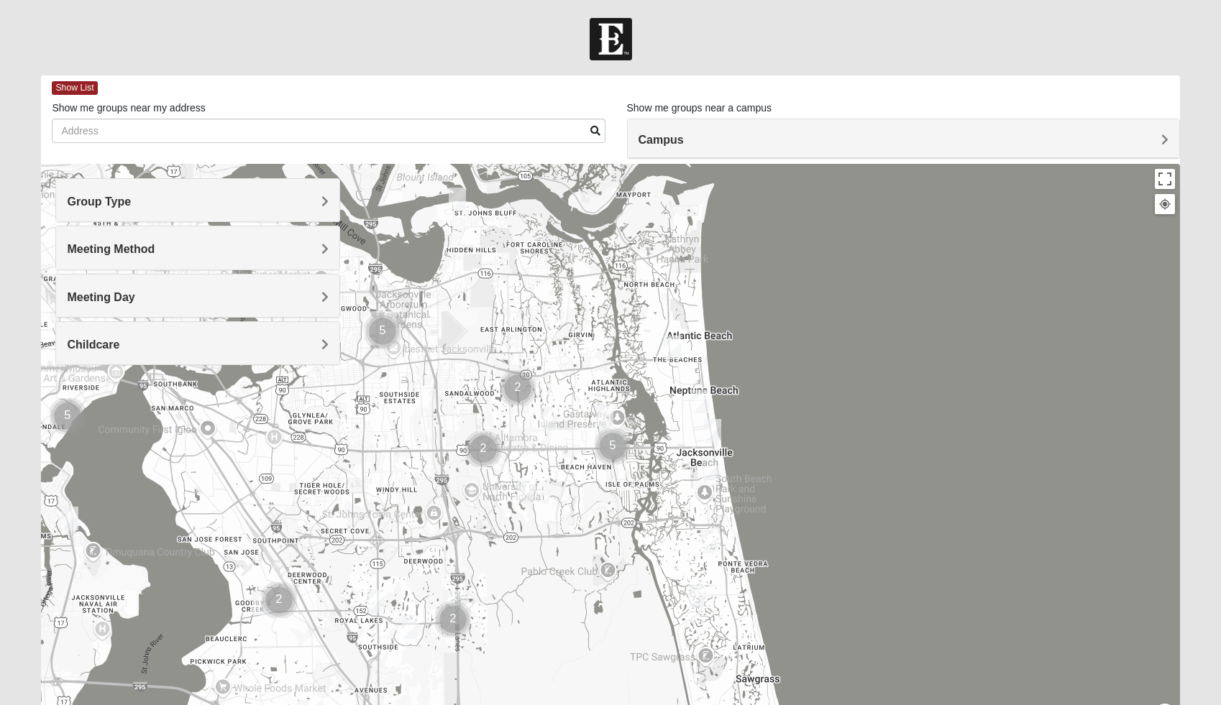
click at [134, 299] on span "Meeting Day" at bounding box center [101, 297] width 68 height 12
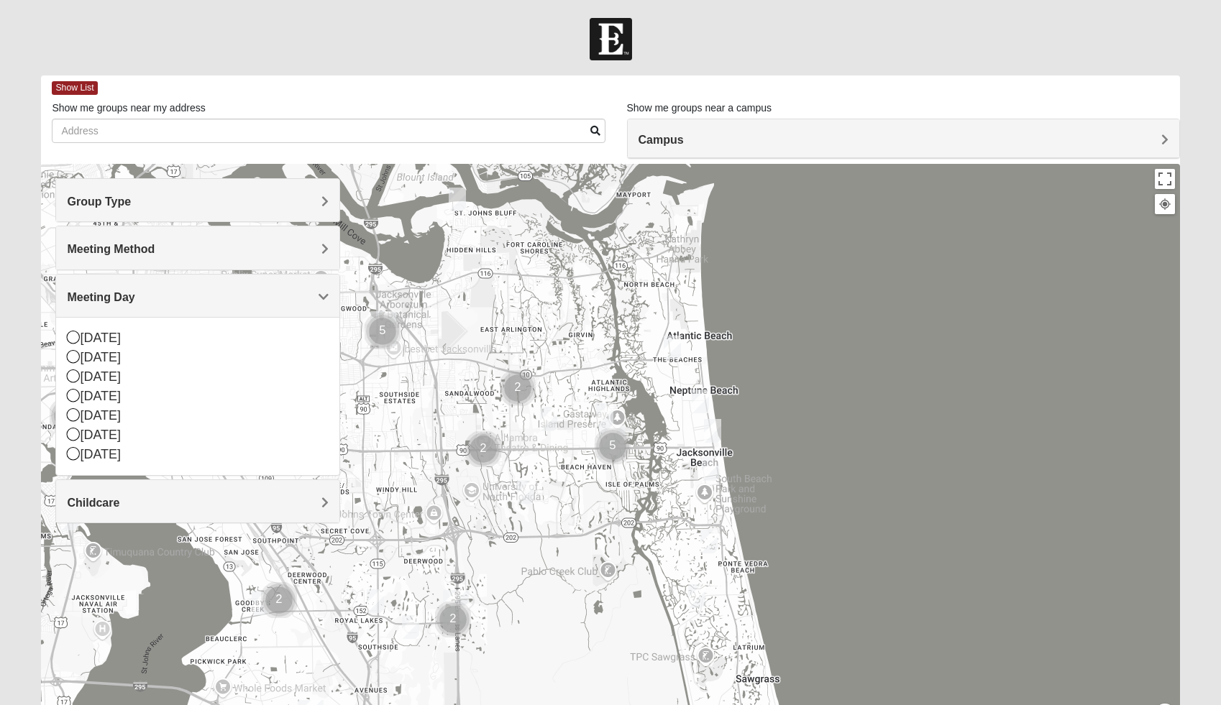
click at [134, 299] on span "Meeting Day" at bounding box center [101, 297] width 68 height 12
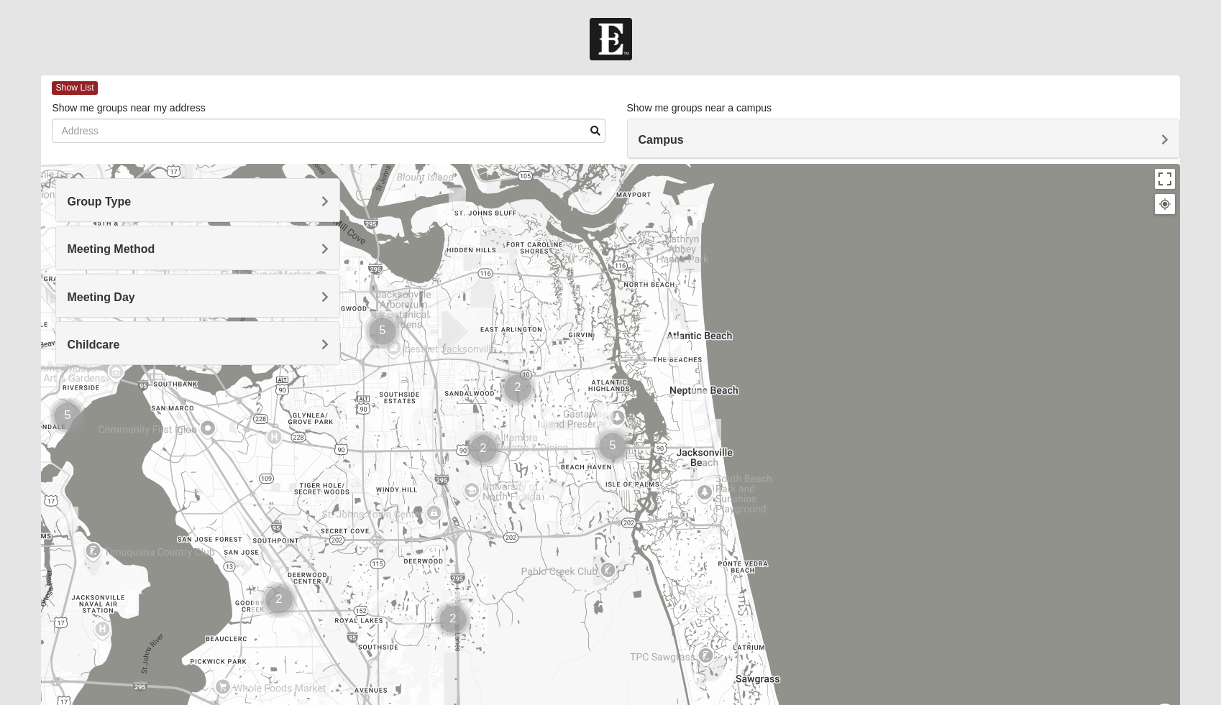
click at [319, 344] on h4 "Childcare" at bounding box center [198, 345] width 262 height 14
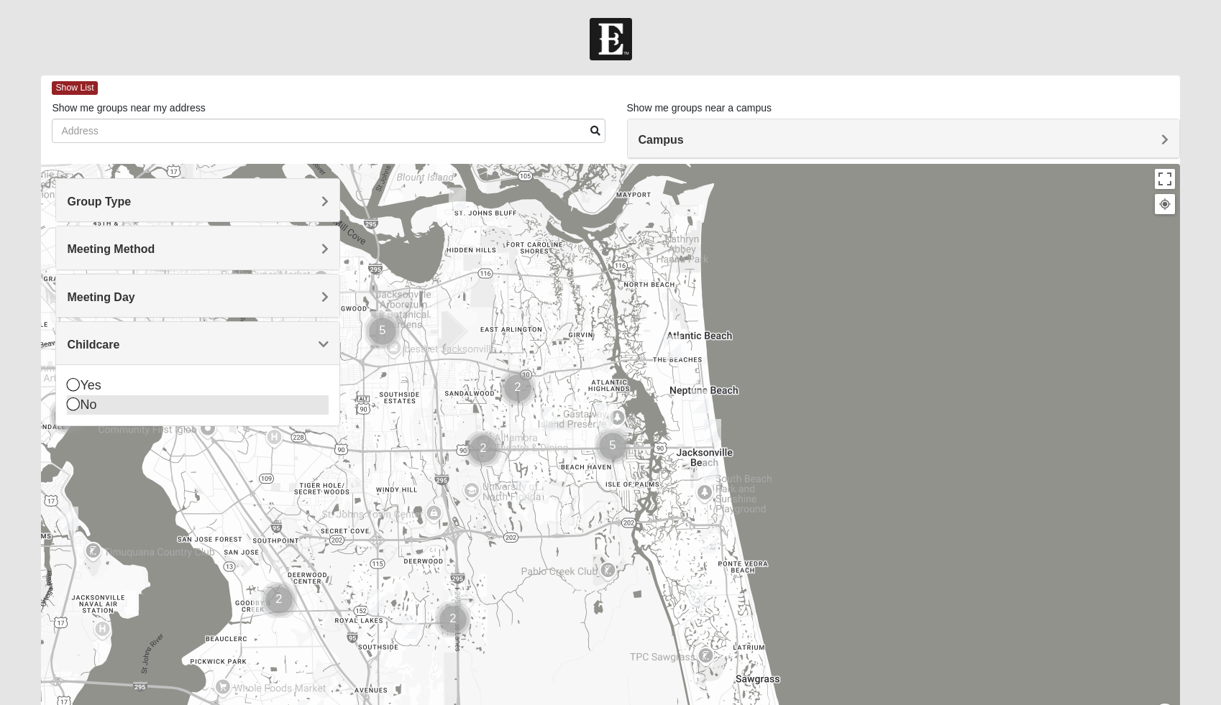
click at [75, 403] on icon at bounding box center [73, 404] width 13 height 13
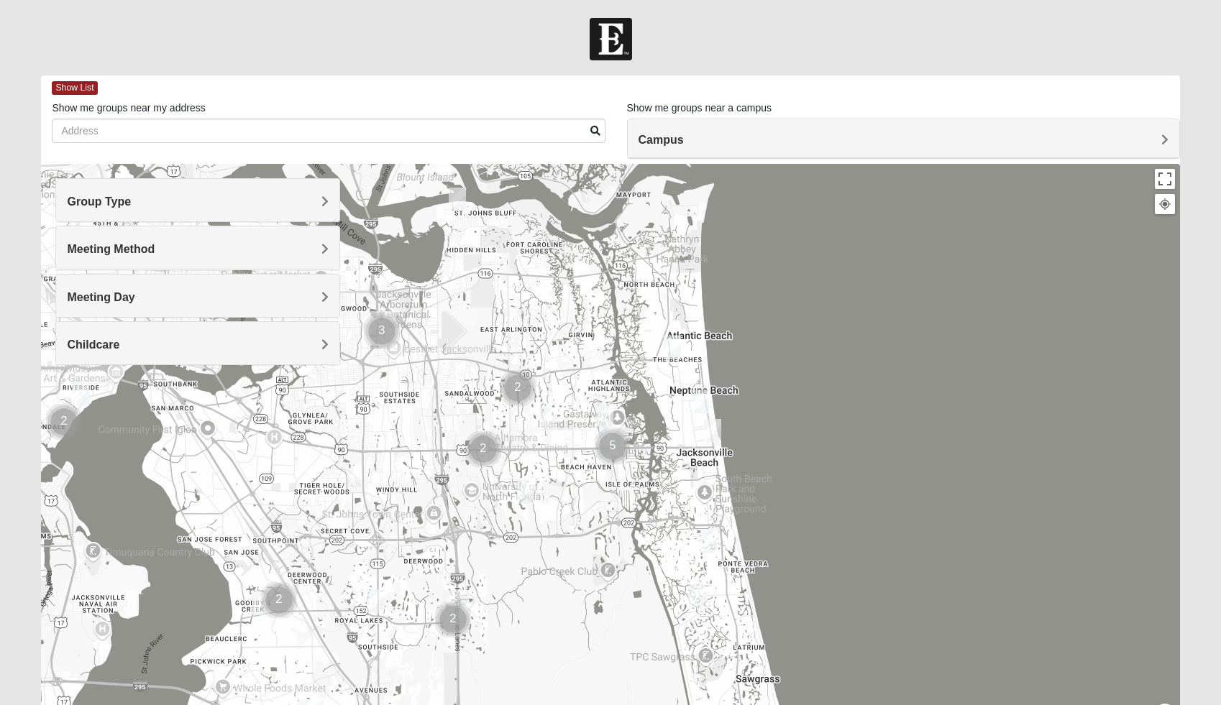
click at [1128, 142] on h4 "Campus" at bounding box center [903, 140] width 530 height 14
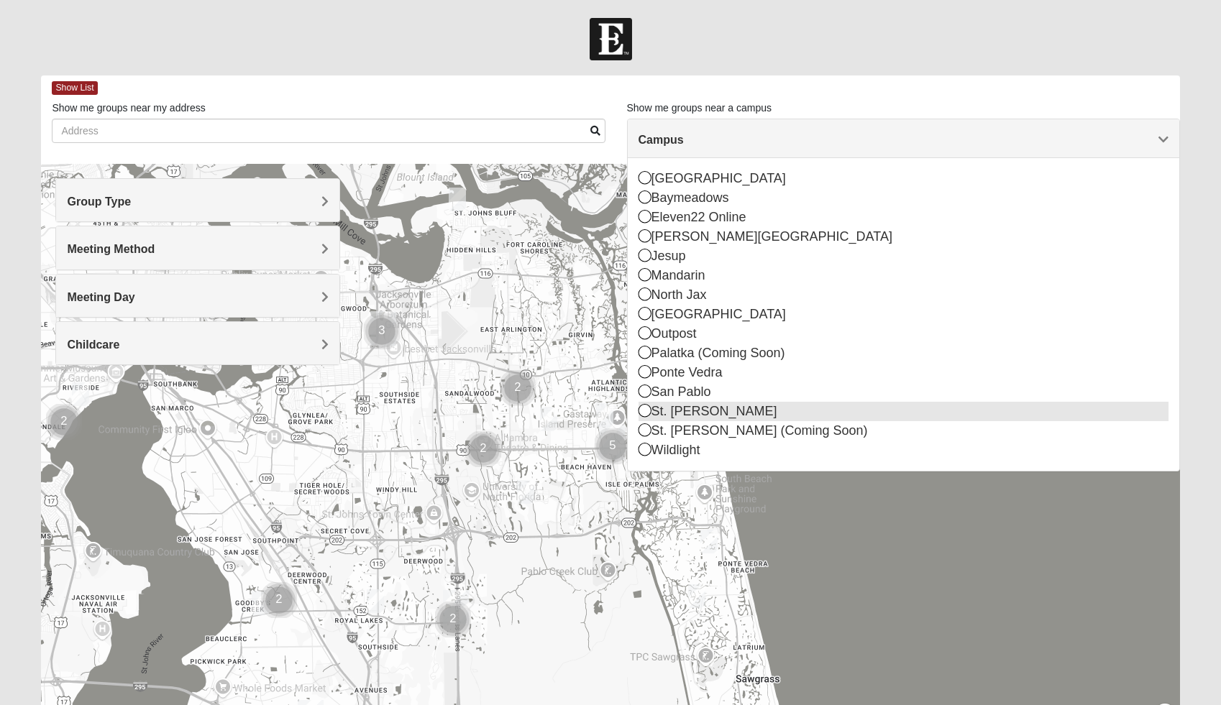
click at [646, 410] on icon at bounding box center [644, 410] width 13 height 13
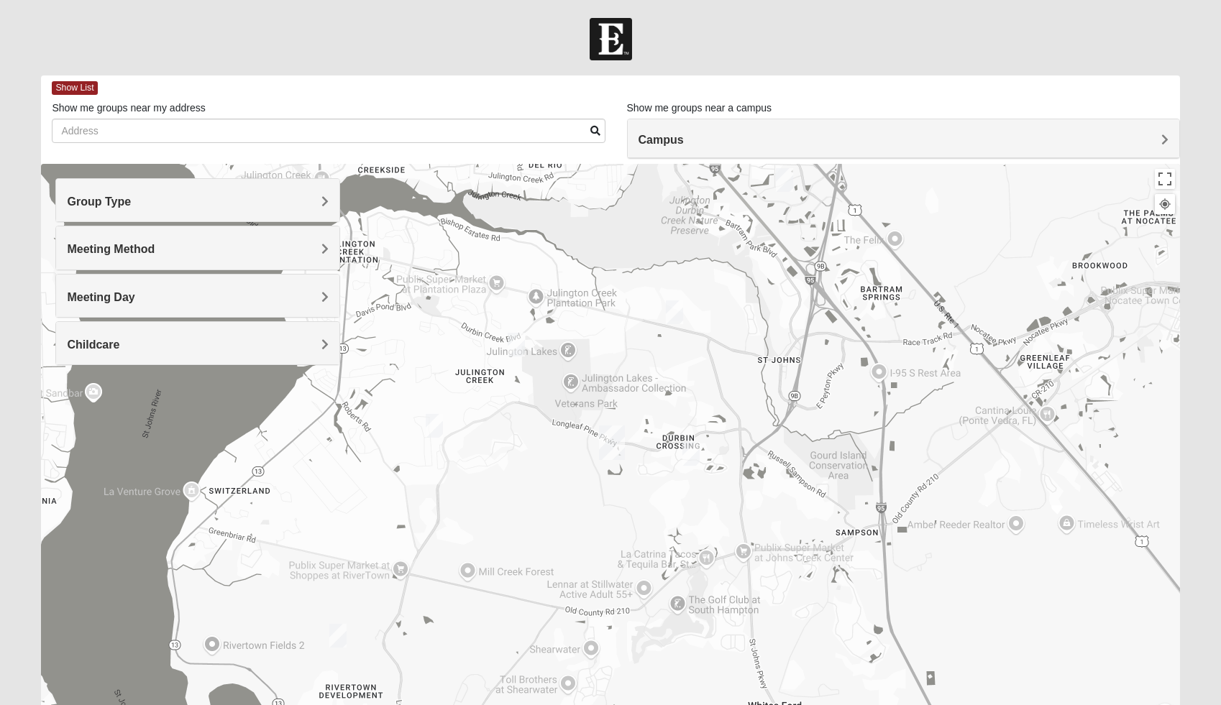
click at [346, 638] on img "Womens Caro 32259" at bounding box center [337, 636] width 17 height 24
click at [457, 542] on button "Close" at bounding box center [450, 553] width 35 height 35
click at [520, 349] on img "Womens Iliff 32259" at bounding box center [516, 345] width 17 height 24
click at [412, 305] on span "Learn More" at bounding box center [425, 312] width 60 height 15
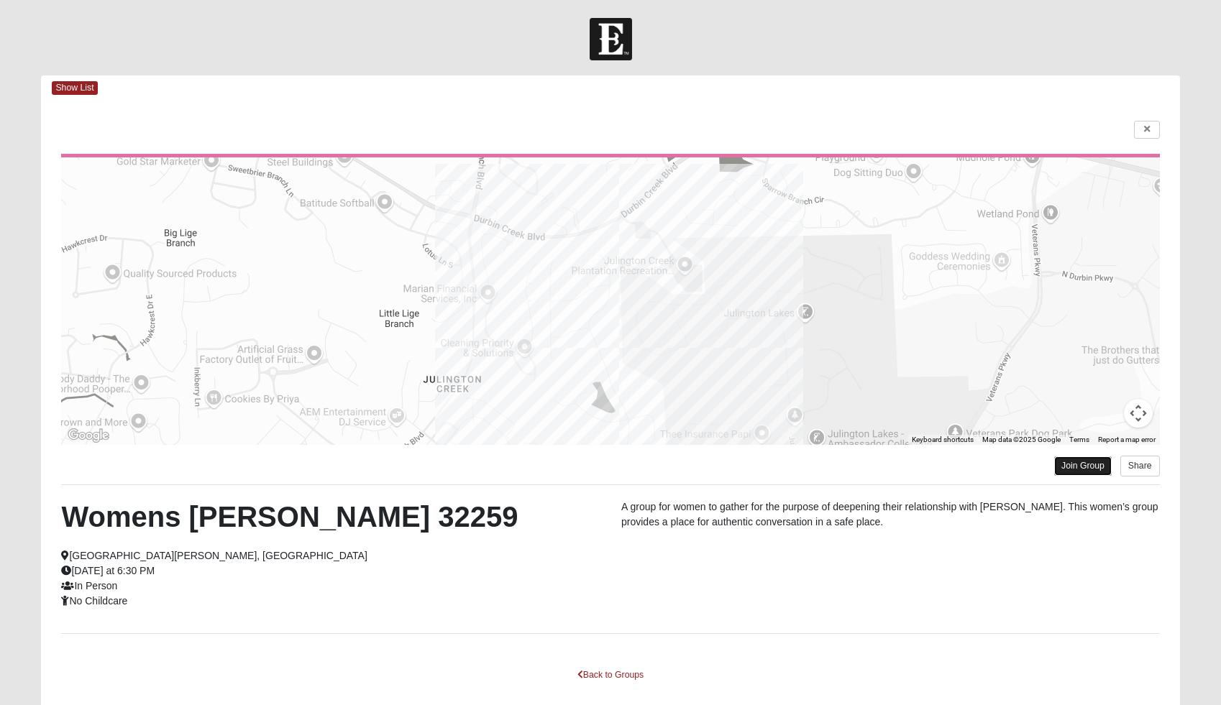
click at [1069, 468] on link "Join Group" at bounding box center [1083, 465] width 58 height 19
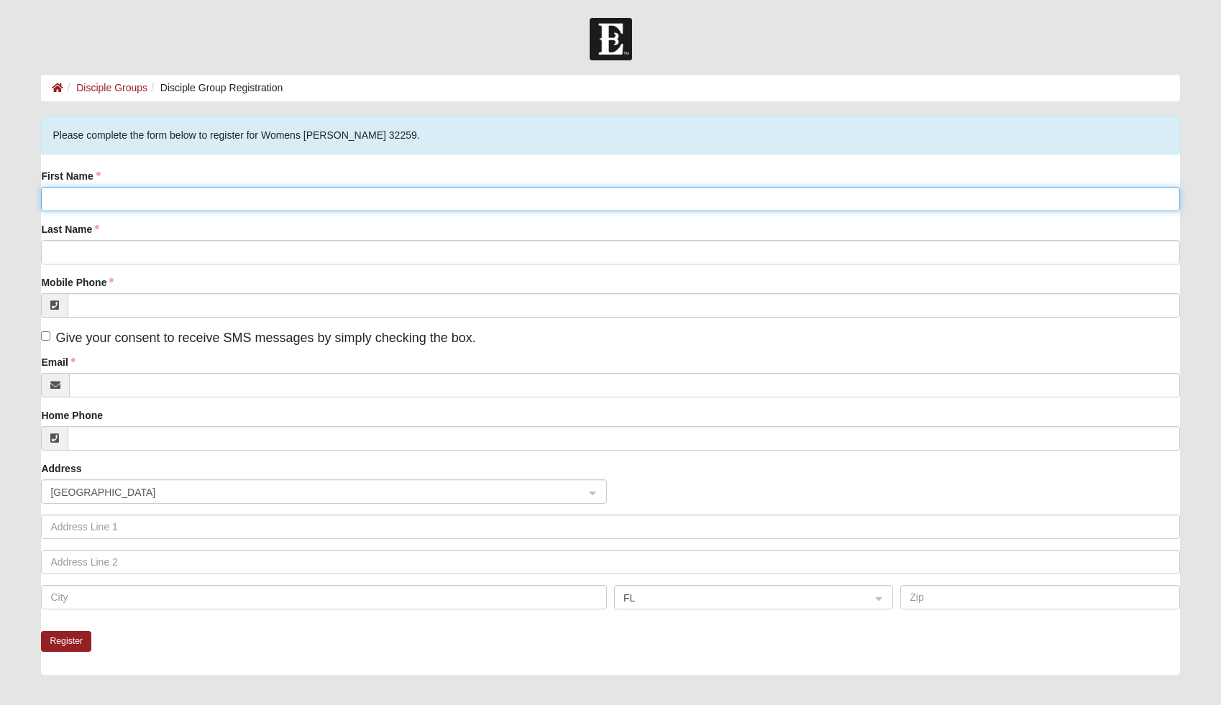
click at [184, 200] on input "First Name" at bounding box center [610, 199] width 1138 height 24
type input "Chelsea"
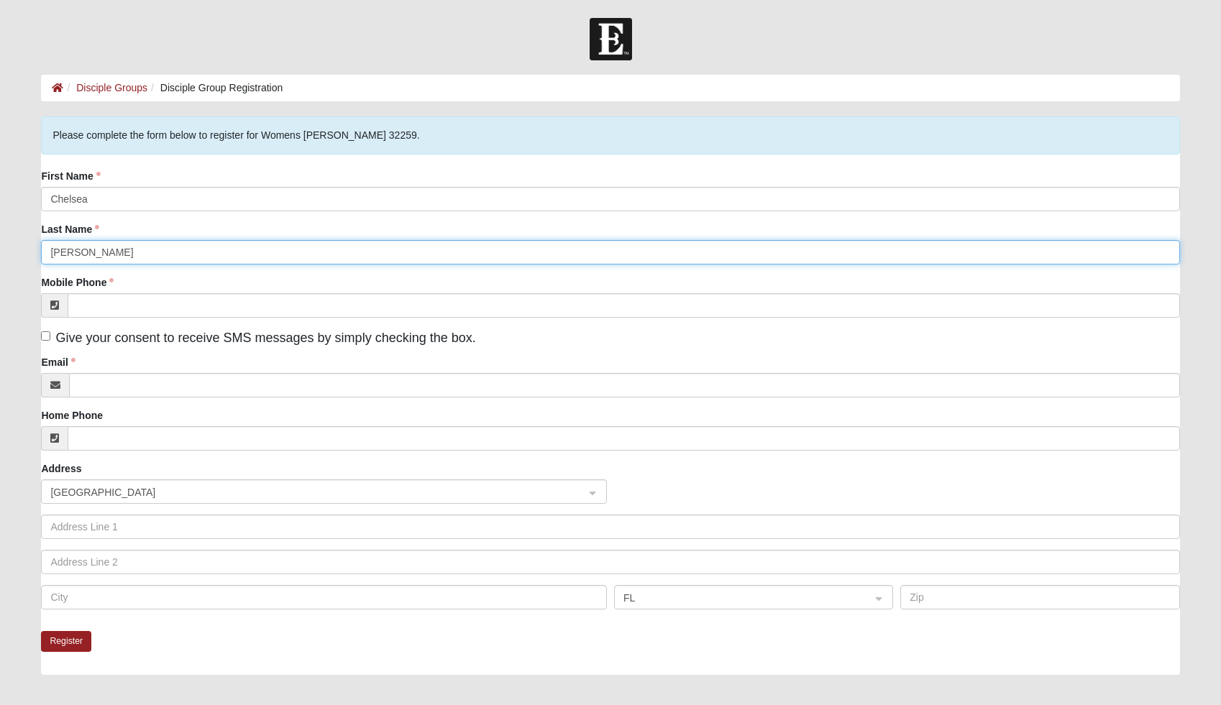
type input "[PERSON_NAME]"
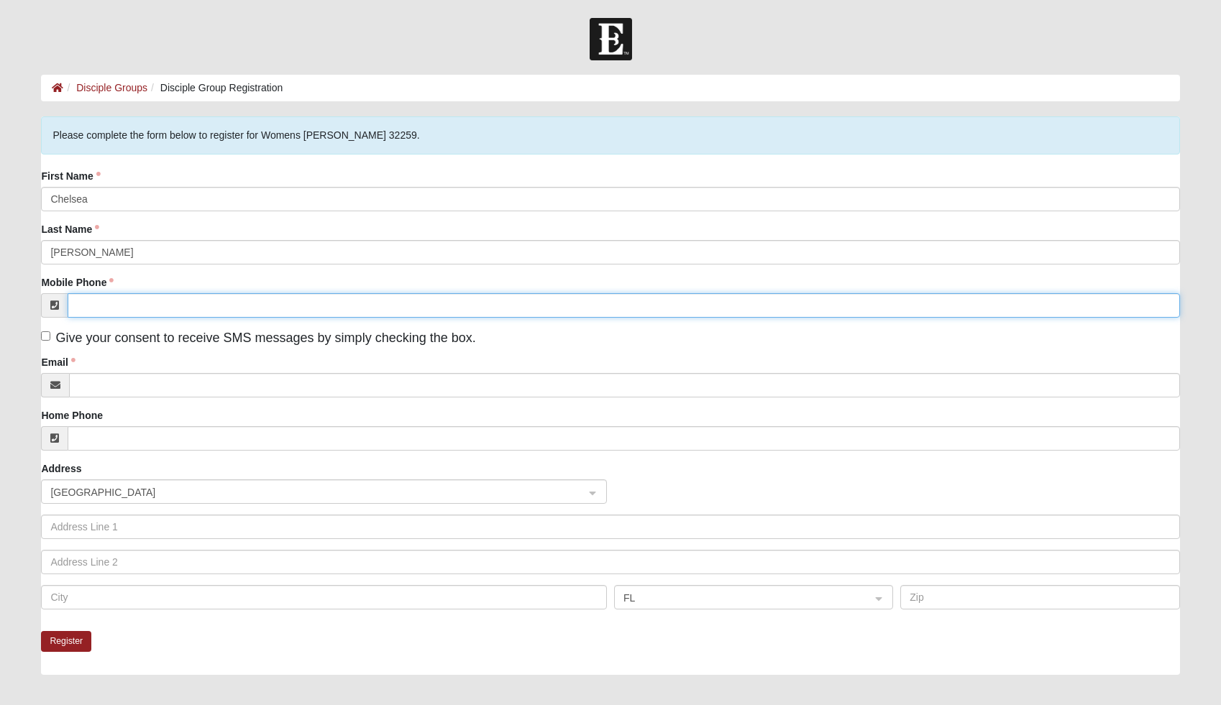
click at [84, 306] on input "Mobile Phone" at bounding box center [623, 305] width 1111 height 24
type input "(850) 258-0744"
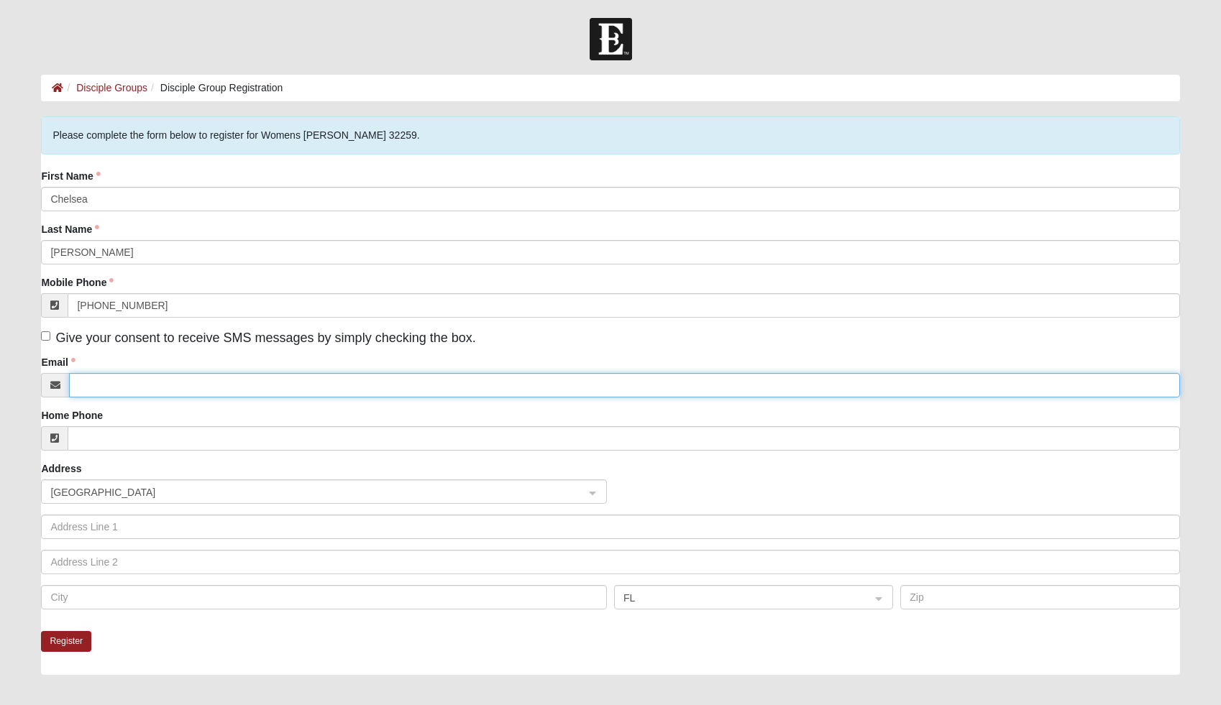
click at [81, 381] on input "Email" at bounding box center [624, 385] width 1110 height 24
type input "chelseagator12@hotmail.com"
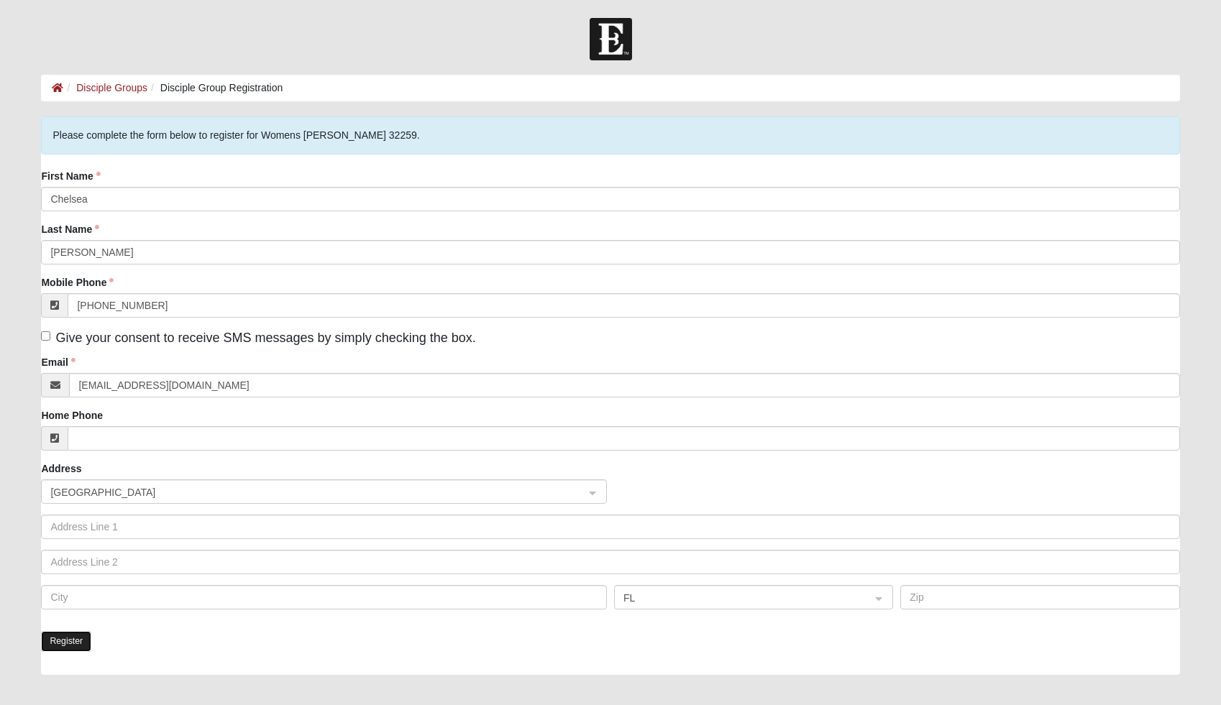
click at [58, 638] on button "Register" at bounding box center [66, 641] width 50 height 21
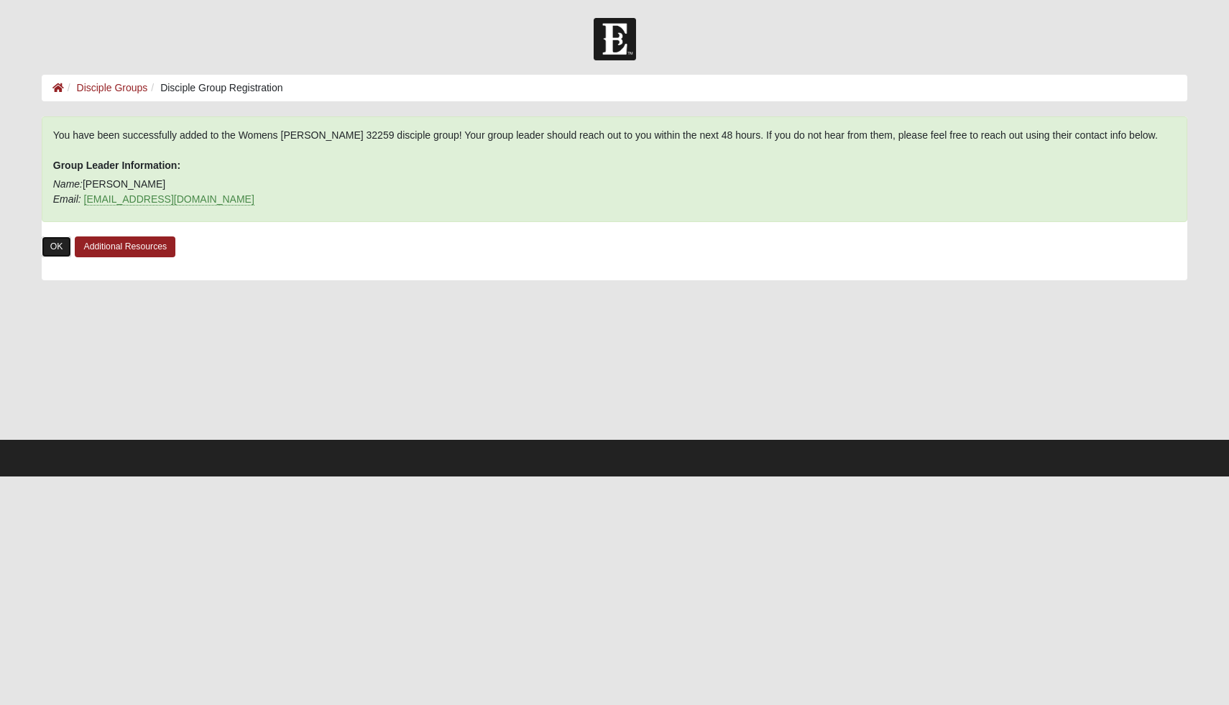
click at [52, 248] on link "OK" at bounding box center [57, 247] width 30 height 21
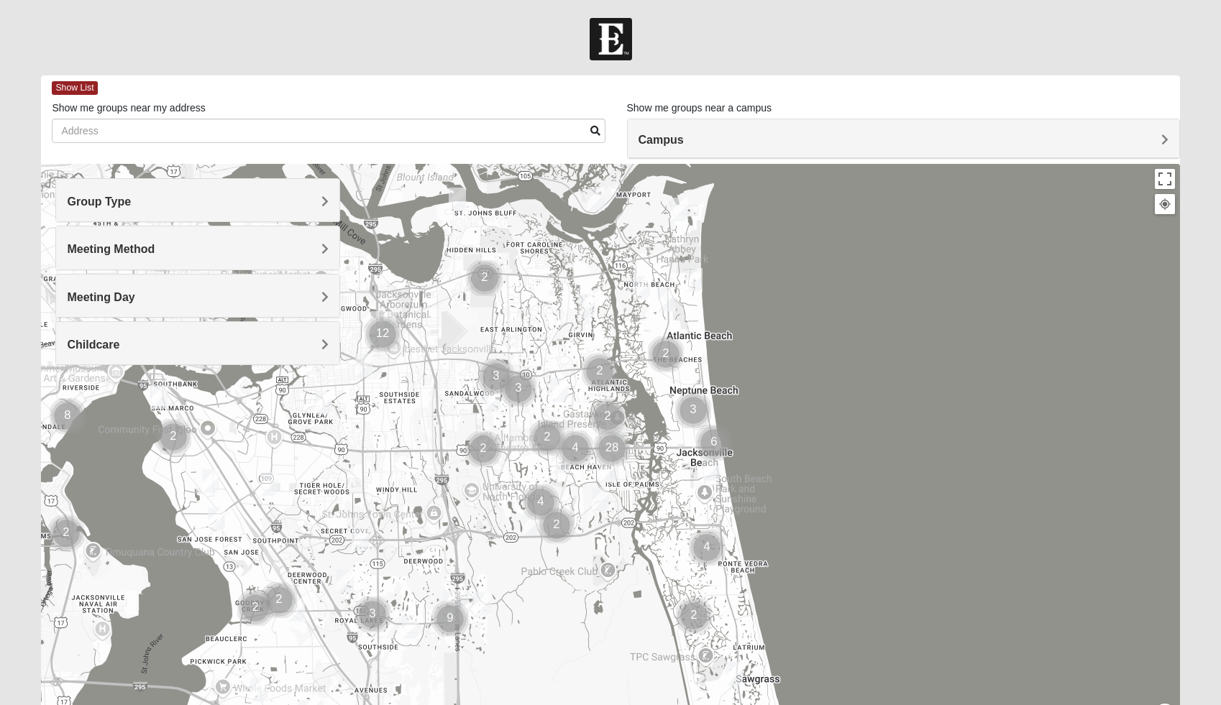
click at [308, 204] on h4 "Group Type" at bounding box center [198, 202] width 262 height 14
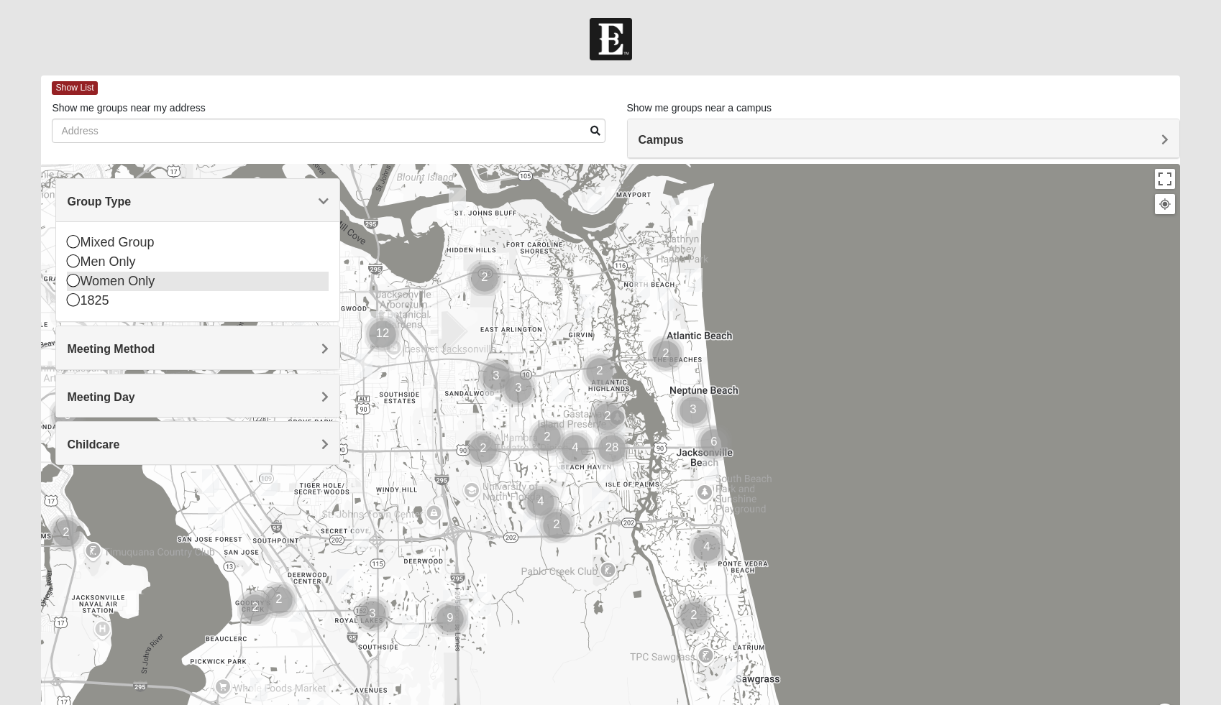
click at [75, 280] on icon at bounding box center [73, 280] width 13 height 13
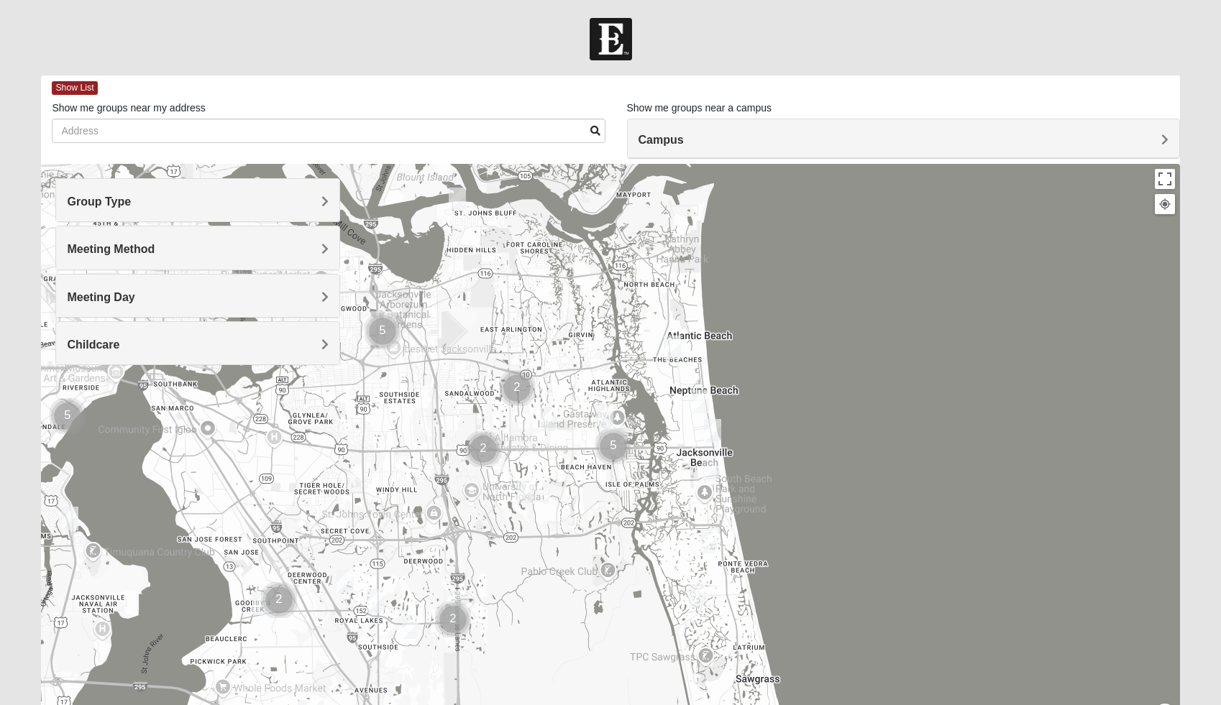
click at [155, 253] on span "Meeting Method" at bounding box center [111, 249] width 88 height 12
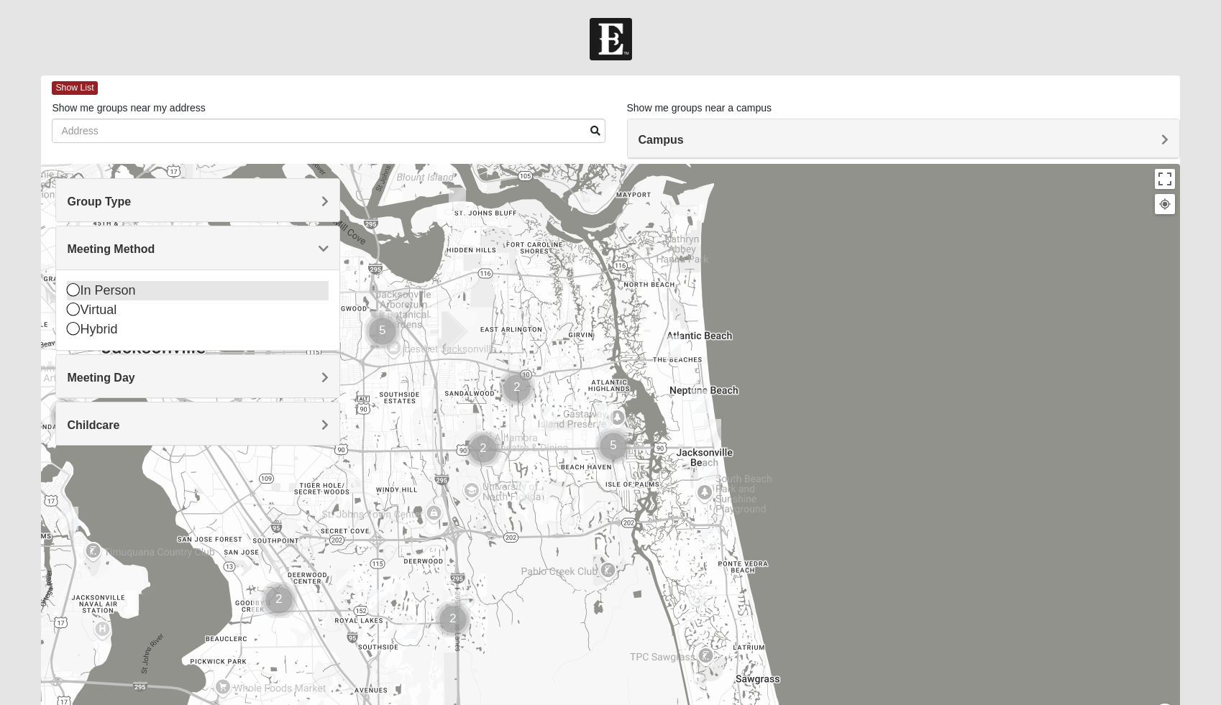
click at [70, 290] on icon at bounding box center [73, 289] width 13 height 13
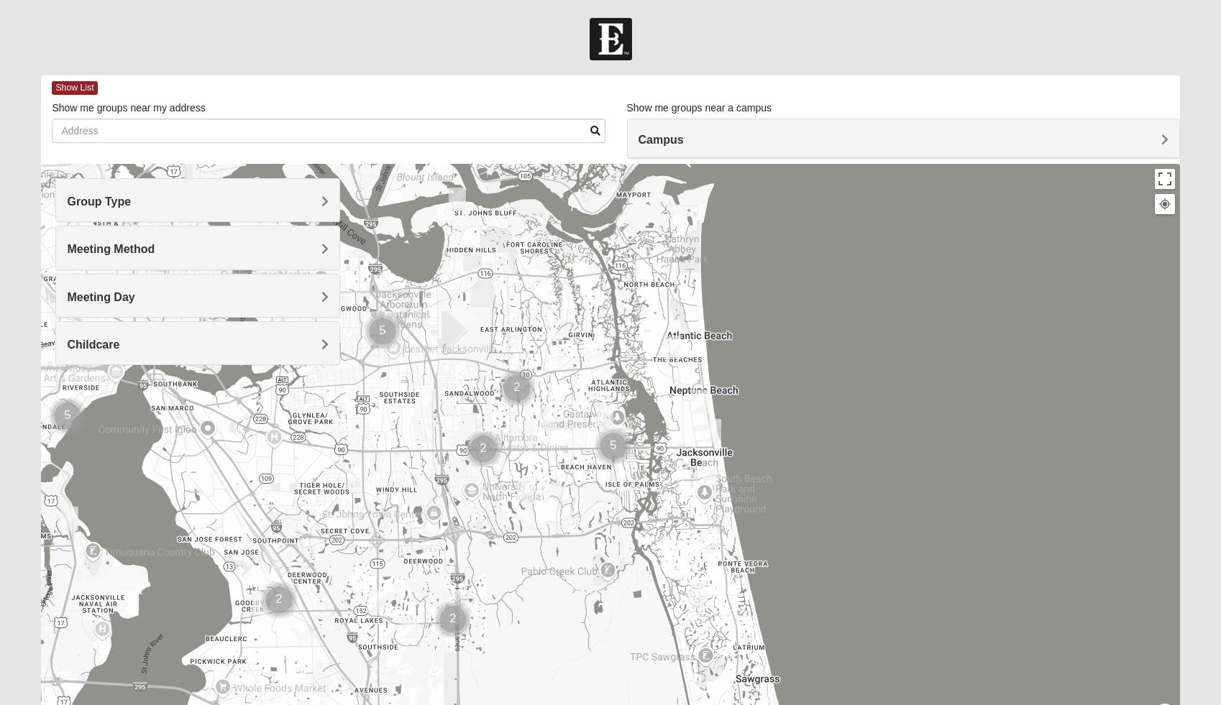
click at [134, 296] on span "Meeting Day" at bounding box center [101, 297] width 68 height 12
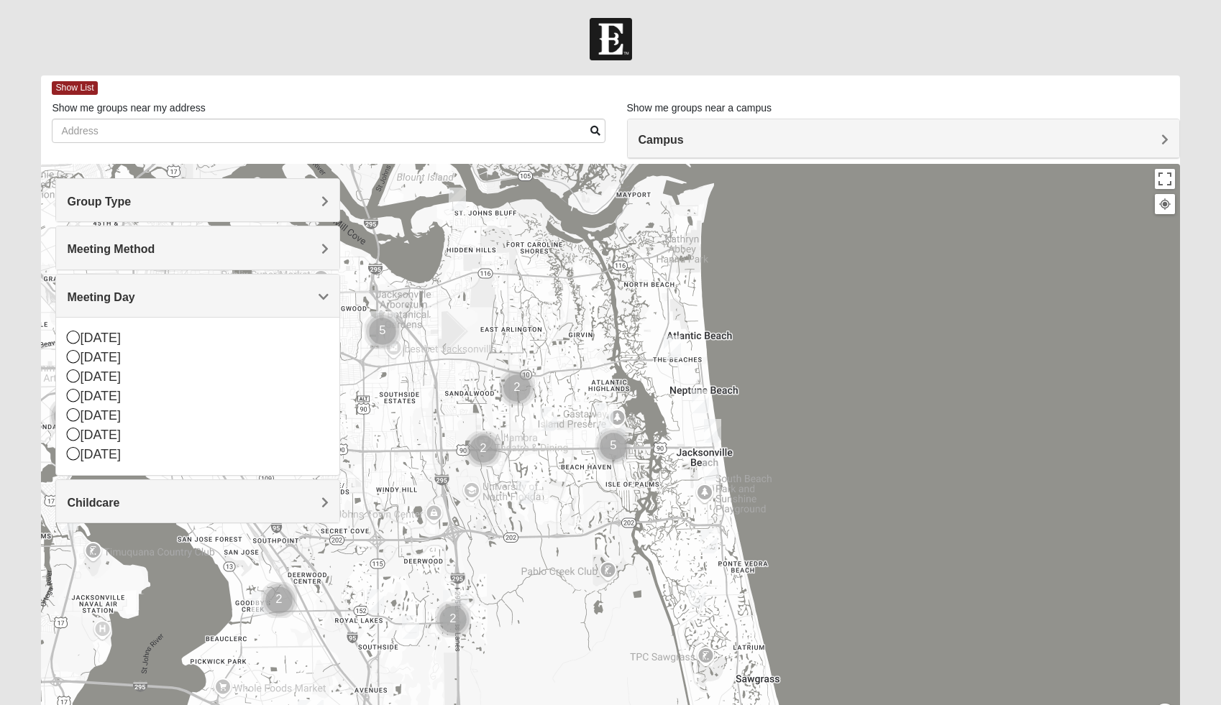
click at [403, 365] on div at bounding box center [610, 451] width 1138 height 575
click at [330, 295] on div "Meeting Day" at bounding box center [197, 296] width 283 height 42
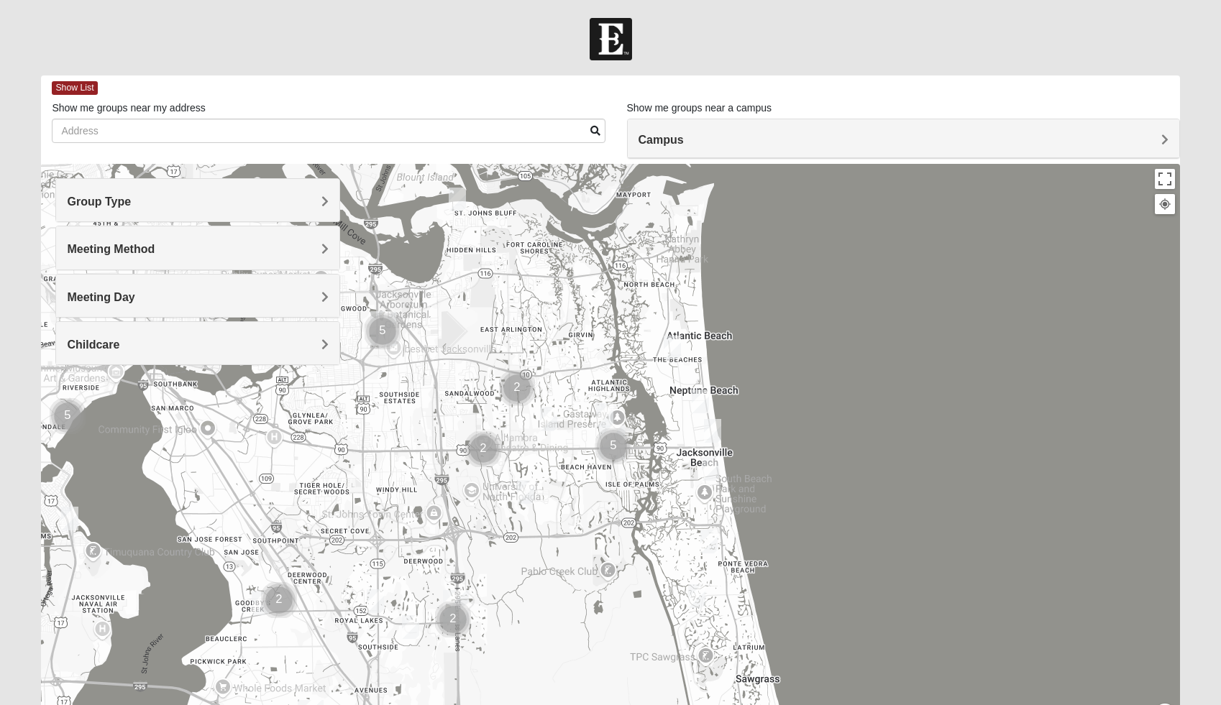
click at [327, 331] on div "Childcare" at bounding box center [197, 343] width 283 height 42
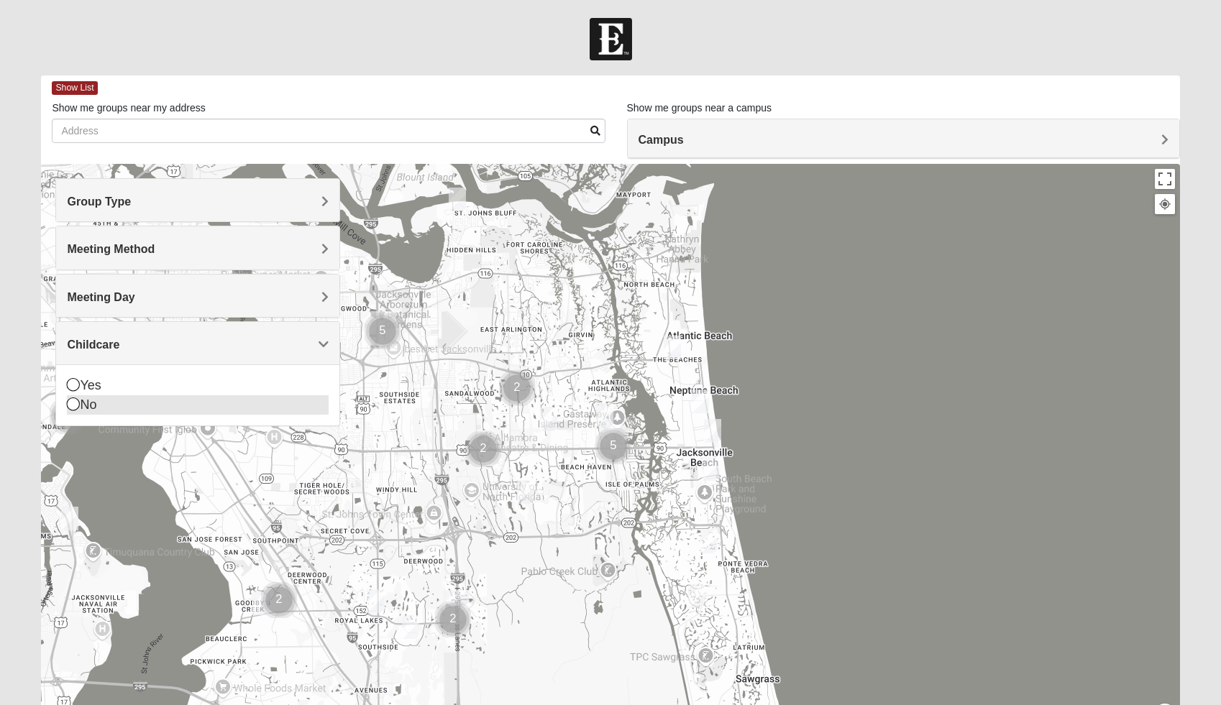
click at [72, 405] on icon at bounding box center [73, 404] width 13 height 13
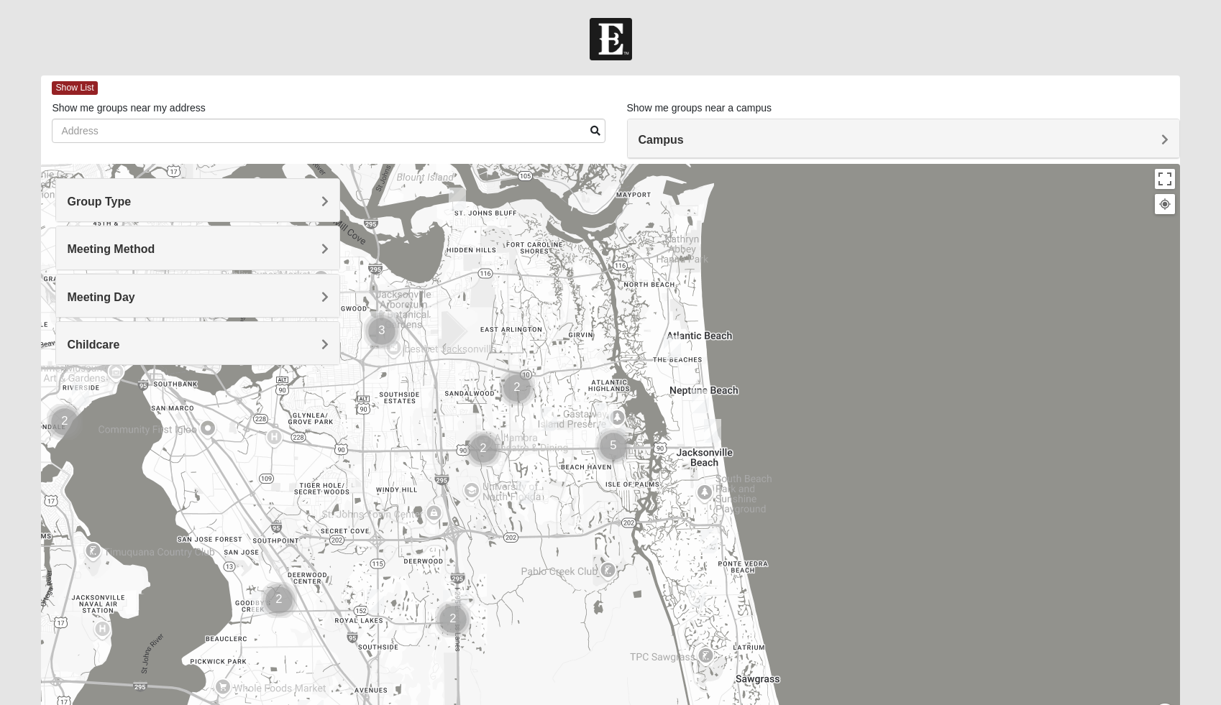
click at [684, 138] on span "Campus" at bounding box center [660, 140] width 45 height 12
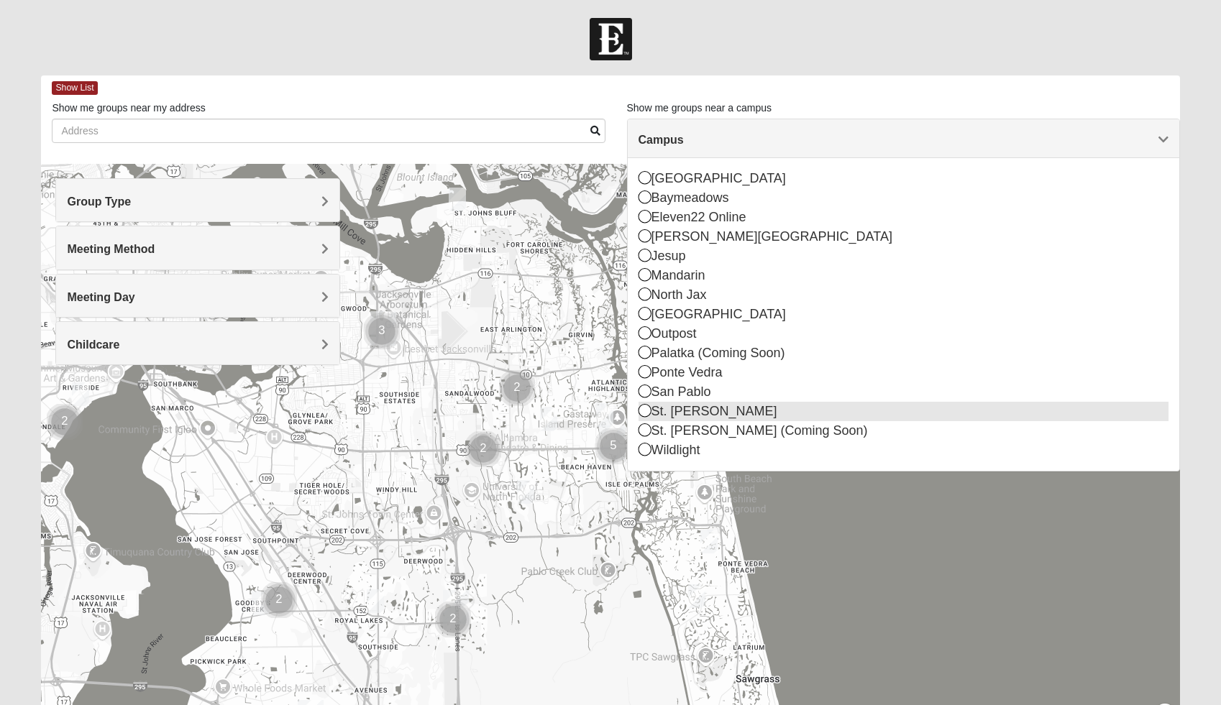
click at [642, 408] on icon at bounding box center [644, 410] width 13 height 13
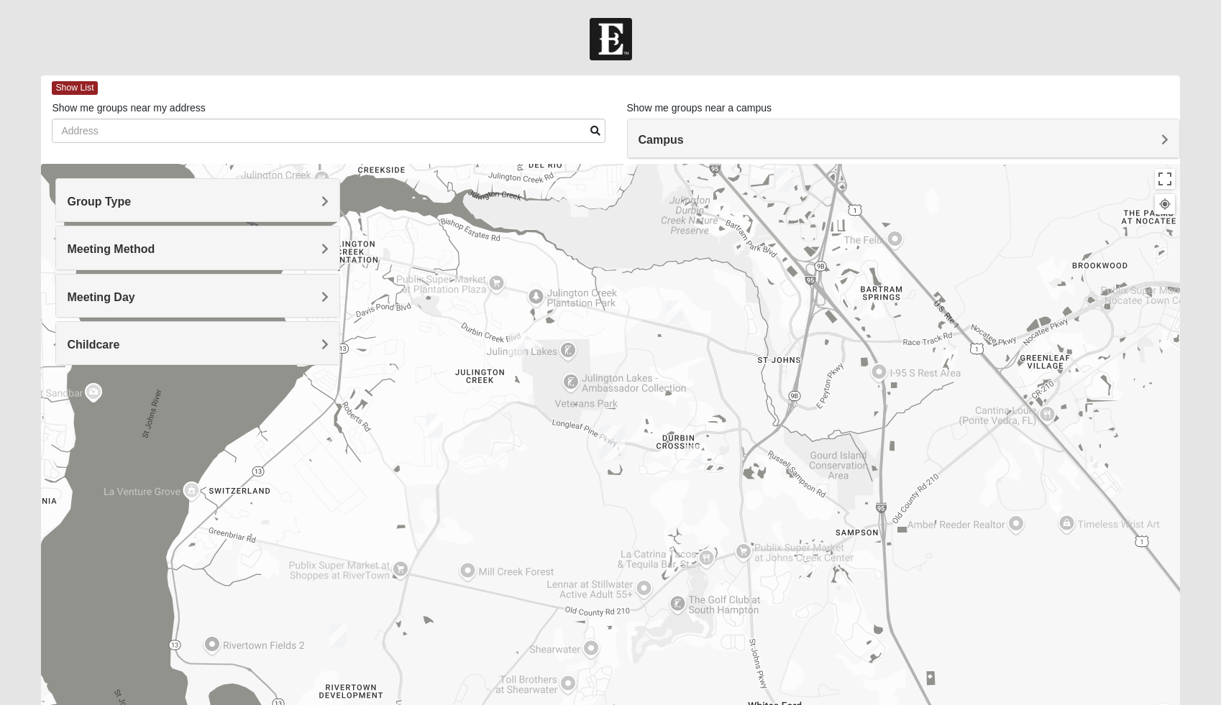
click at [440, 428] on img "Womens Crane 32259" at bounding box center [434, 426] width 17 height 24
click at [364, 389] on icon at bounding box center [367, 393] width 6 height 9
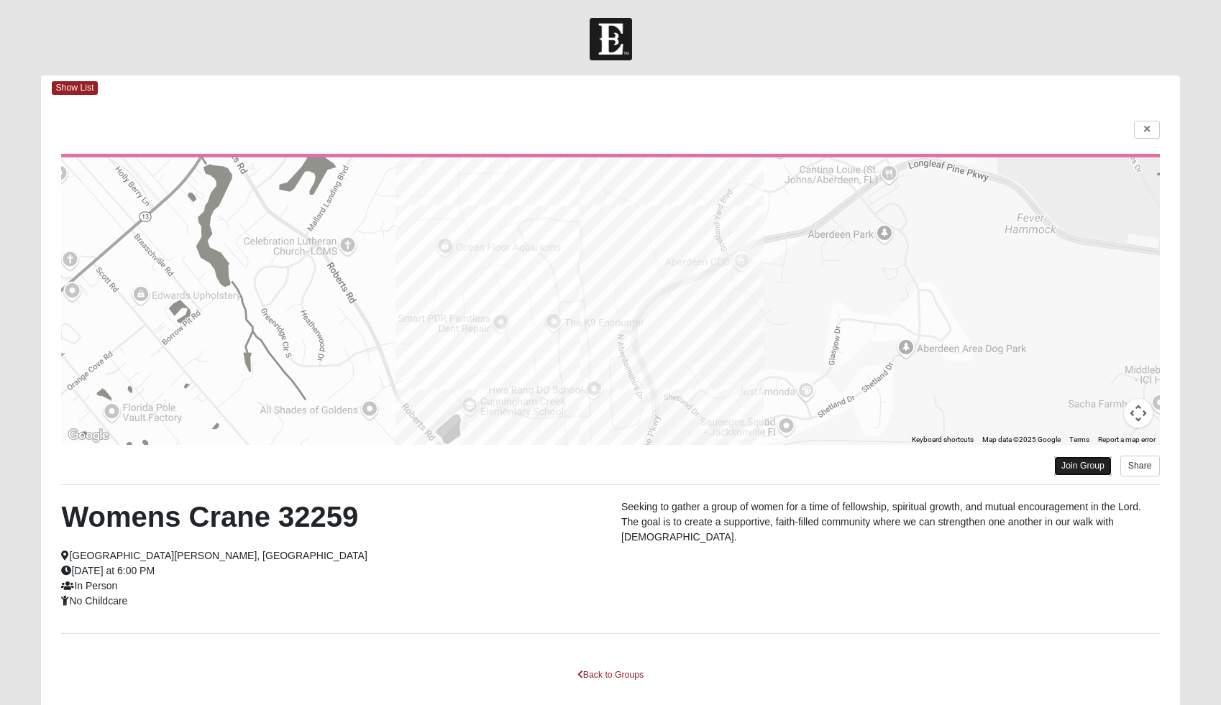
click at [1070, 465] on link "Join Group" at bounding box center [1083, 465] width 58 height 19
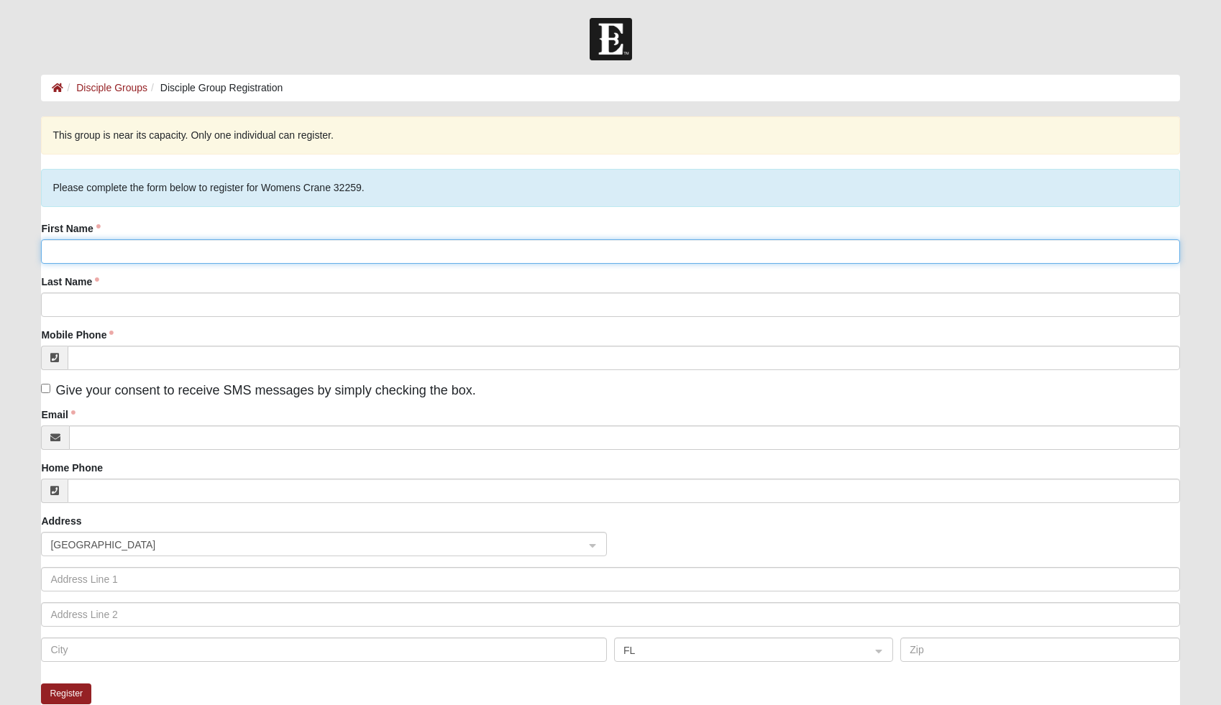
click at [204, 246] on input "First Name" at bounding box center [610, 251] width 1138 height 24
type input "Chelsea"
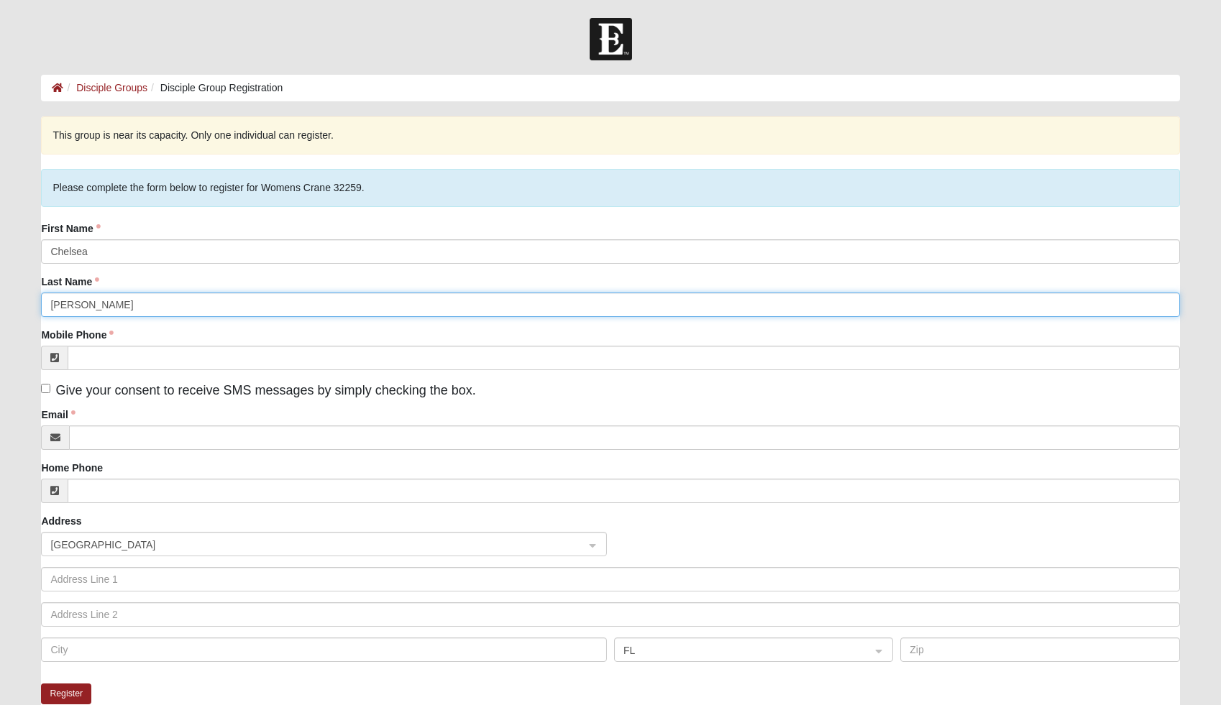
type input "[PERSON_NAME]"
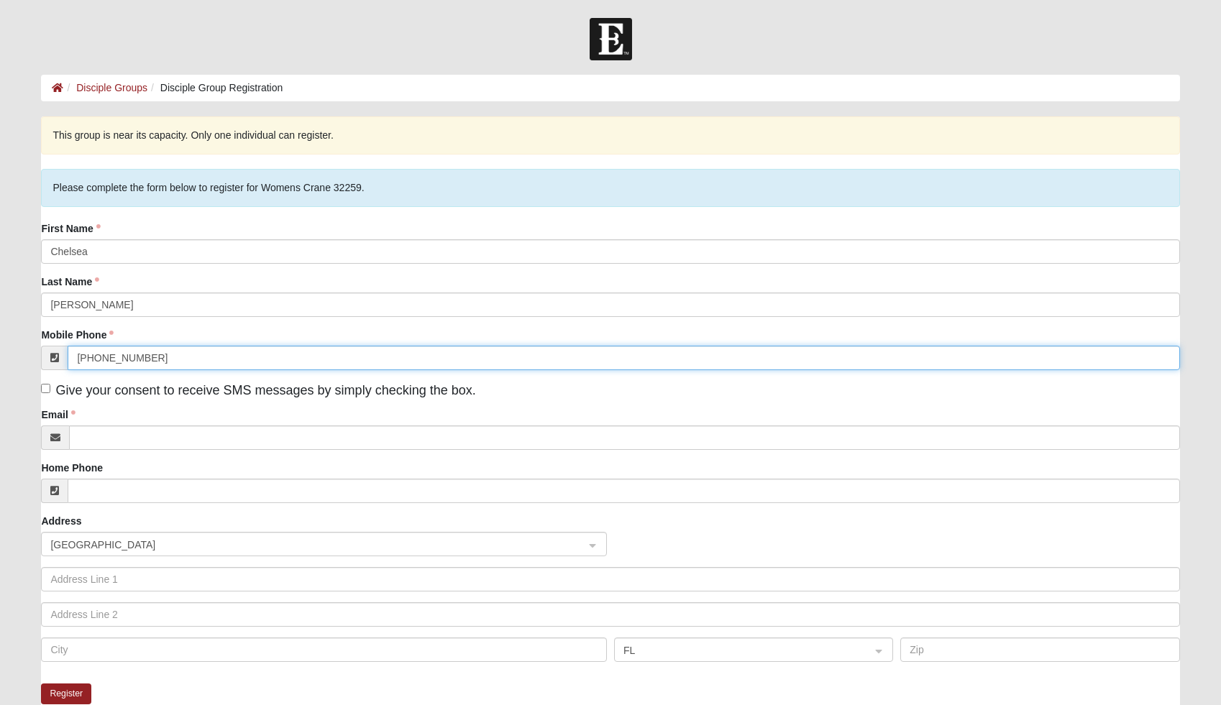
type input "[PHONE_NUMBER]"
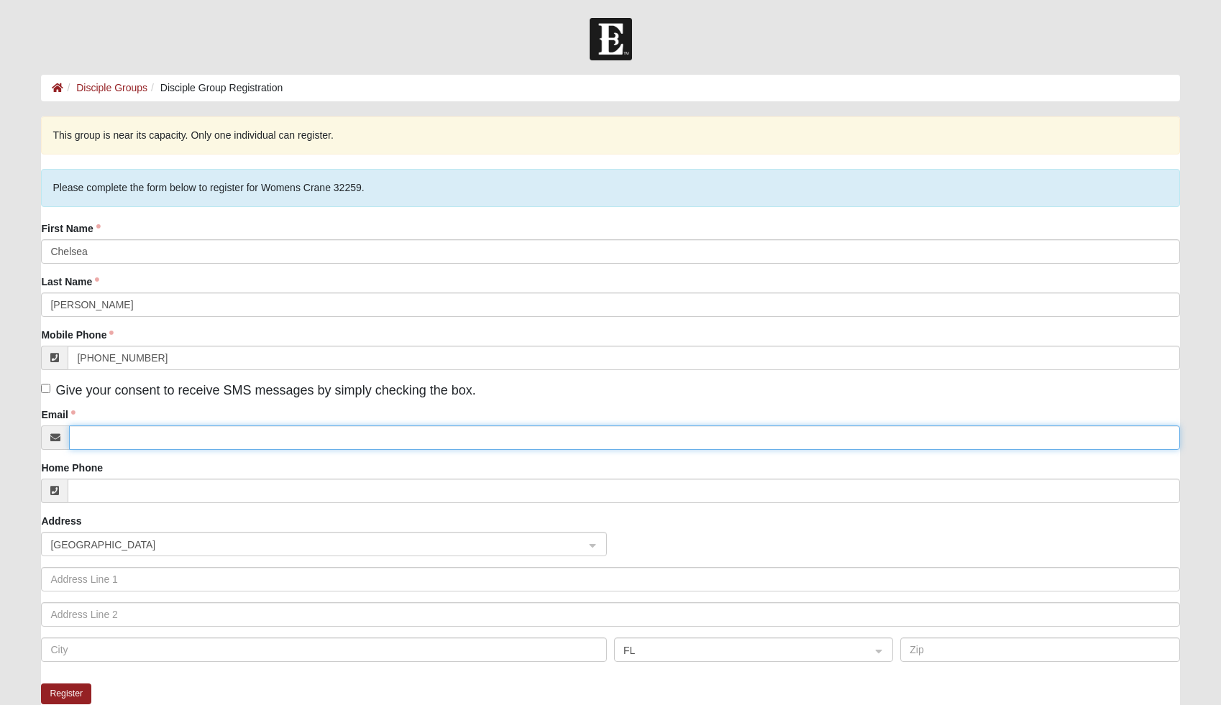
click at [118, 441] on input "Email" at bounding box center [624, 438] width 1110 height 24
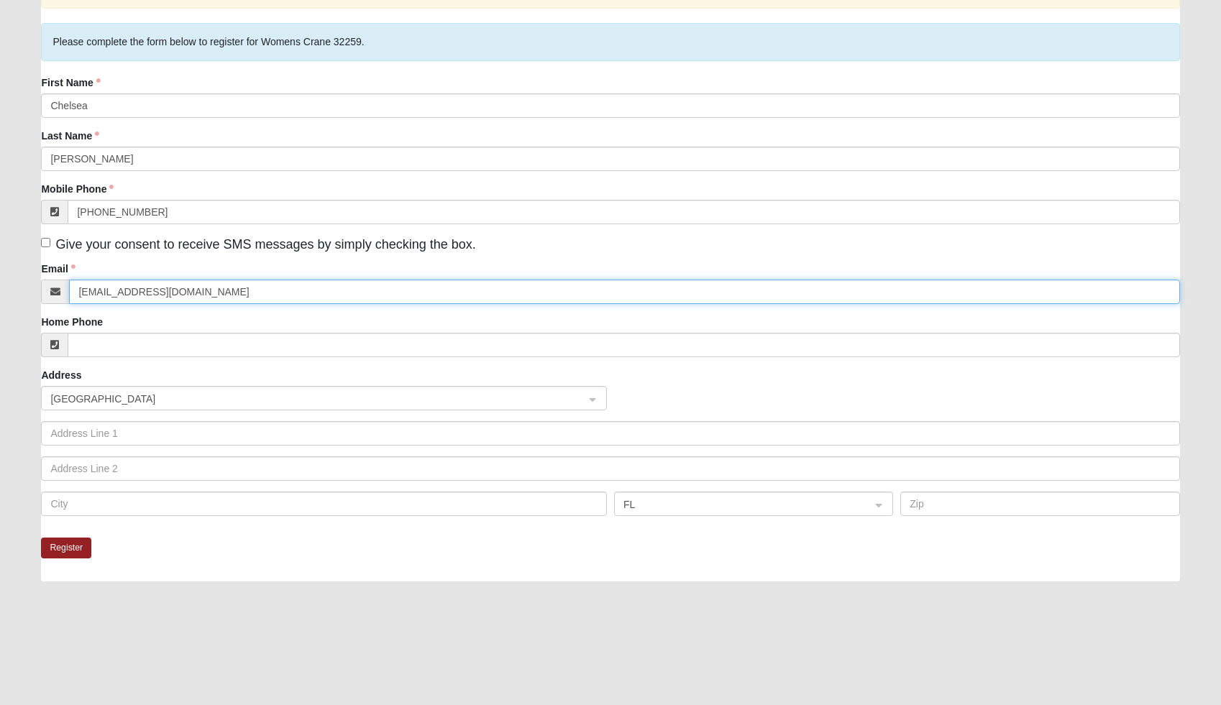
scroll to position [150, 0]
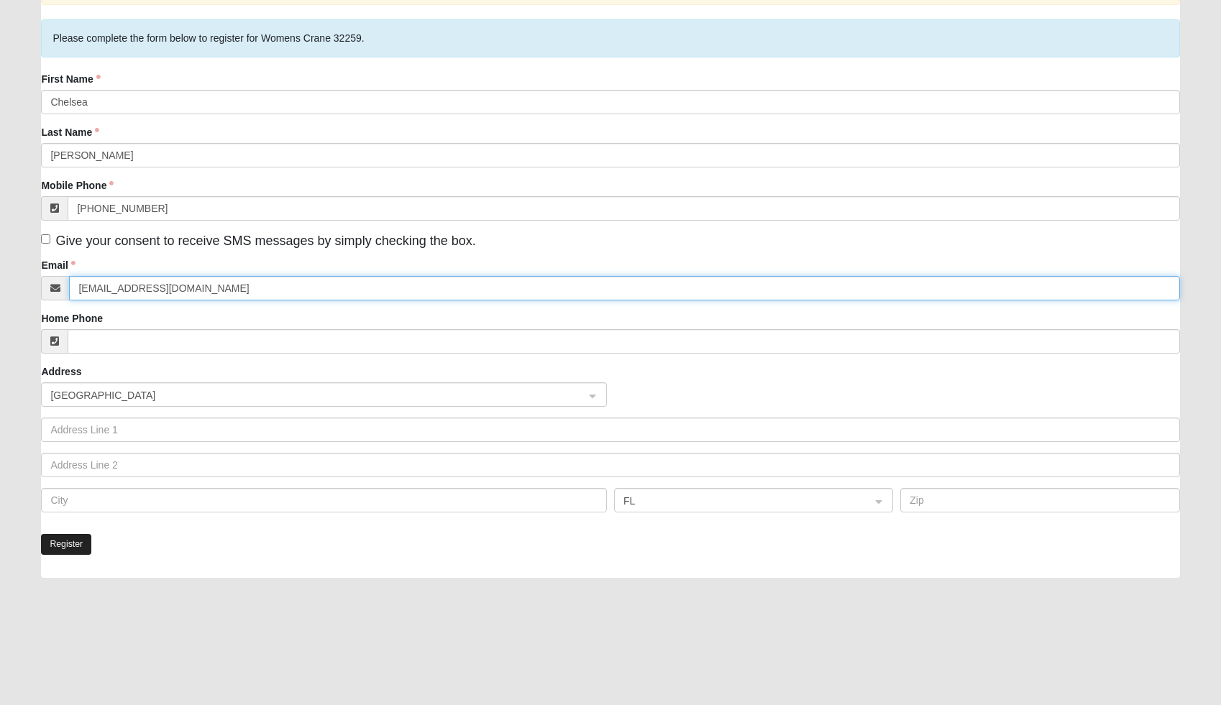
type input "[EMAIL_ADDRESS][DOMAIN_NAME]"
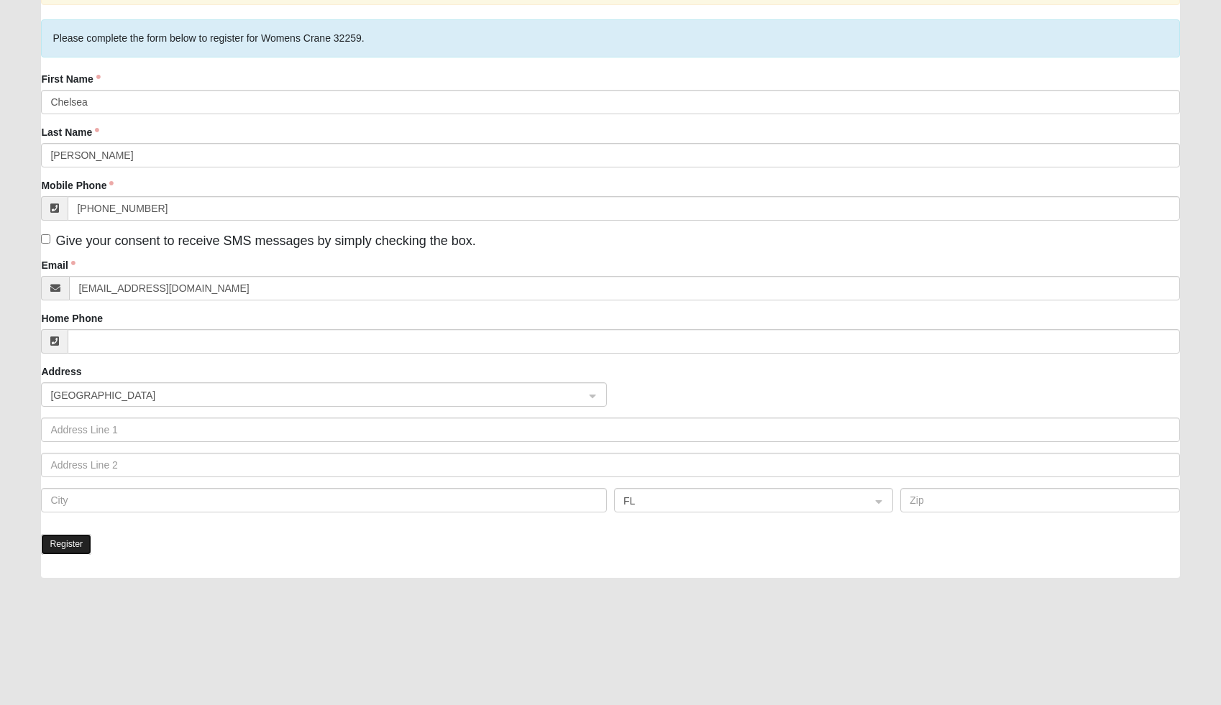
click at [69, 545] on button "Register" at bounding box center [66, 544] width 50 height 21
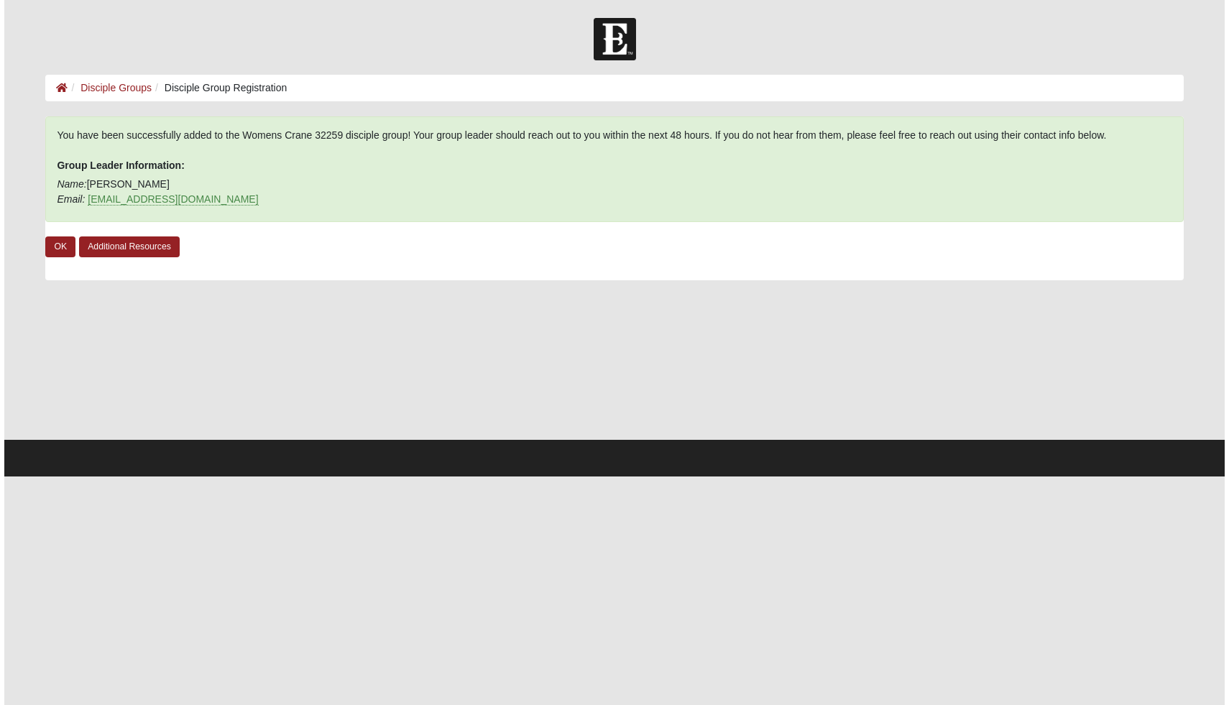
scroll to position [0, 0]
click at [55, 247] on link "OK" at bounding box center [57, 247] width 30 height 21
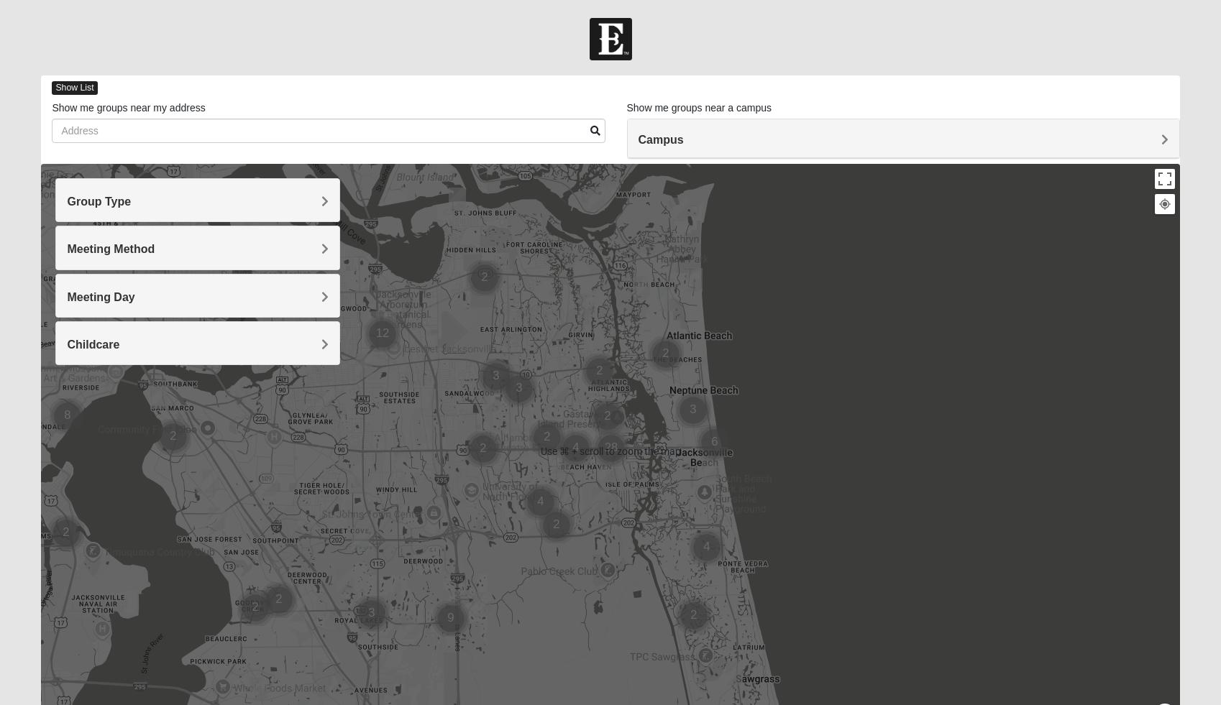
click at [81, 84] on span "Show List" at bounding box center [74, 88] width 45 height 14
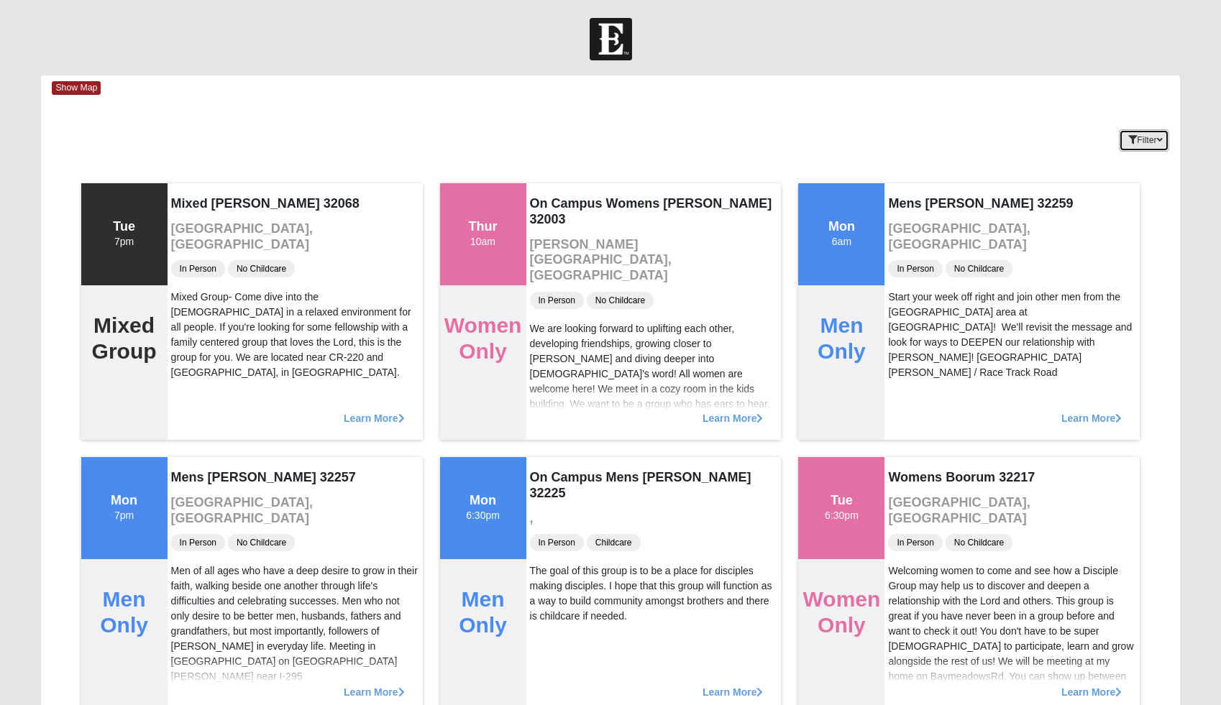
click at [1148, 142] on button "Filter" at bounding box center [1144, 140] width 50 height 22
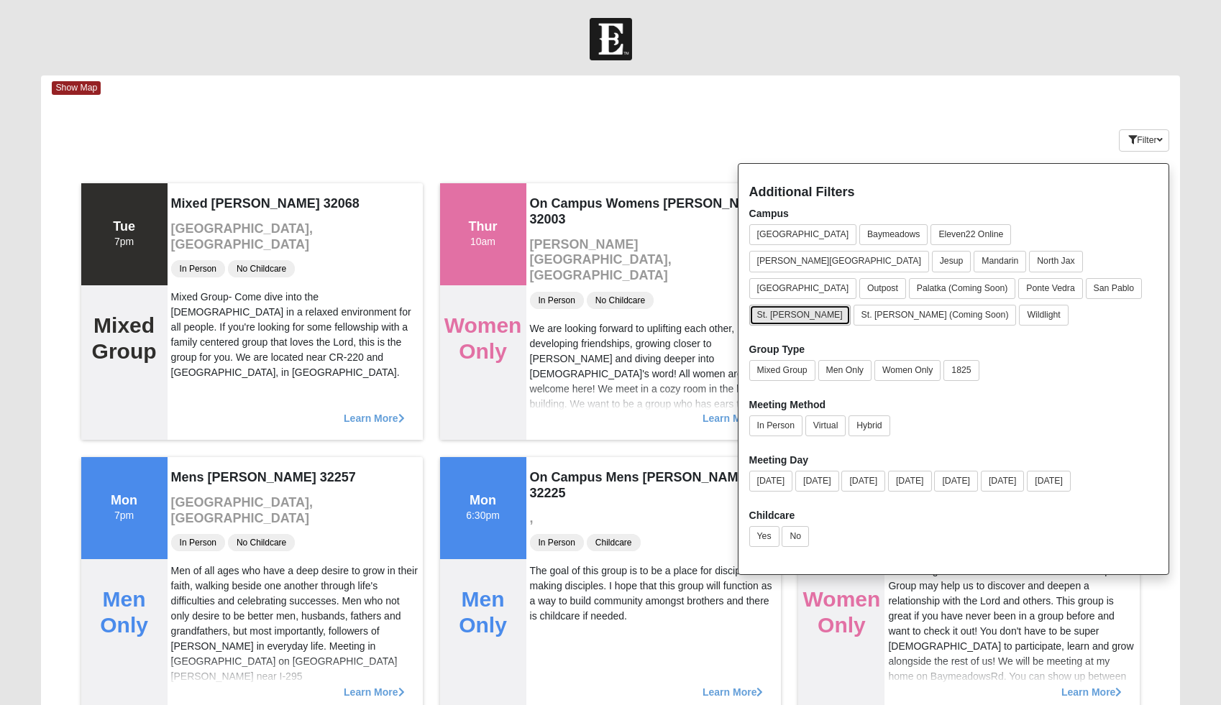
click at [779, 305] on button "St. [PERSON_NAME]" at bounding box center [799, 315] width 101 height 21
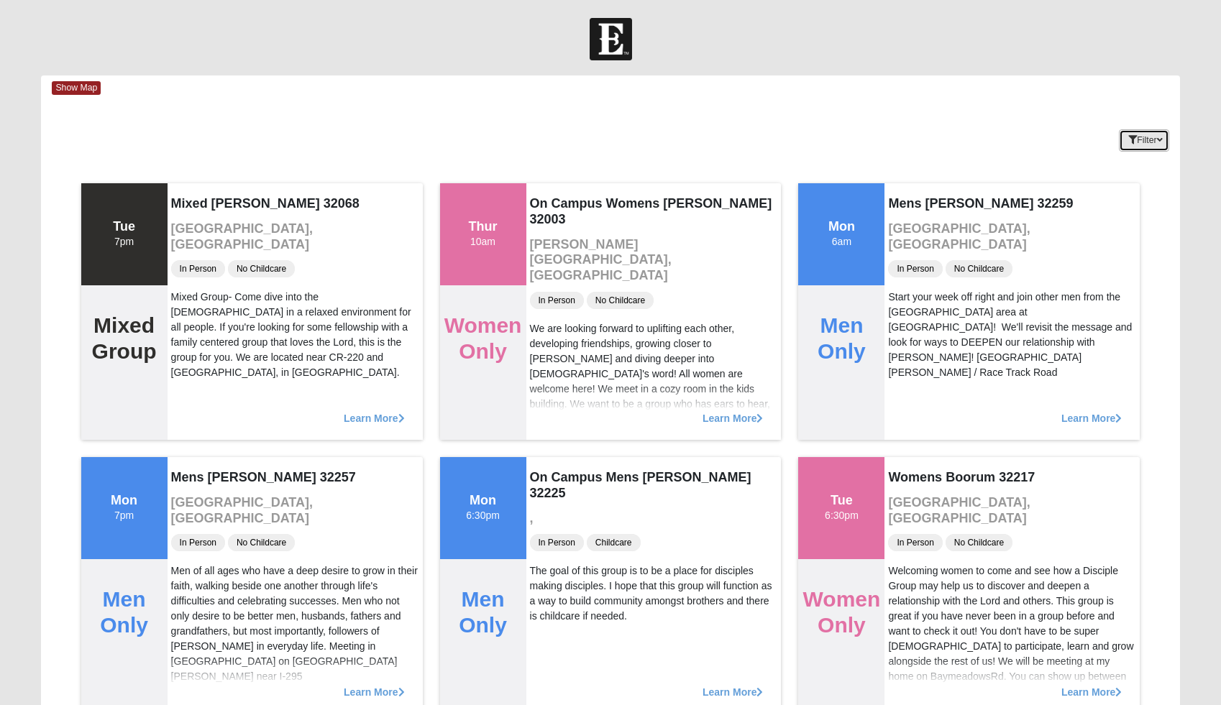
click at [1161, 140] on icon "button" at bounding box center [1160, 140] width 6 height 9
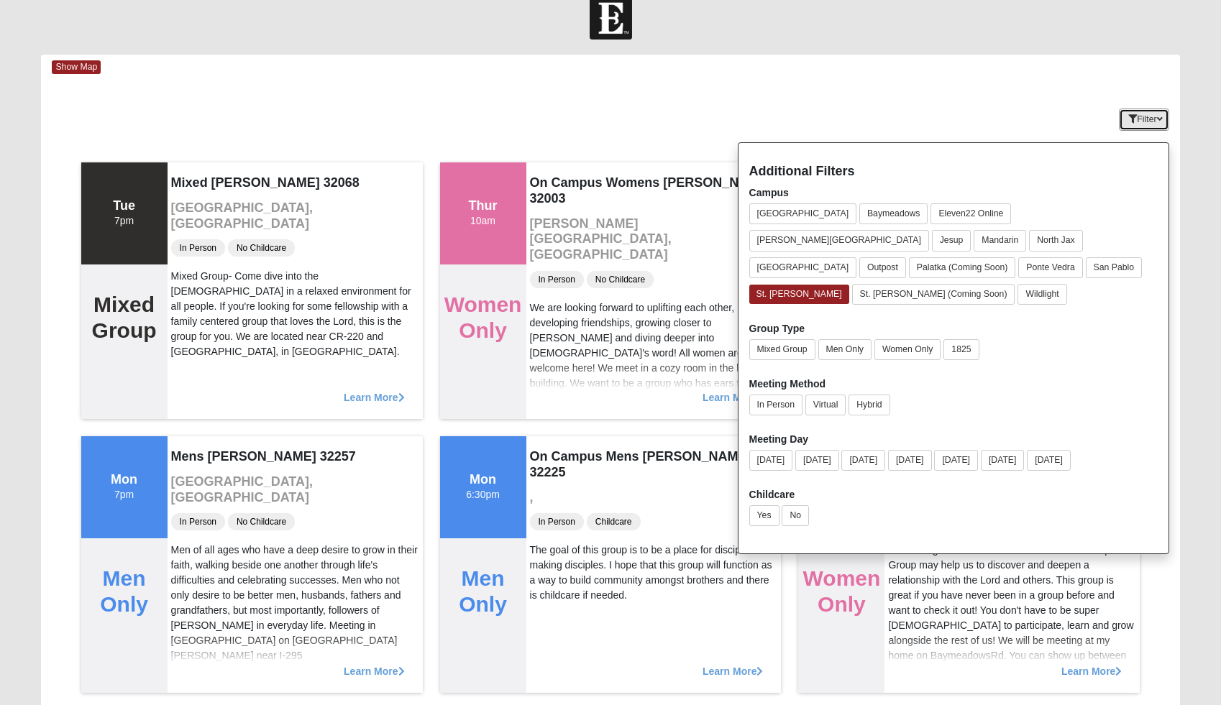
scroll to position [27, 0]
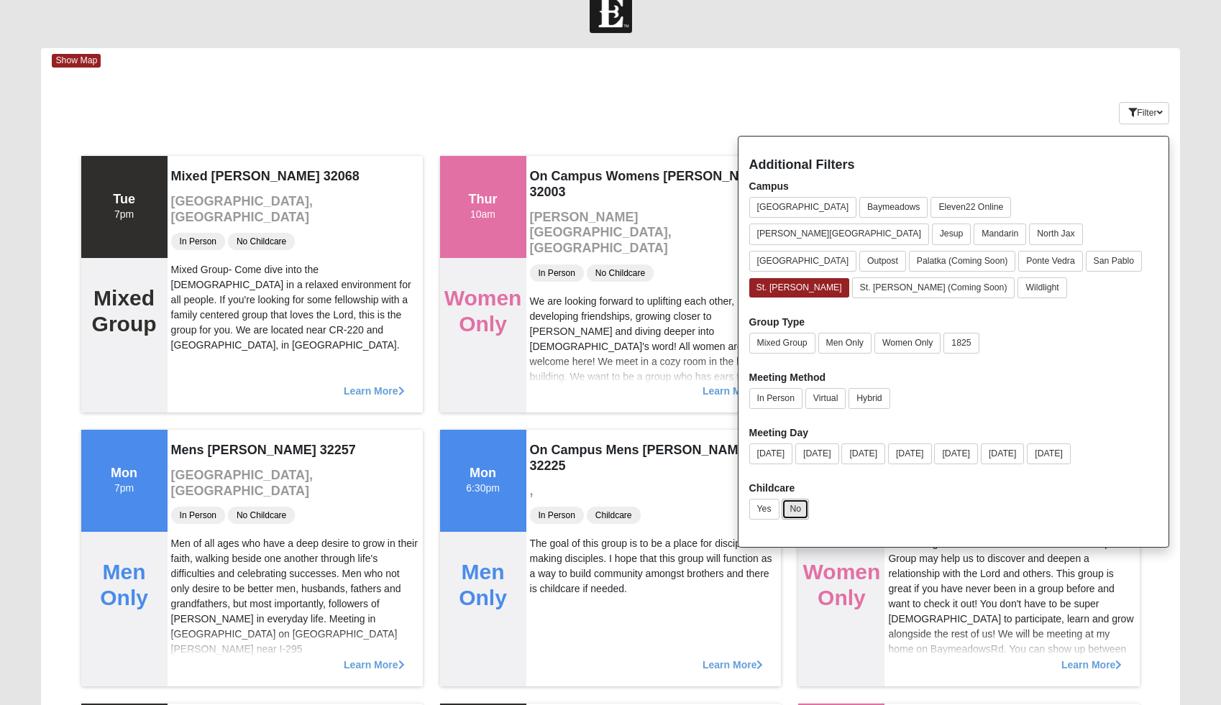
click at [797, 499] on button "No" at bounding box center [794, 509] width 27 height 21
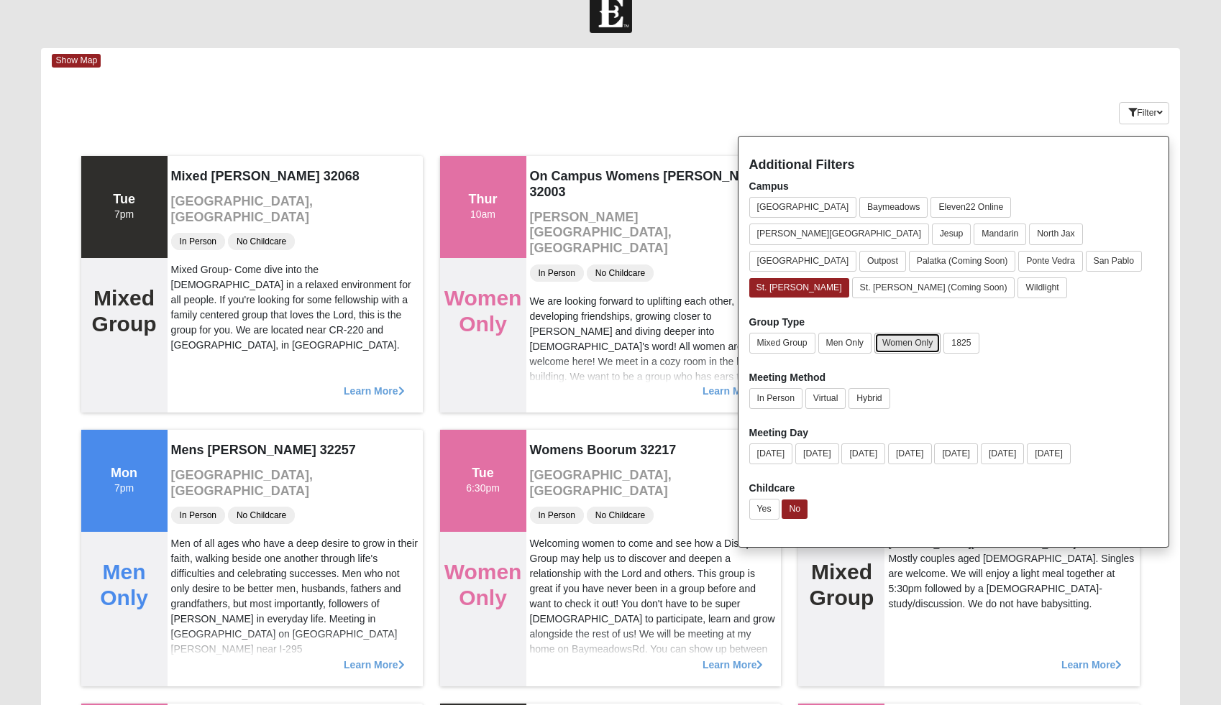
click at [908, 333] on button "Women Only" at bounding box center [907, 343] width 67 height 21
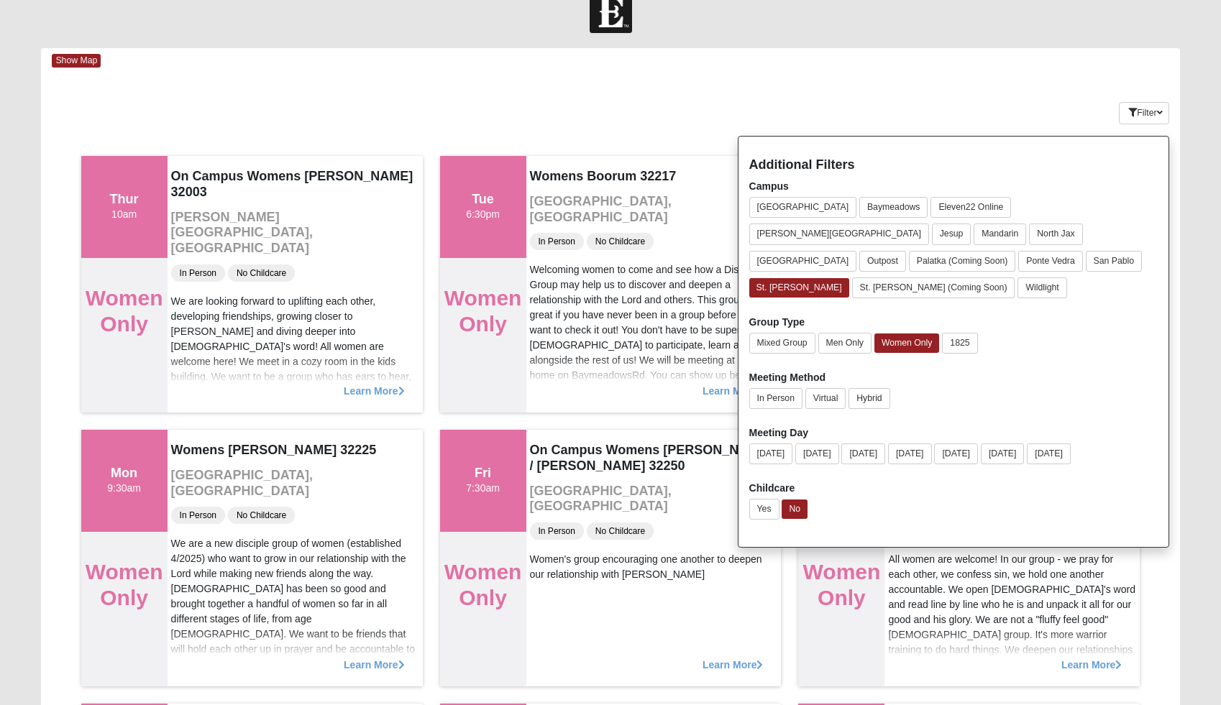
click at [942, 88] on div "Keywords Filter Additional Filters Campus [GEOGRAPHIC_DATA] [GEOGRAPHIC_DATA] E…" at bounding box center [610, 110] width 1138 height 52
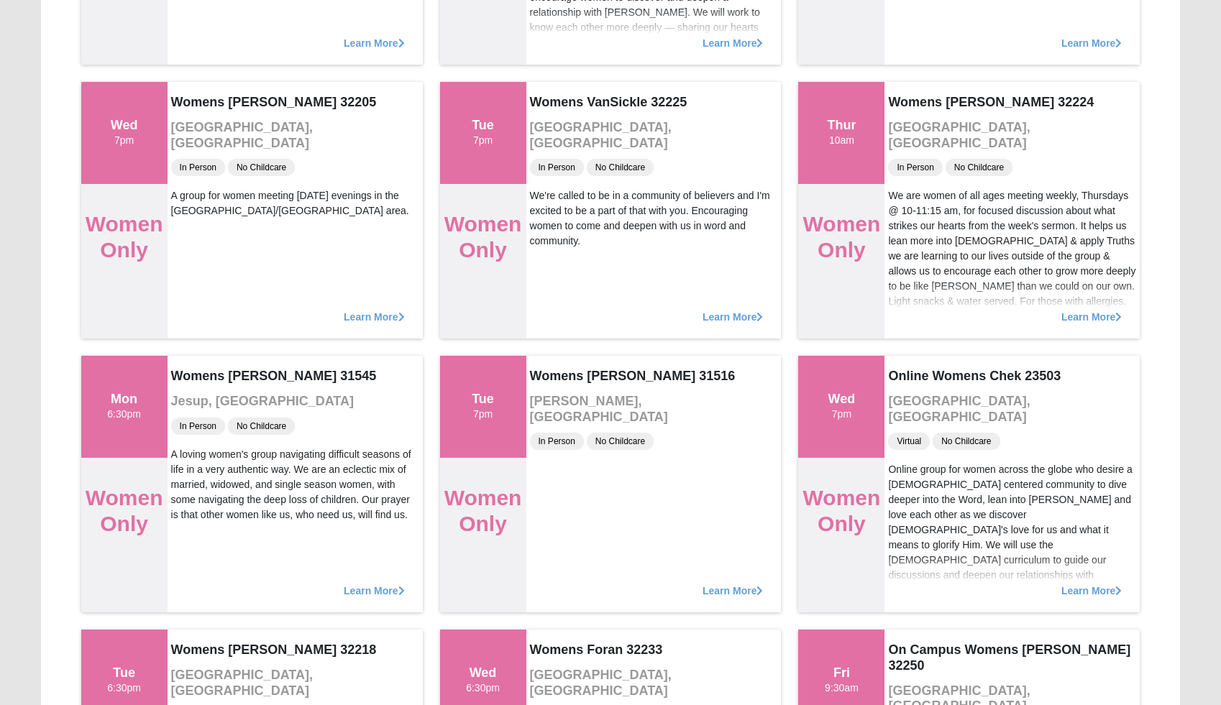
scroll to position [1746, 0]
